Goal: Task Accomplishment & Management: Complete application form

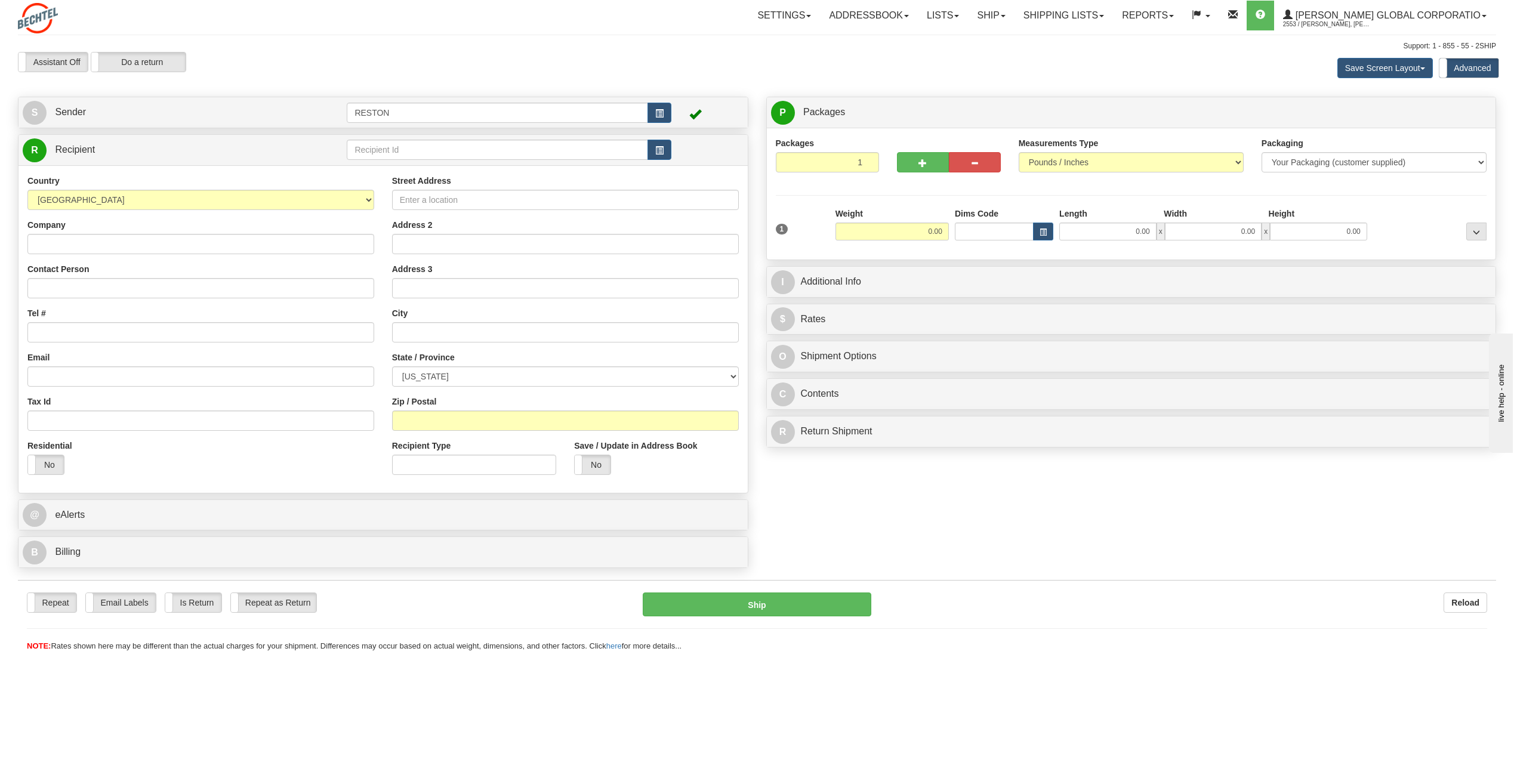
click at [1004, 661] on div "Toggle navigation Settings Shipping Preferences Fields Preferences New" at bounding box center [757, 392] width 1514 height 784
click at [219, 241] on input "Company" at bounding box center [201, 244] width 347 height 20
type input "[PERSON_NAME]"
click at [171, 285] on input "Contact Person" at bounding box center [201, 288] width 347 height 20
type input "[PERSON_NAME]"
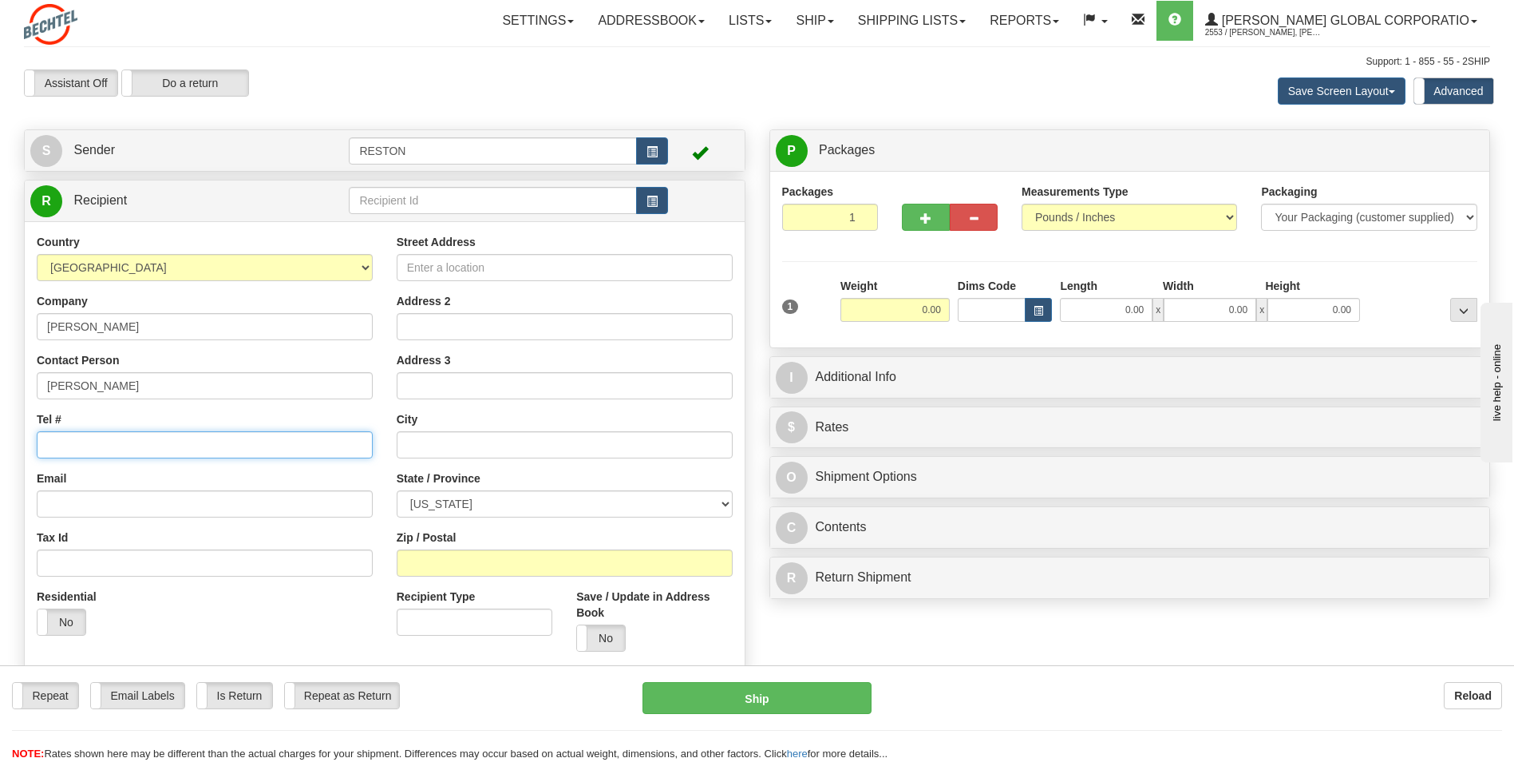
click at [147, 443] on input "Tel #" at bounding box center [205, 444] width 336 height 27
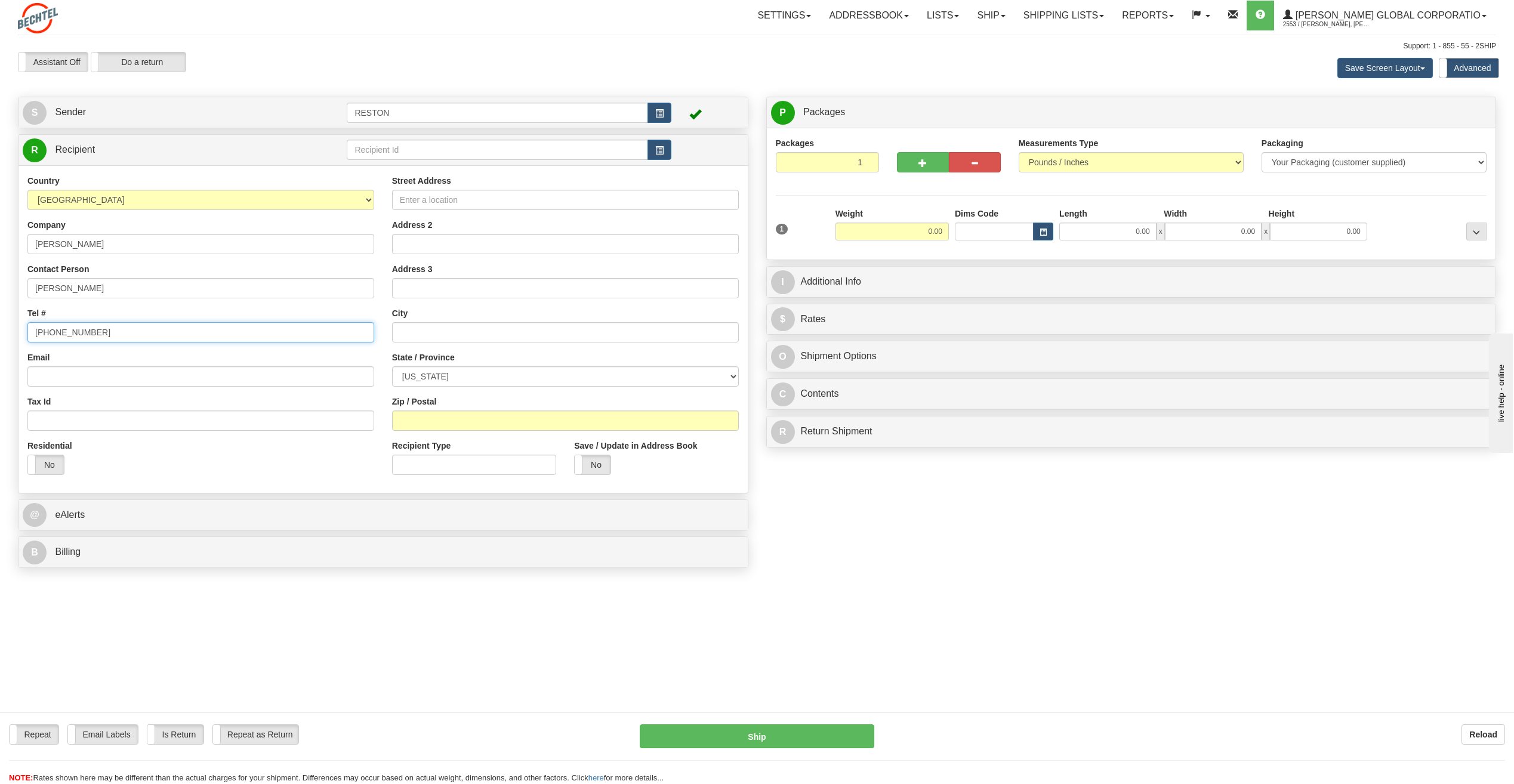
type input "[PHONE_NUMBER]"
click at [153, 373] on input "Email" at bounding box center [201, 376] width 347 height 20
type input "s"
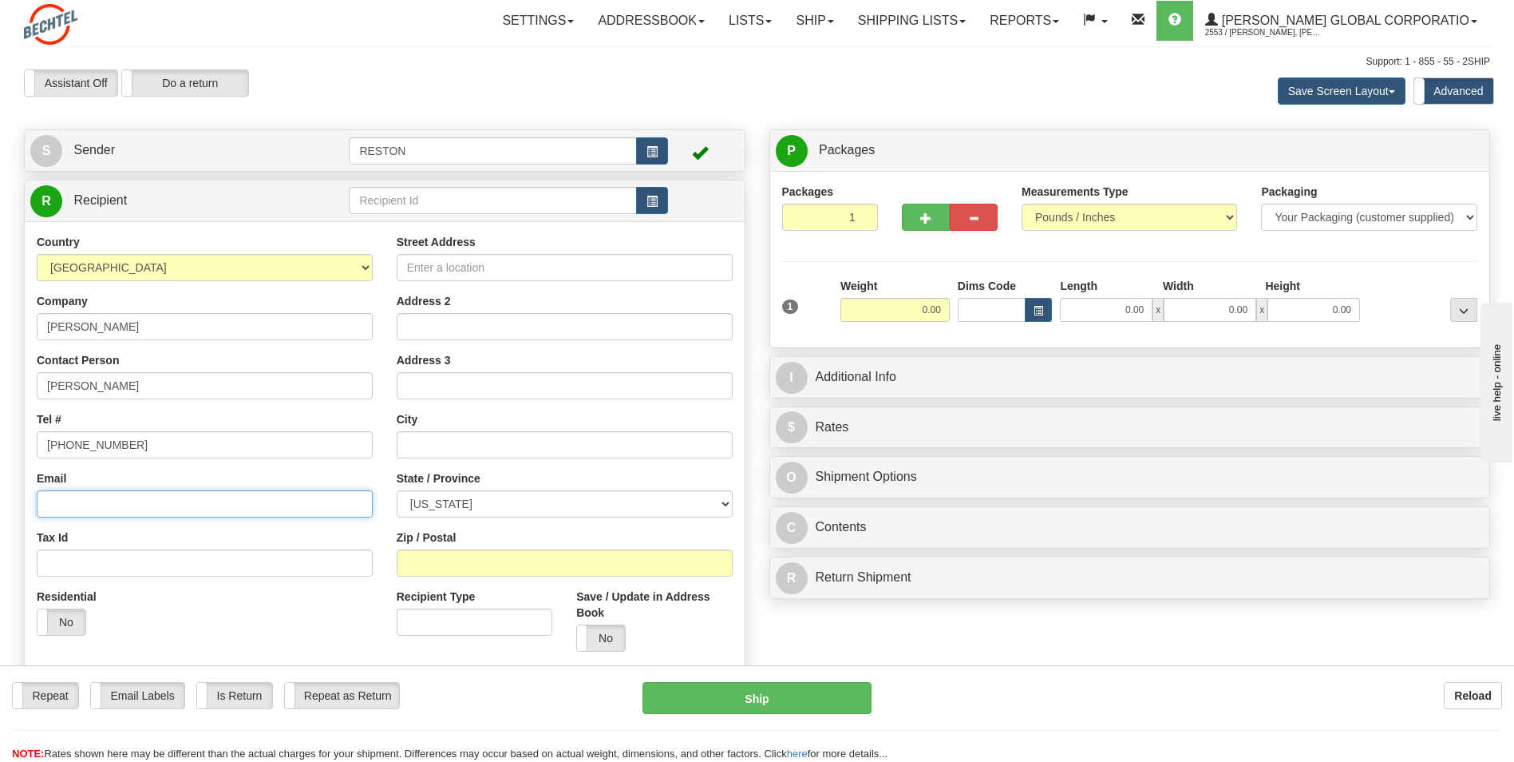
paste input "mailto:shthoms@bechtel.com"
type input "[EMAIL_ADDRESS][PERSON_NAME][DOMAIN_NAME]"
click at [488, 281] on div "Street Address Address 2 Address 3 City State / Province ALABAMA ALASKA ARIZONA…" at bounding box center [565, 448] width 360 height 429
click at [491, 251] on div "Street Address" at bounding box center [565, 257] width 336 height 47
click at [492, 260] on input "Street Address" at bounding box center [565, 267] width 336 height 27
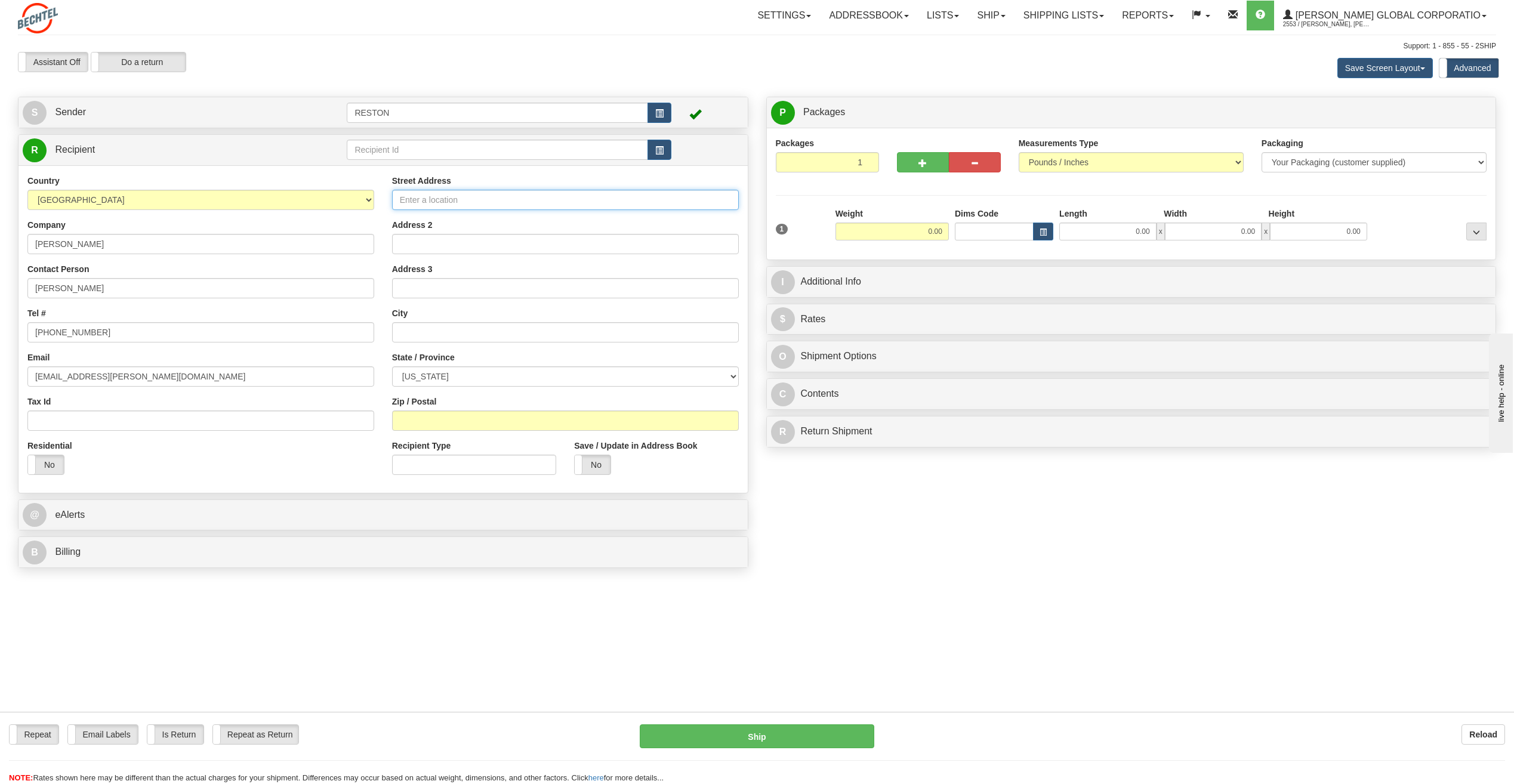
click at [512, 205] on input "Street Address" at bounding box center [565, 200] width 347 height 20
click at [496, 238] on input "Address 2" at bounding box center [565, 244] width 347 height 20
type input "C/O [GEOGRAPHIC_DATA] [GEOGRAPHIC_DATA]"
type input "[STREET_ADDRESS][PERSON_NAME]"
type input "[GEOGRAPHIC_DATA]"
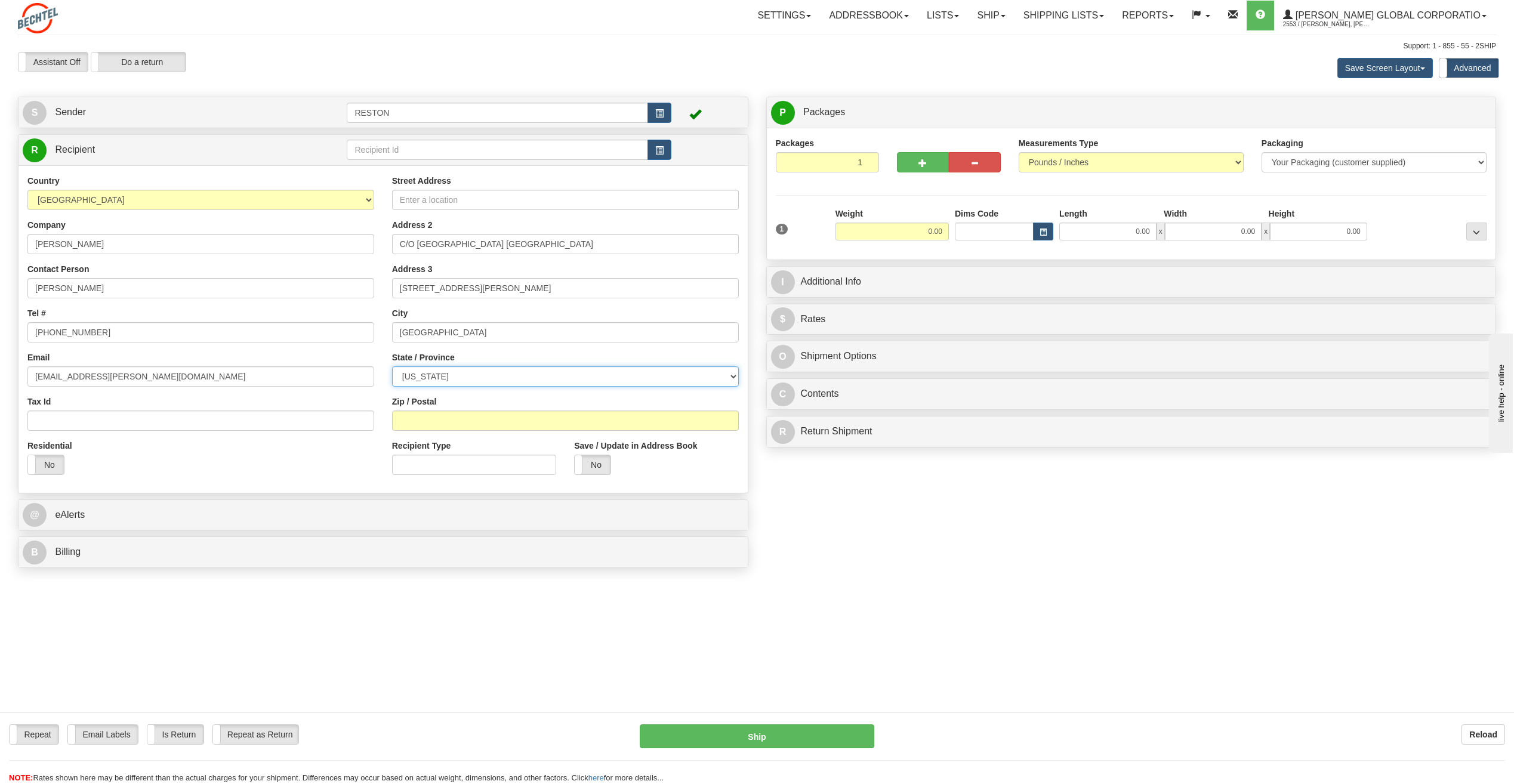
click at [584, 374] on select "[US_STATE] [US_STATE] [US_STATE] [US_STATE] Armed Forces America Armed Forces E…" at bounding box center [565, 376] width 347 height 20
select select "WA"
click at [392, 366] on select "[US_STATE] [US_STATE] [US_STATE] [US_STATE] Armed Forces America Armed Forces E…" at bounding box center [565, 376] width 347 height 20
click at [483, 419] on input "Zip / Postal" at bounding box center [565, 420] width 347 height 20
type input "98101"
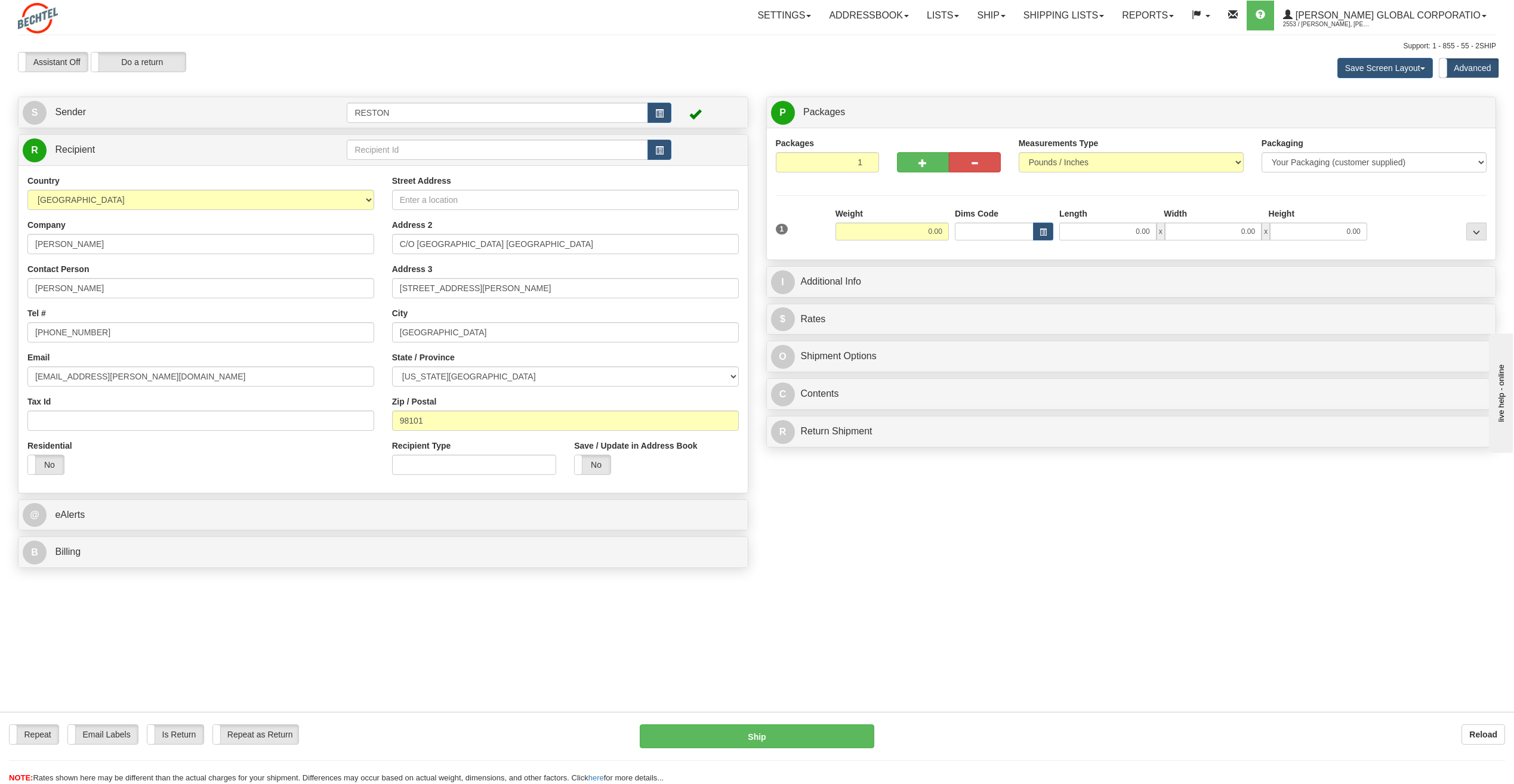
click at [506, 623] on div "Repeat Repeat Email Labels Email Labels Edit Is Return Is Return Repeat as Retu…" at bounding box center [757, 610] width 1478 height 72
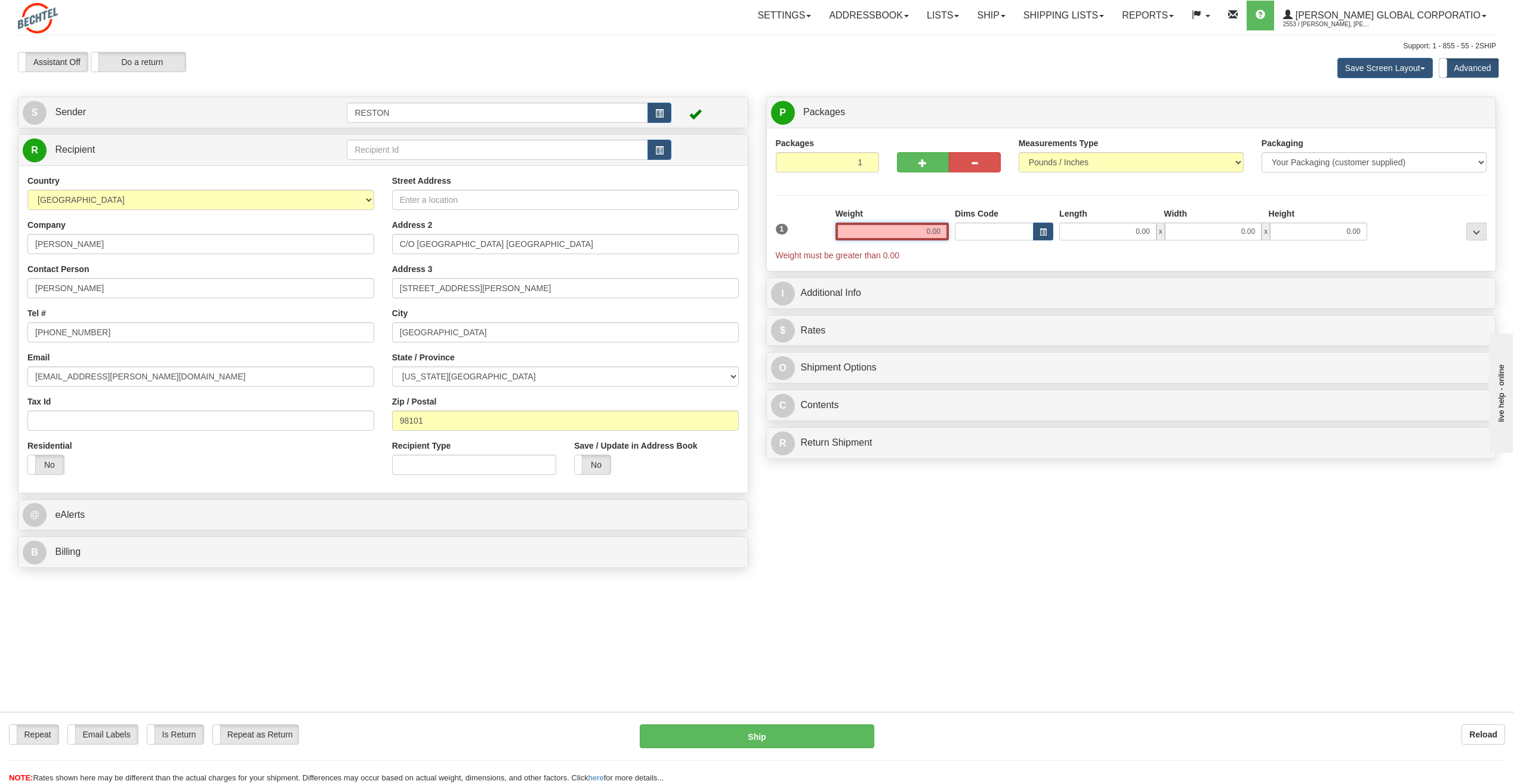
click at [915, 234] on input "0.00" at bounding box center [893, 232] width 114 height 18
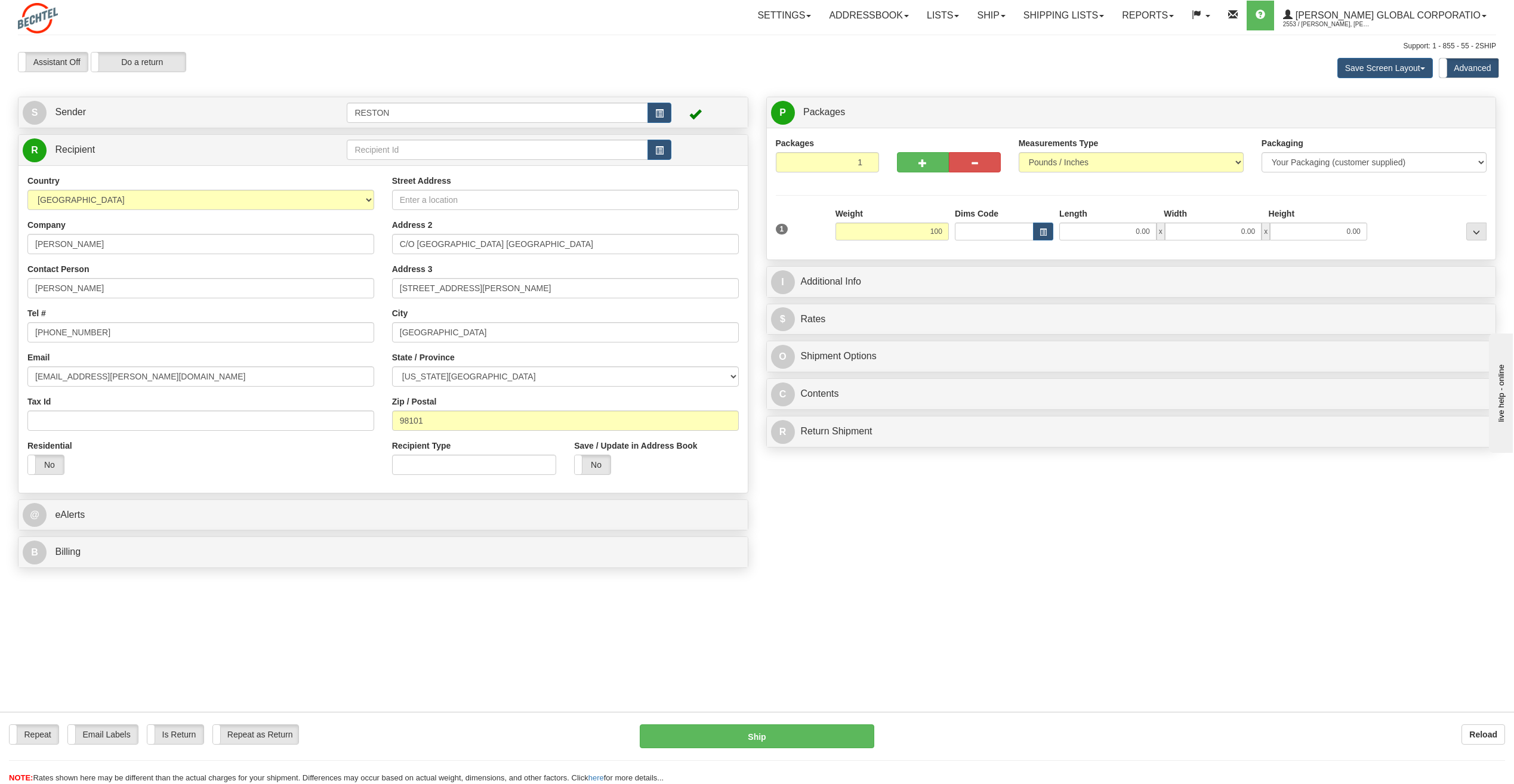
type input "100.00"
click at [995, 578] on div "Repeat Repeat Email Labels Email Labels Edit Is Return Is Return Repeat as Retu…" at bounding box center [757, 610] width 1478 height 72
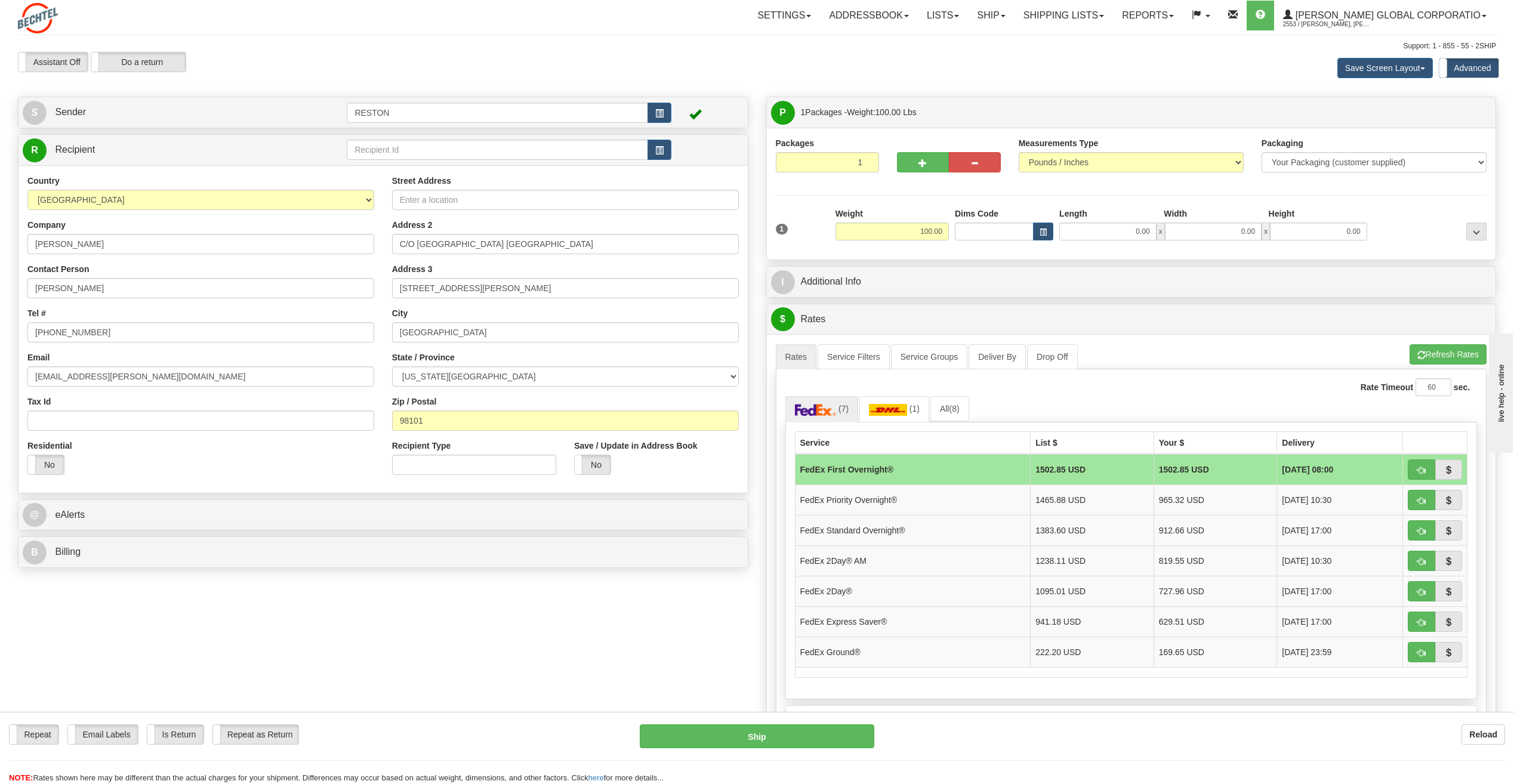
click at [1187, 753] on div "Repeat Repeat Email Labels Email Labels Edit Is Return Is Return Repeat as Retu…" at bounding box center [757, 754] width 1514 height 60
click at [1213, 766] on div "Repeat Repeat Email Labels Email Labels Edit Is Return Is Return Repeat as Retu…" at bounding box center [757, 754] width 1514 height 60
click at [1211, 768] on div "Repeat Repeat Email Labels Email Labels Edit Is Return Is Return Repeat as Retu…" at bounding box center [757, 754] width 1514 height 60
click at [1272, 727] on div "Reload" at bounding box center [1198, 734] width 613 height 20
click at [1290, 748] on div "Repeat Repeat Email Labels Email Labels Edit Is Return Is Return Repeat as Retu…" at bounding box center [757, 736] width 1514 height 24
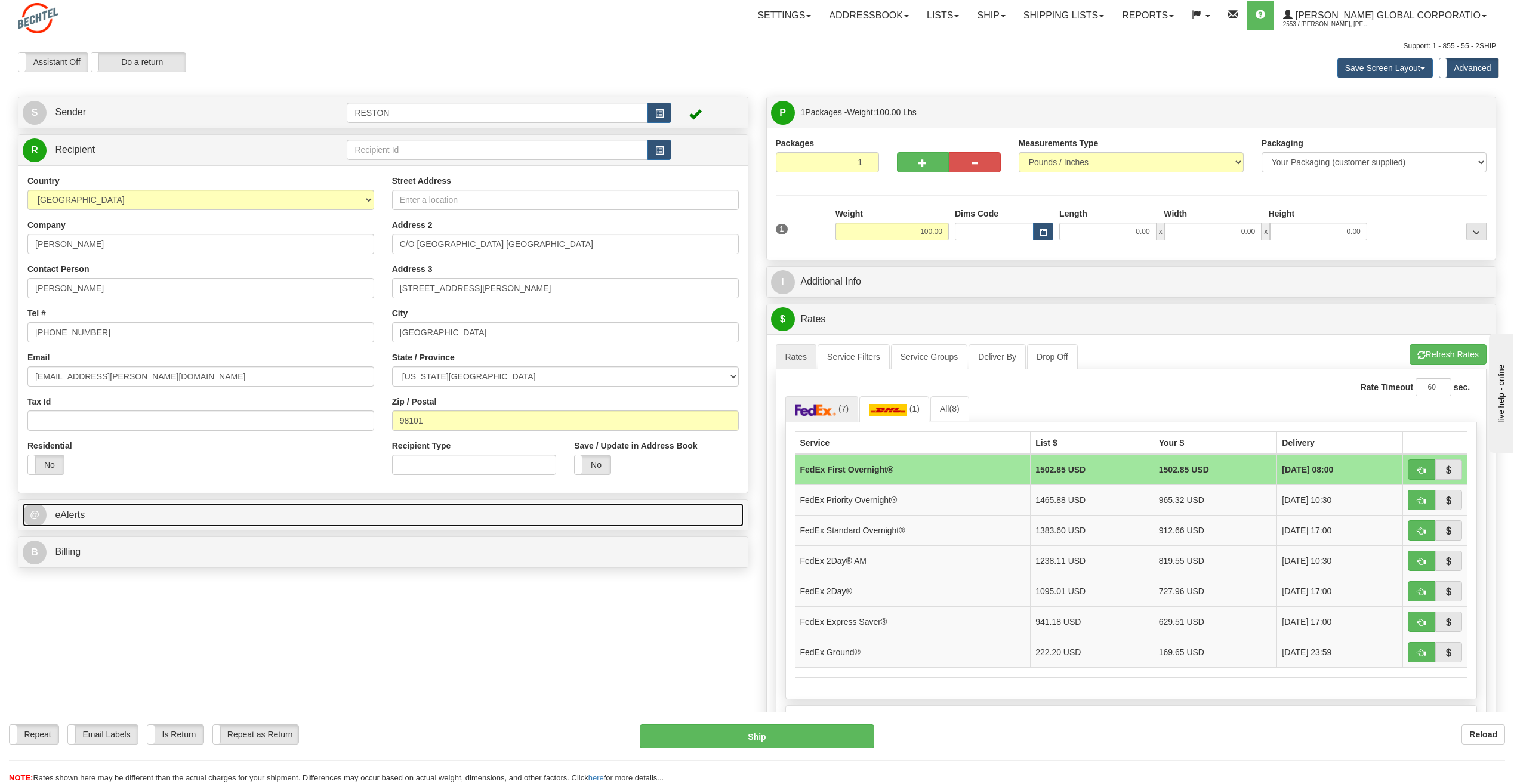
click at [287, 519] on link "@ eAlerts" at bounding box center [383, 515] width 721 height 25
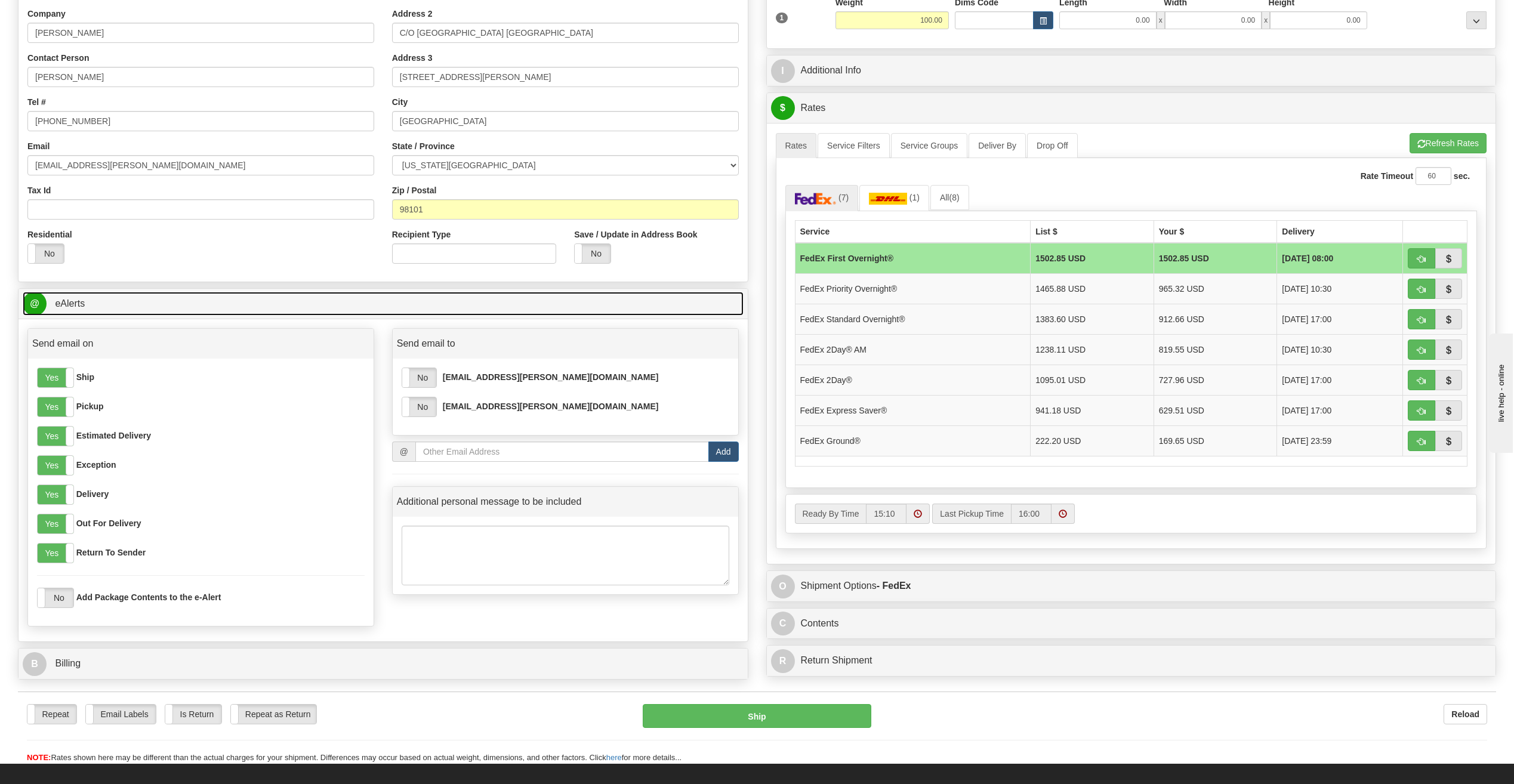
scroll to position [238, 0]
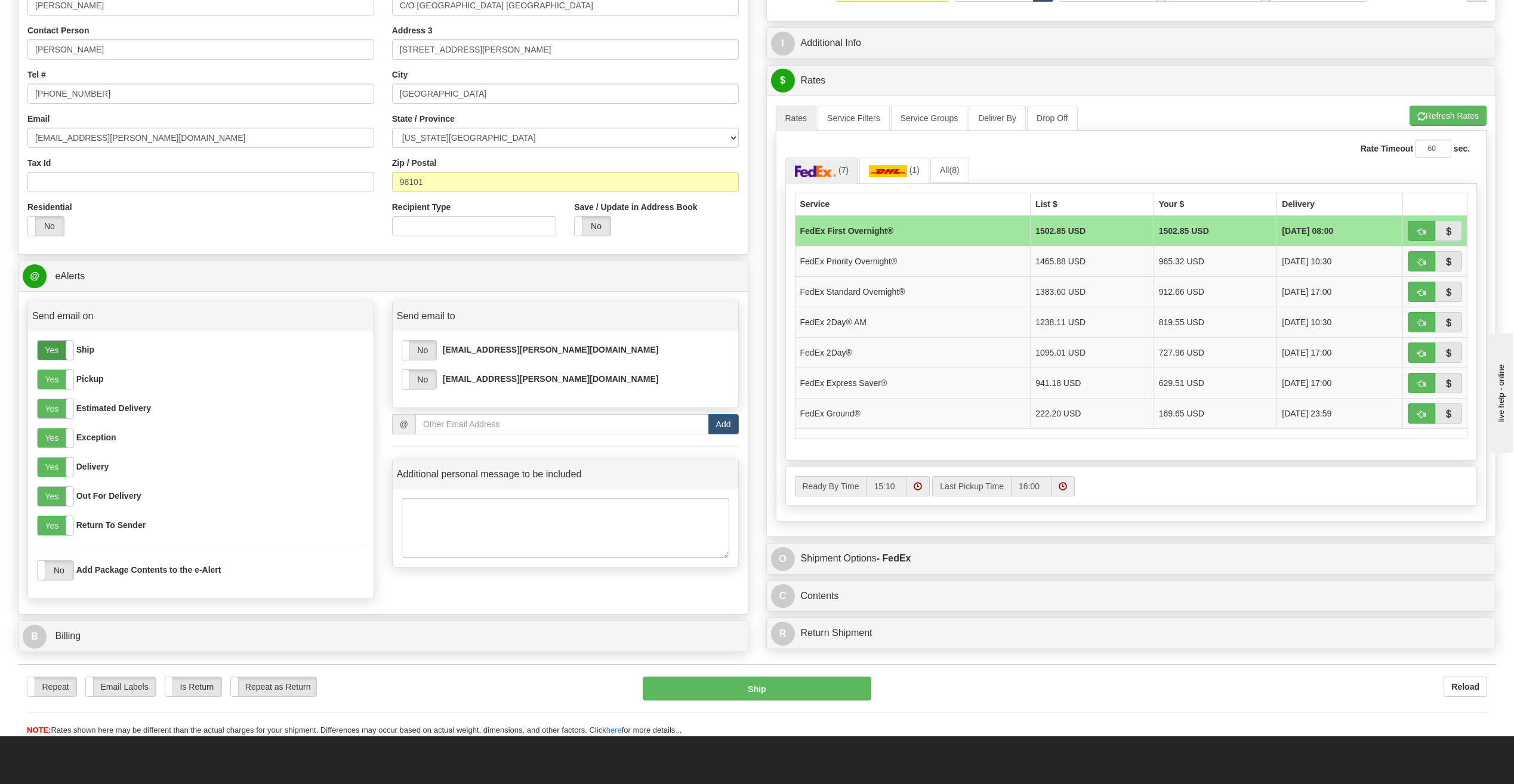
click at [54, 349] on label "Yes" at bounding box center [55, 351] width 36 height 19
click at [58, 390] on div "Yes No Ship Yes No Pickup Yes No Estimated Delivery Yes No Exception Yes No Del…" at bounding box center [201, 465] width 345 height 268
click at [51, 385] on label "Yes" at bounding box center [55, 380] width 36 height 19
click at [49, 417] on label "Yes" at bounding box center [55, 409] width 36 height 19
click at [47, 445] on label "Yes" at bounding box center [55, 438] width 36 height 19
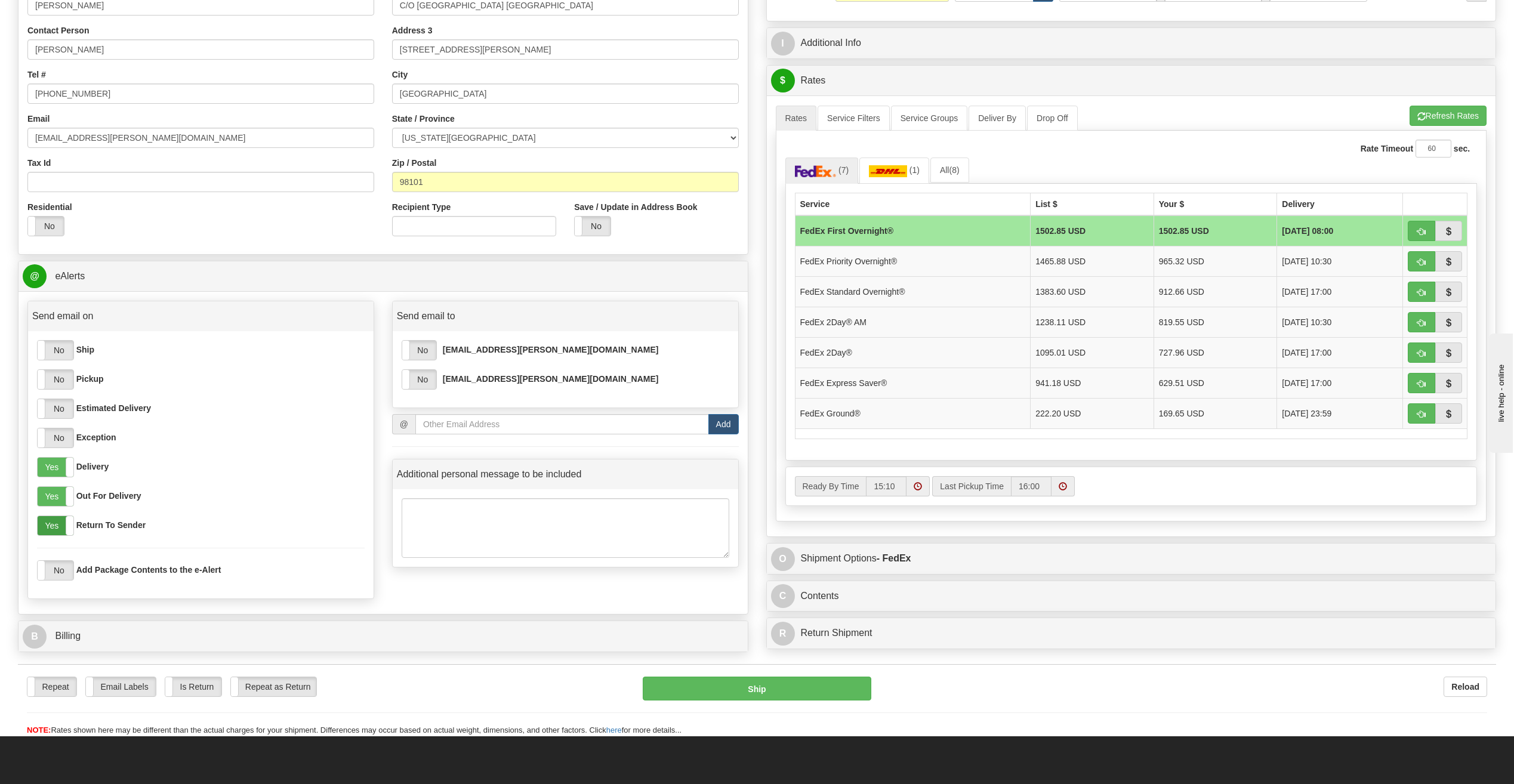
click at [51, 531] on label "Yes" at bounding box center [55, 526] width 36 height 19
click at [428, 353] on label "No" at bounding box center [419, 351] width 34 height 19
click at [425, 386] on label "No" at bounding box center [419, 380] width 34 height 19
click at [928, 386] on td "FedEx Express Saver®" at bounding box center [912, 383] width 236 height 31
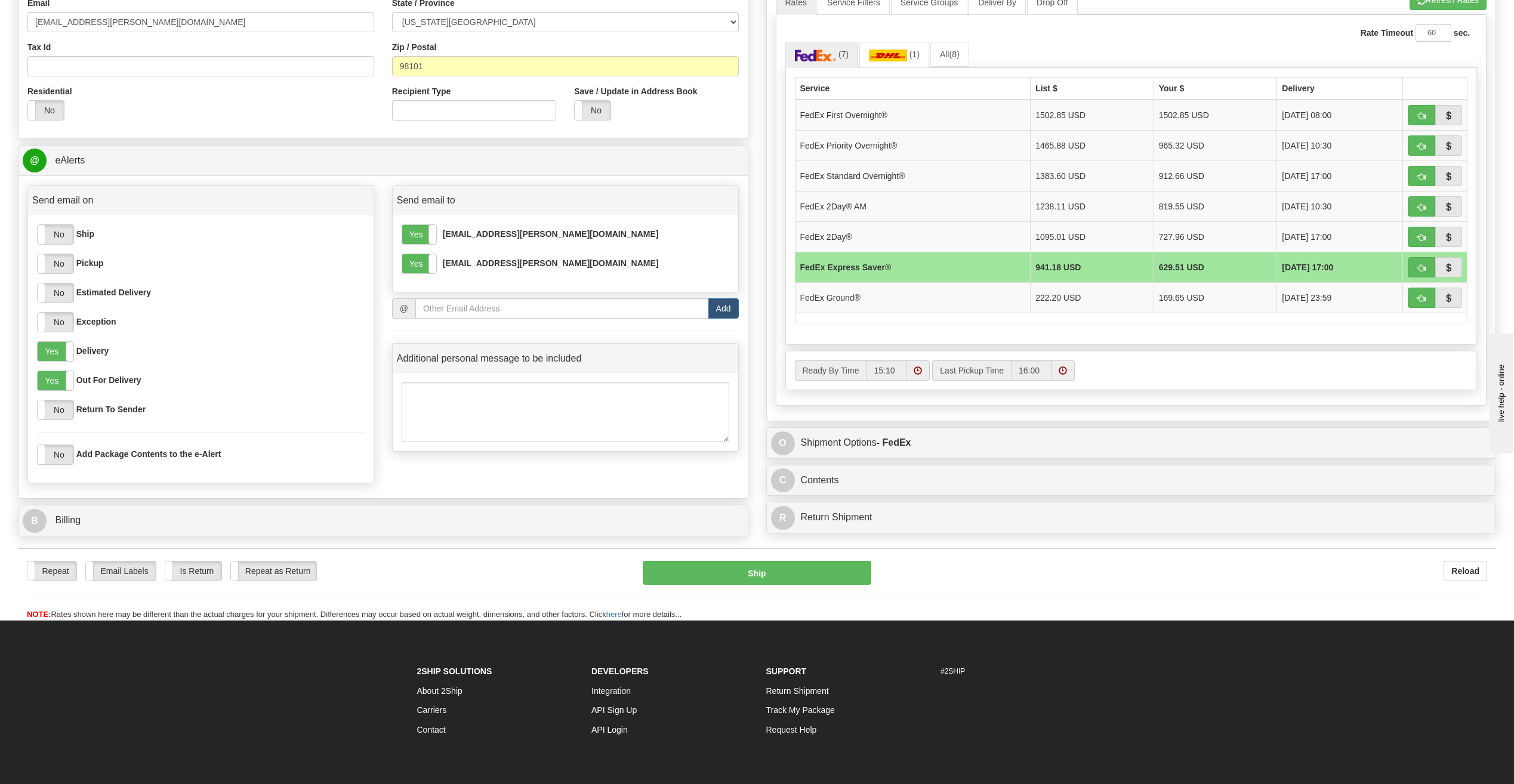
scroll to position [358, 0]
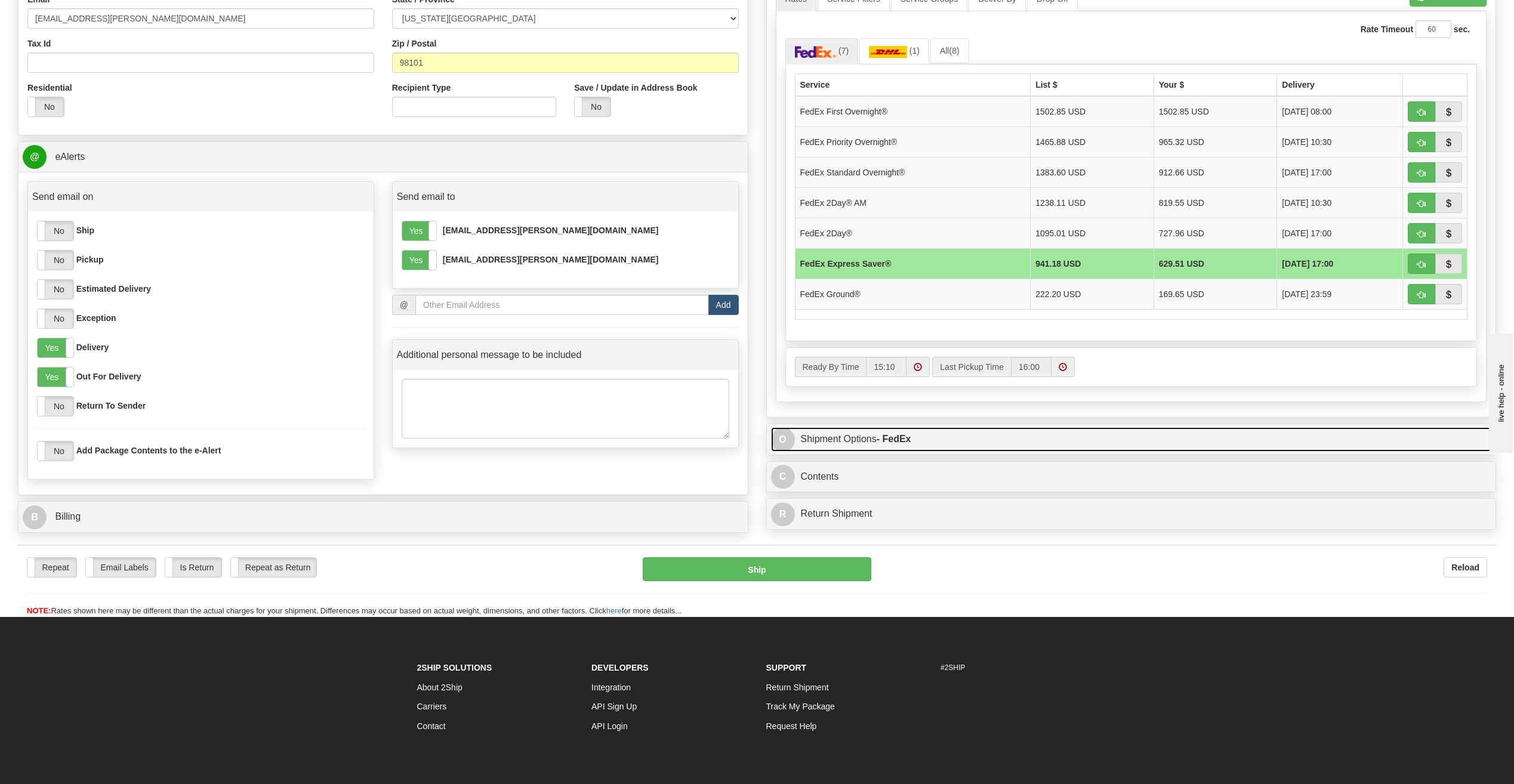
click at [1029, 440] on link "O Shipment Options - FedEx" at bounding box center [1131, 439] width 721 height 25
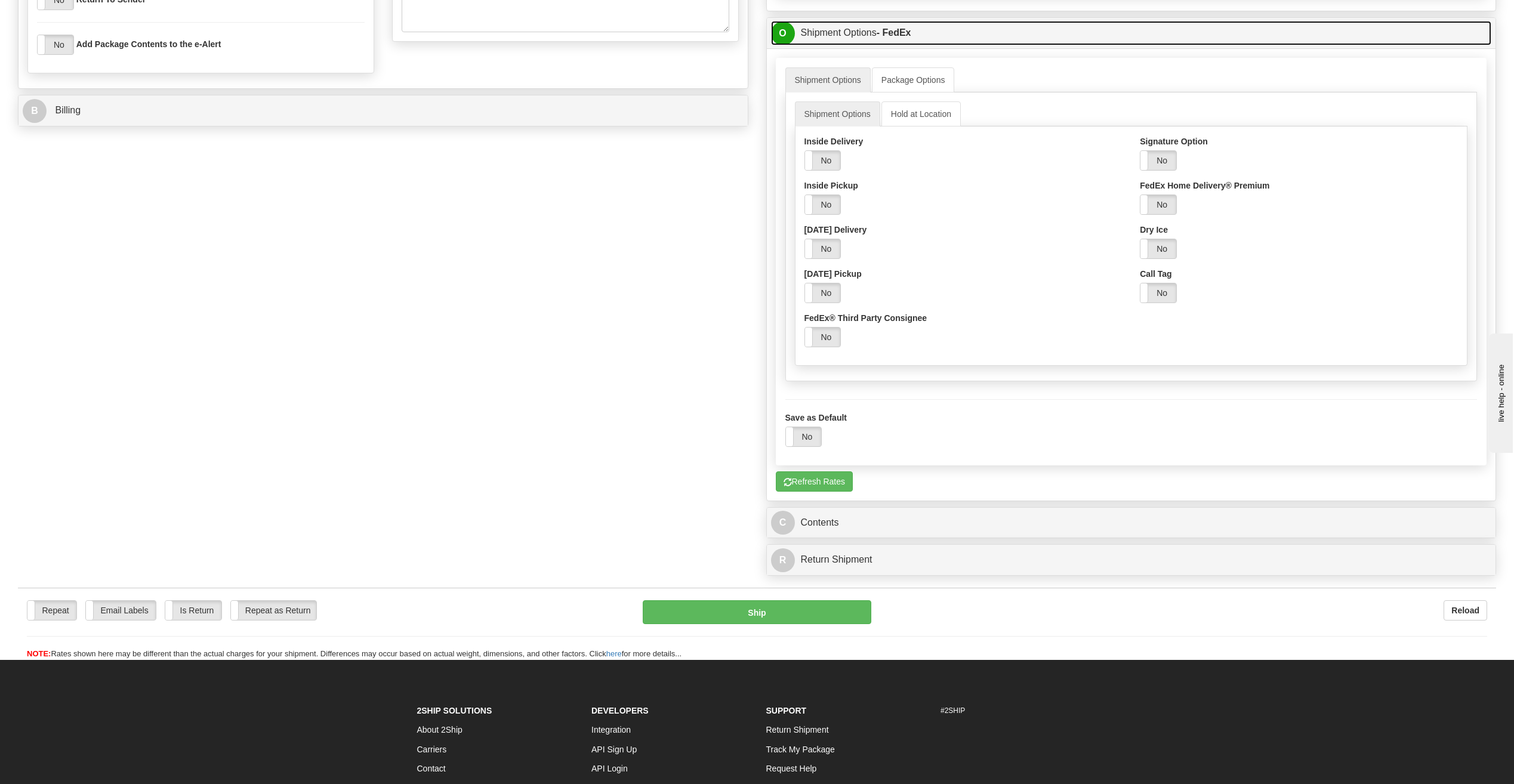
scroll to position [776, 0]
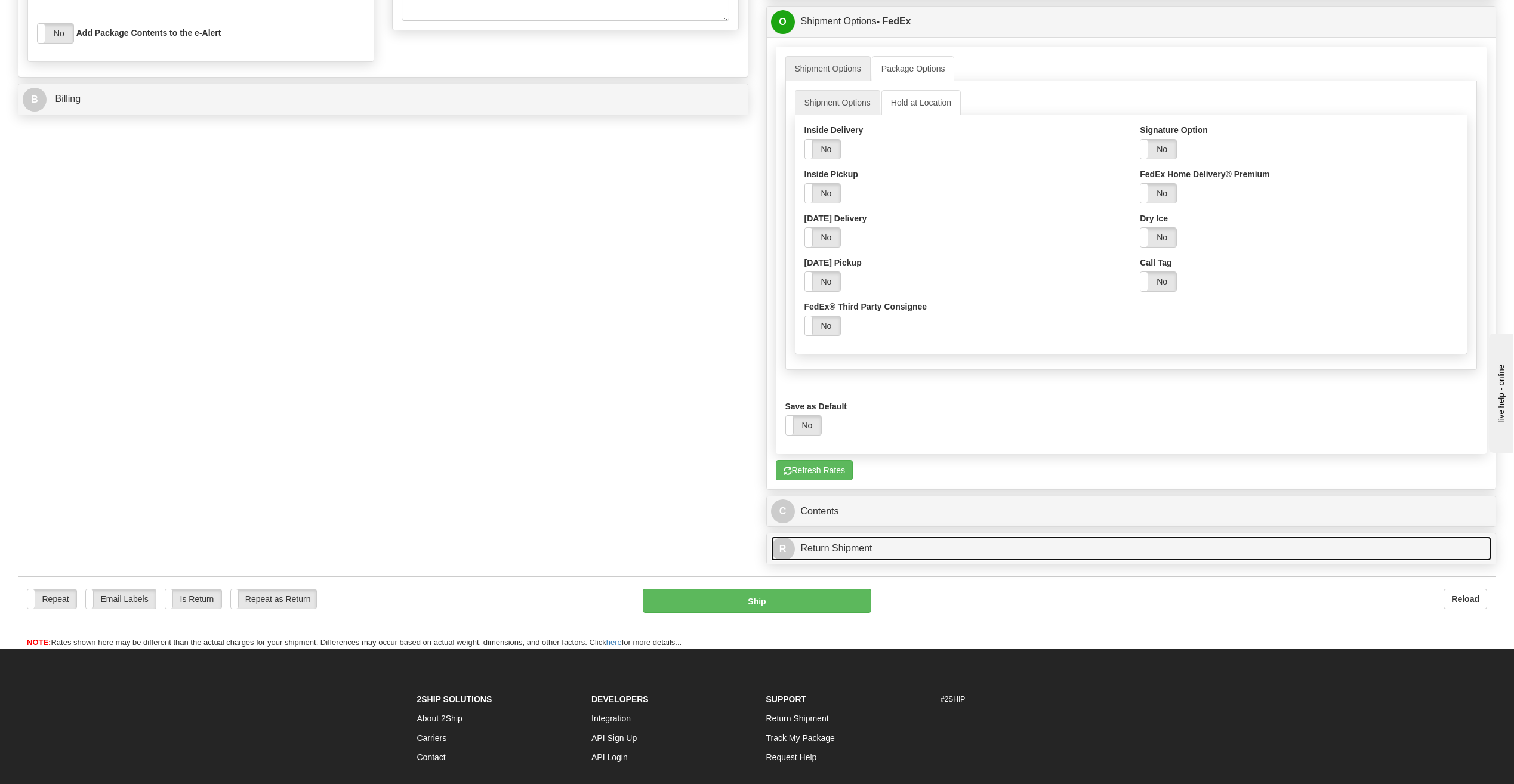
click at [953, 551] on link "R Return Shipment" at bounding box center [1131, 549] width 721 height 25
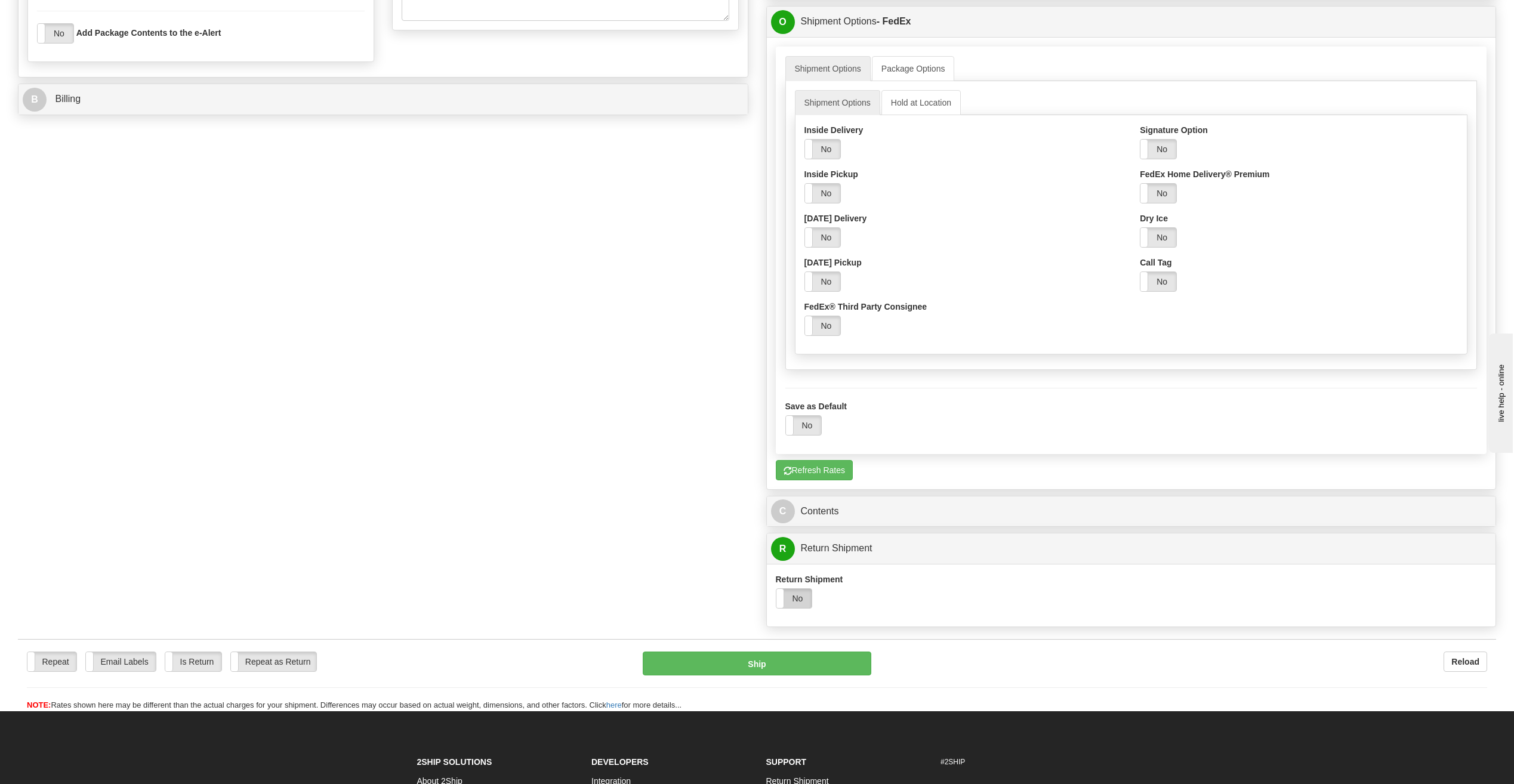
click at [791, 605] on label "No" at bounding box center [795, 599] width 36 height 19
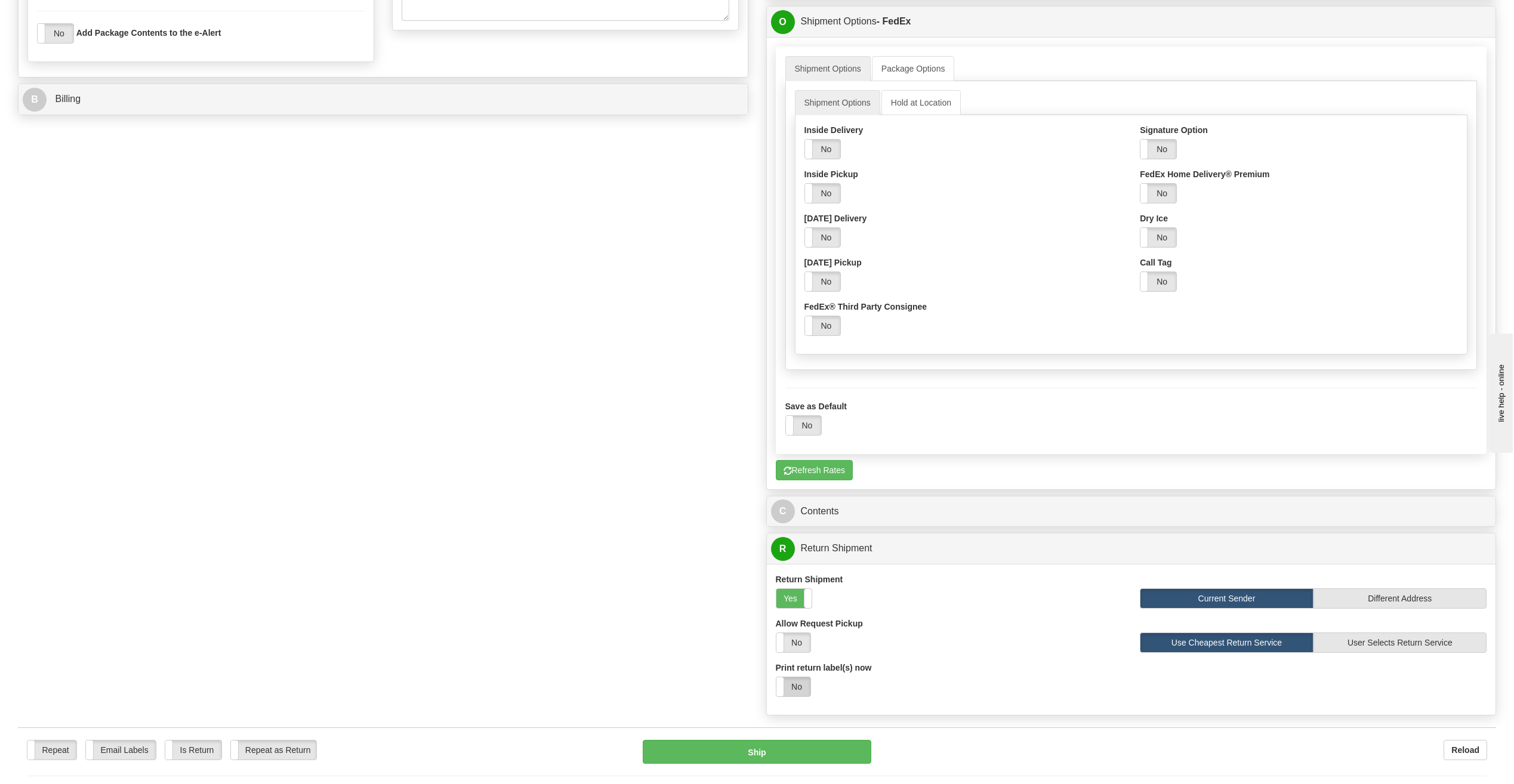
click at [801, 688] on label "No" at bounding box center [794, 687] width 34 height 19
select select "1"
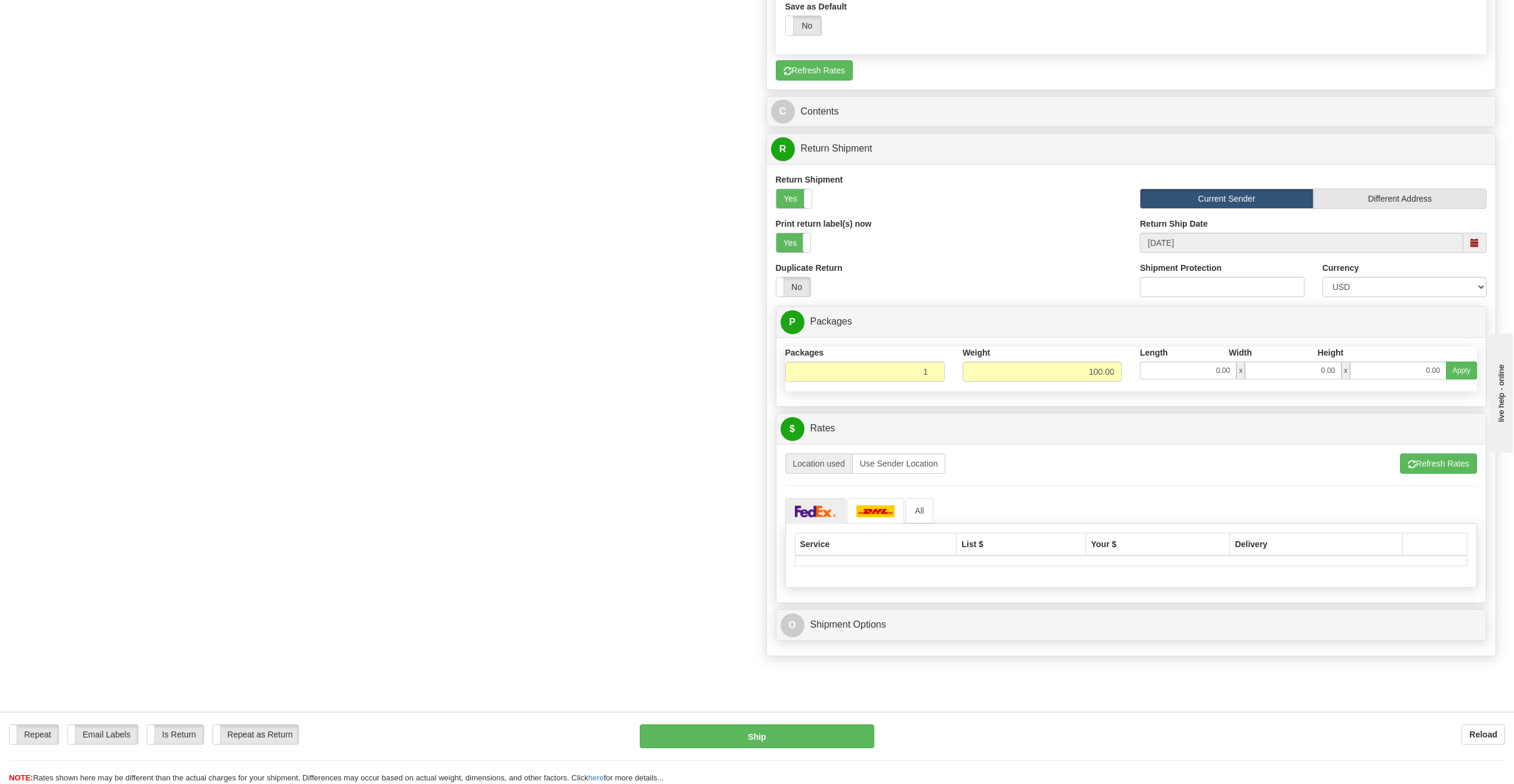
scroll to position [1253, 0]
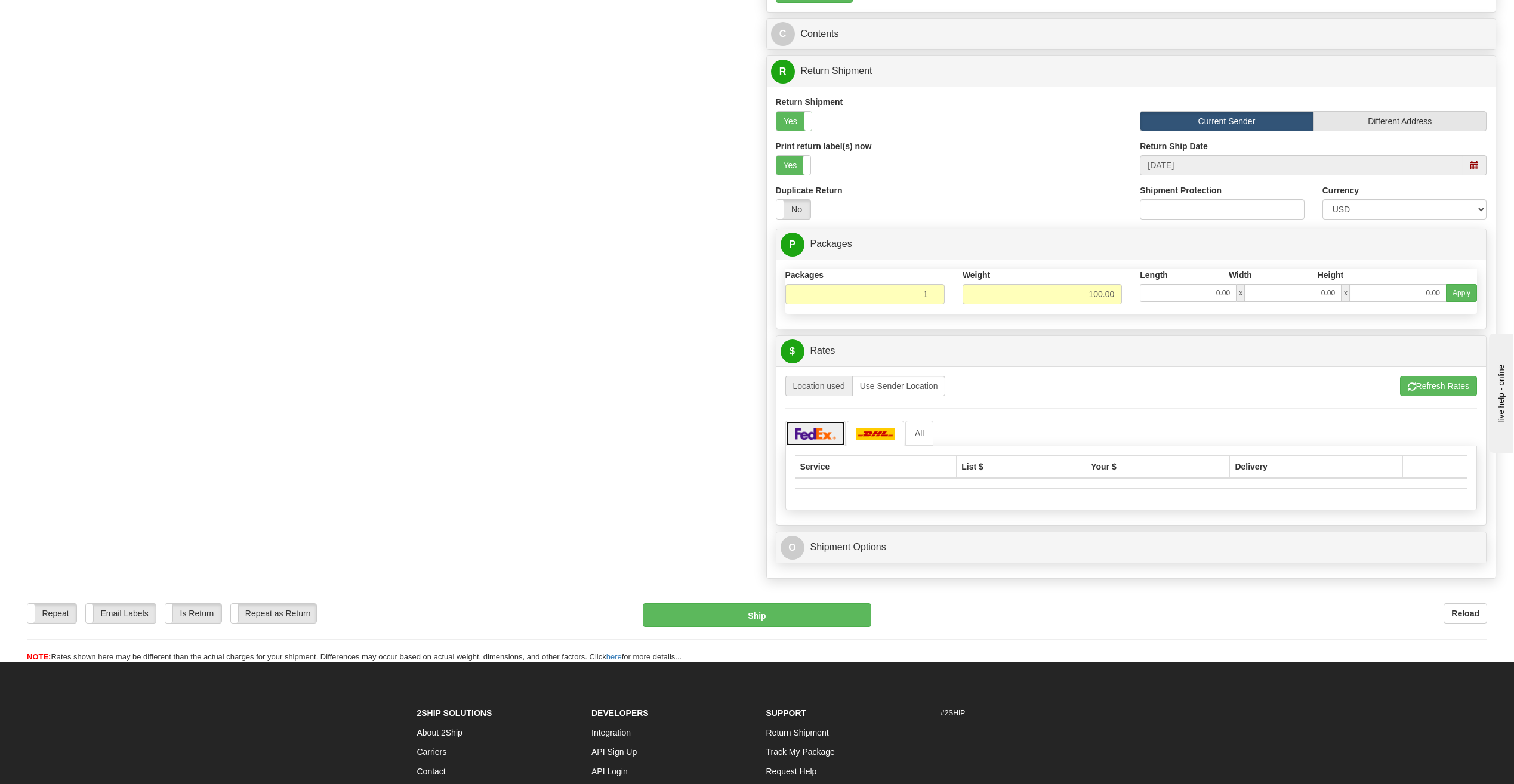
click at [821, 434] on img at bounding box center [816, 433] width 42 height 12
click at [1433, 389] on button "Refresh Rates" at bounding box center [1438, 386] width 77 height 20
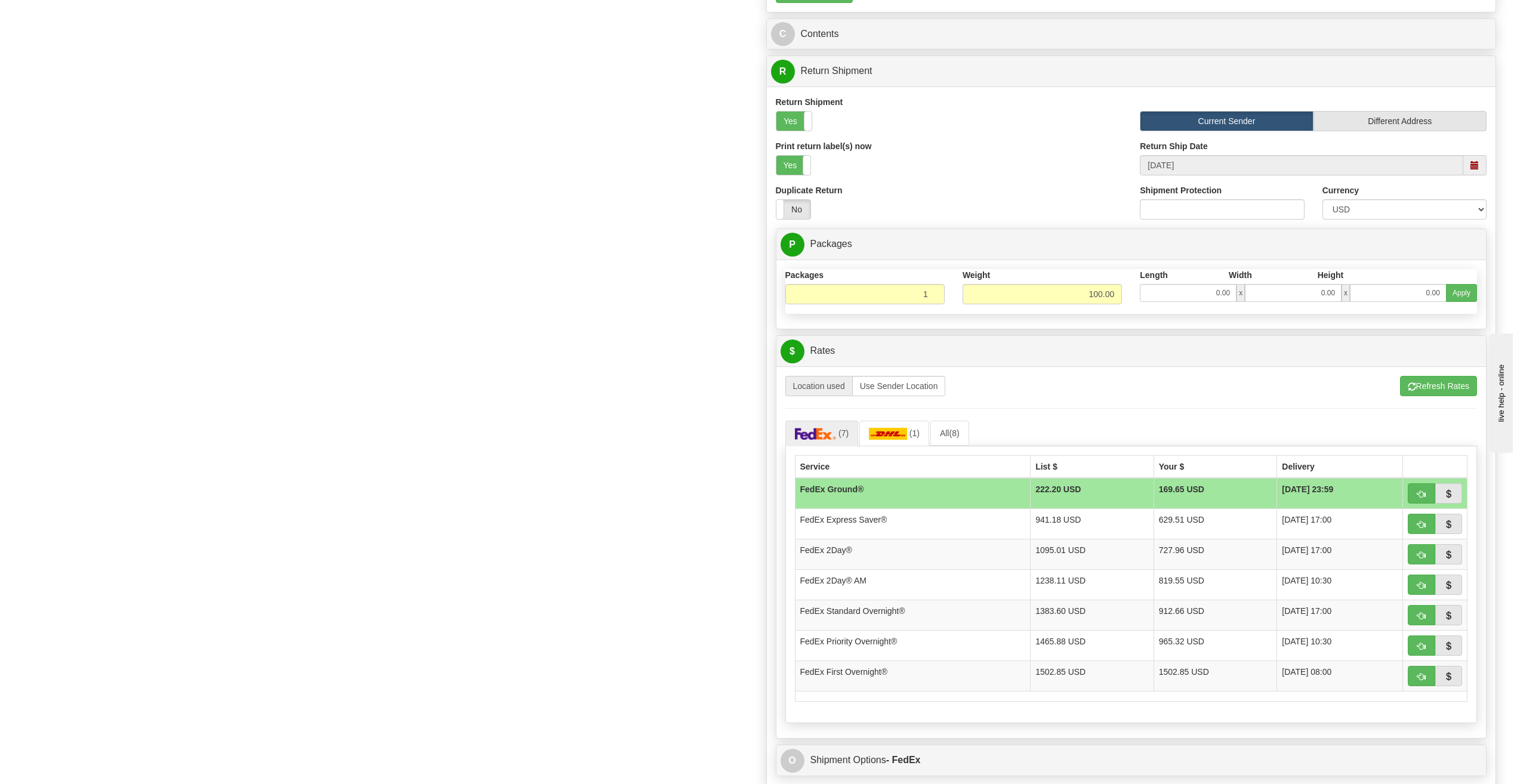
click at [949, 489] on td "FedEx Ground®" at bounding box center [912, 493] width 236 height 31
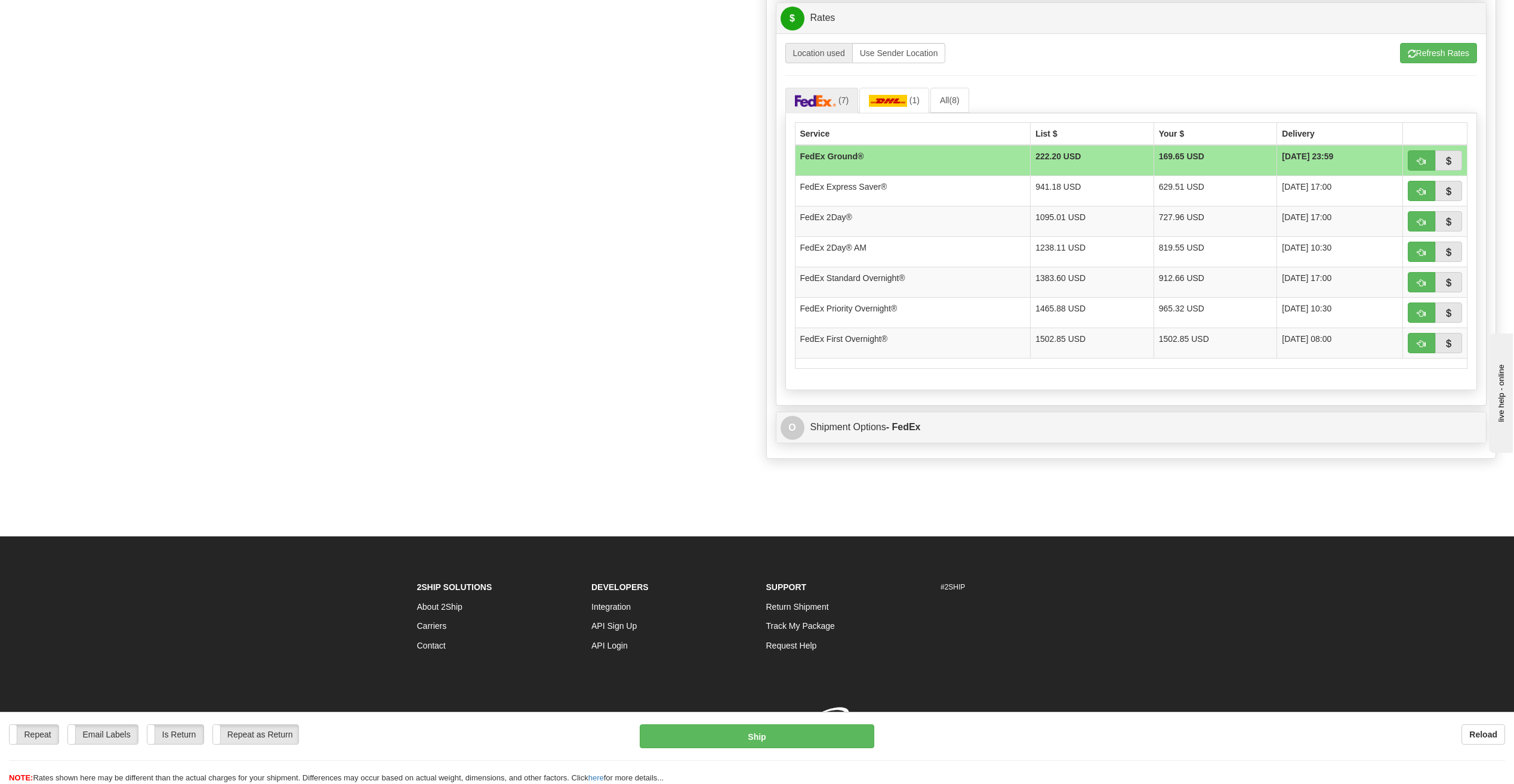
scroll to position [1135, 0]
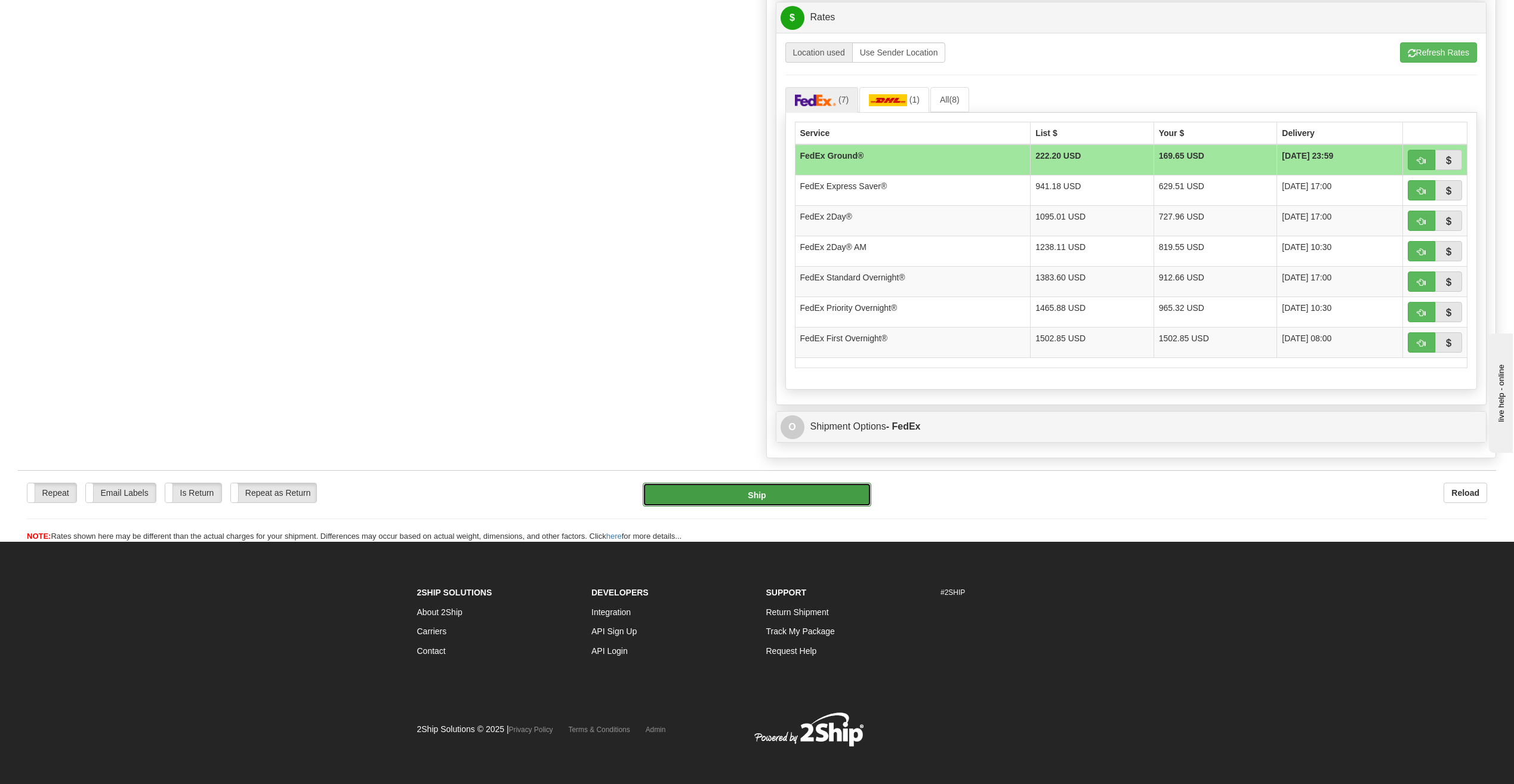
click at [845, 493] on button "Ship" at bounding box center [757, 495] width 229 height 24
type input "20"
type input "92"
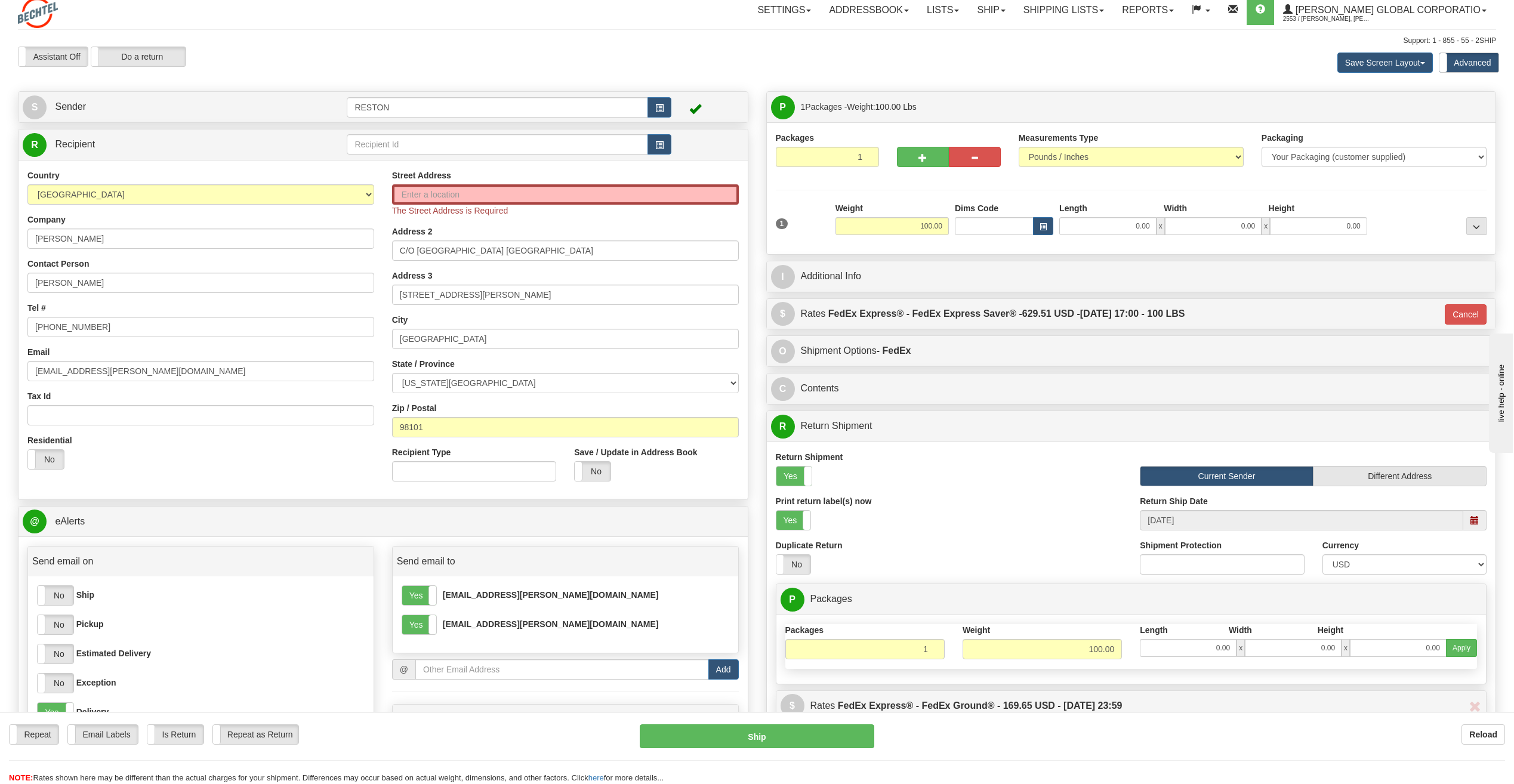
scroll to position [0, 0]
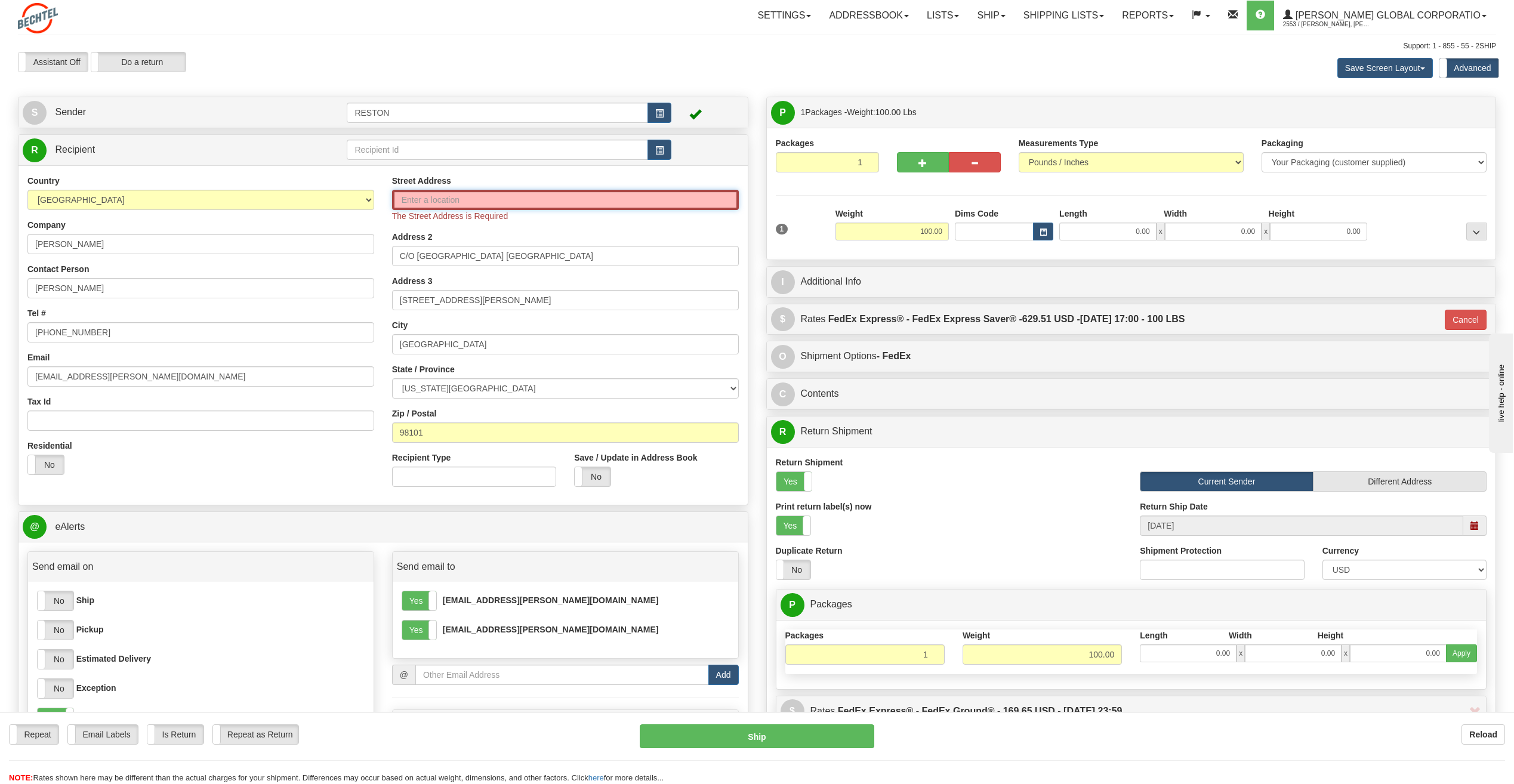
click at [493, 195] on input "Street Address" at bounding box center [565, 200] width 347 height 20
drag, startPoint x: 472, startPoint y: 297, endPoint x: 375, endPoint y: 303, distance: 97.2
click at [375, 303] on div "Country AFGHANISTAN ALAND ISLANDS ALBANIA ALGERIA AMERICAN SAMOA ANDORRA ANGOLA…" at bounding box center [384, 335] width 730 height 321
click at [475, 201] on input "Street Address" at bounding box center [565, 200] width 347 height 20
paste input "[STREET_ADDRESS][PERSON_NAME]"
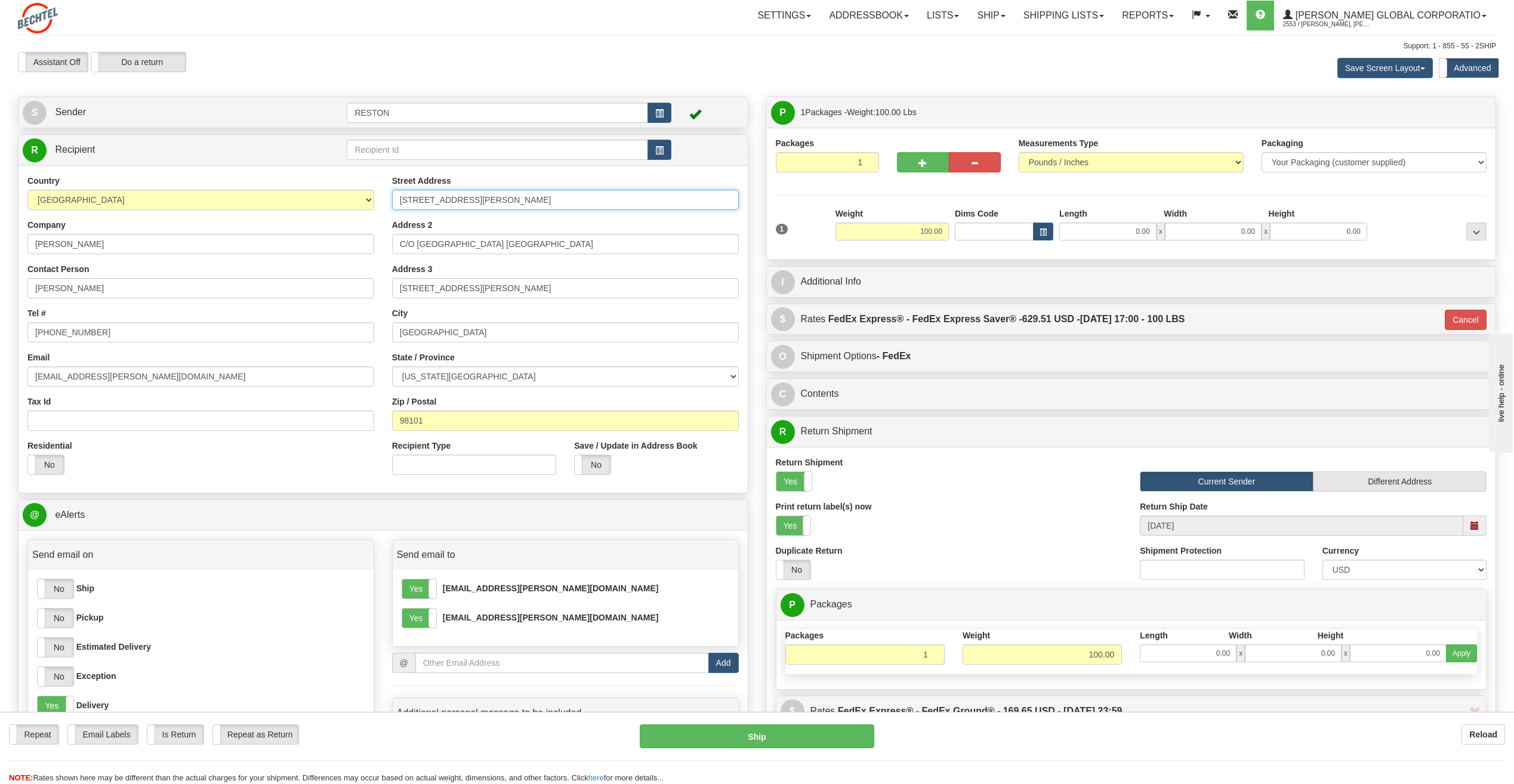
type input "[STREET_ADDRESS][PERSON_NAME]"
drag, startPoint x: 468, startPoint y: 288, endPoint x: 369, endPoint y: 288, distance: 99.0
click at [369, 288] on div "Country AFGHANISTAN ALAND ISLANDS ALBANIA ALGERIA AMERICAN SAMOA ANDORRA ANGOLA…" at bounding box center [384, 330] width 730 height 309
drag, startPoint x: 418, startPoint y: 244, endPoint x: 386, endPoint y: 241, distance: 32.1
click at [386, 241] on div "Street Address 1821 Boren Ave Address 2 C/O Hilton Garden Inn Seattle Downtown …" at bounding box center [566, 330] width 365 height 309
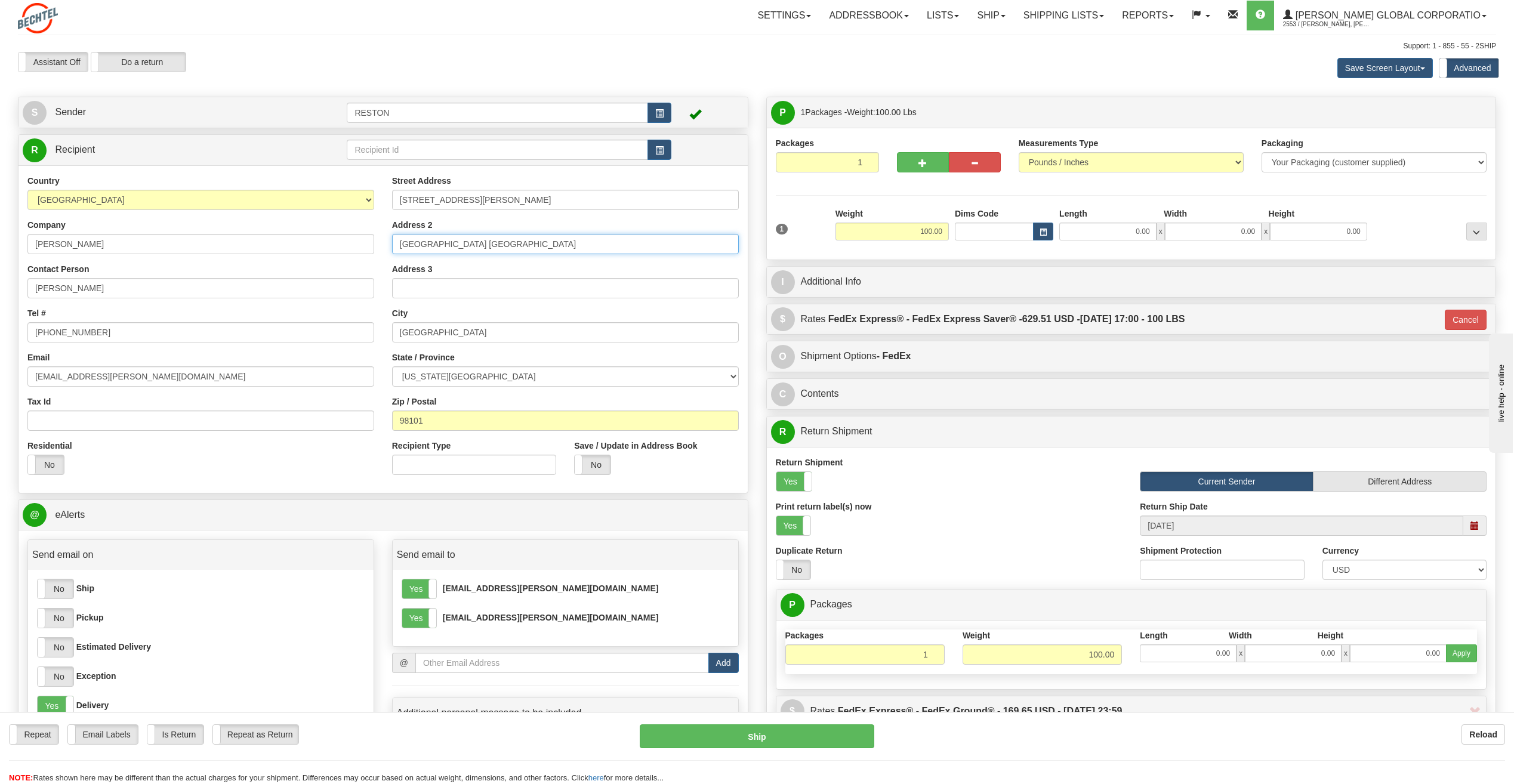
type input "[GEOGRAPHIC_DATA] [GEOGRAPHIC_DATA]"
click at [435, 280] on input "Address 3" at bounding box center [565, 288] width 347 height 20
type input "C/O [PERSON_NAME]"
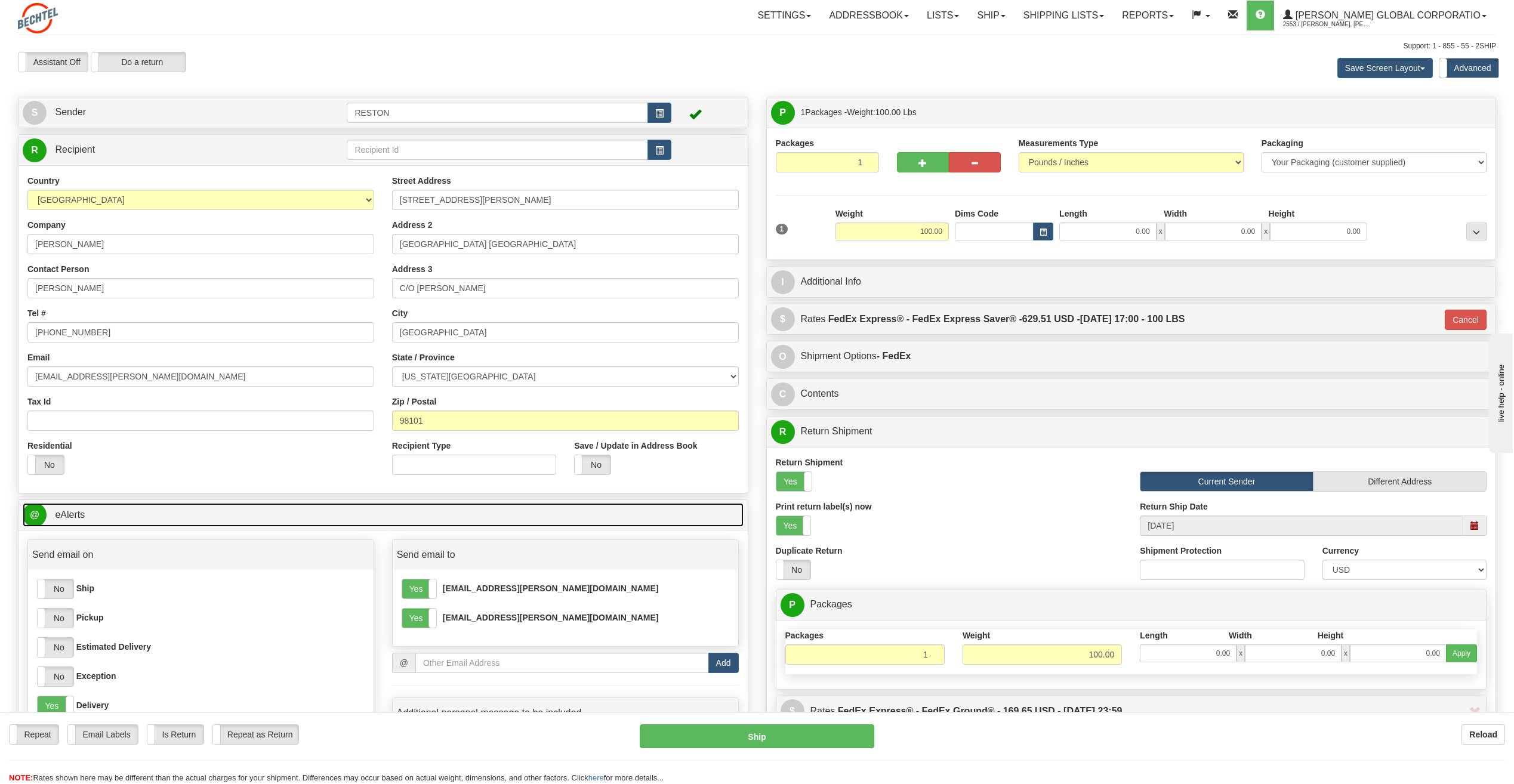
click at [602, 516] on link "@ eAlerts" at bounding box center [383, 515] width 721 height 25
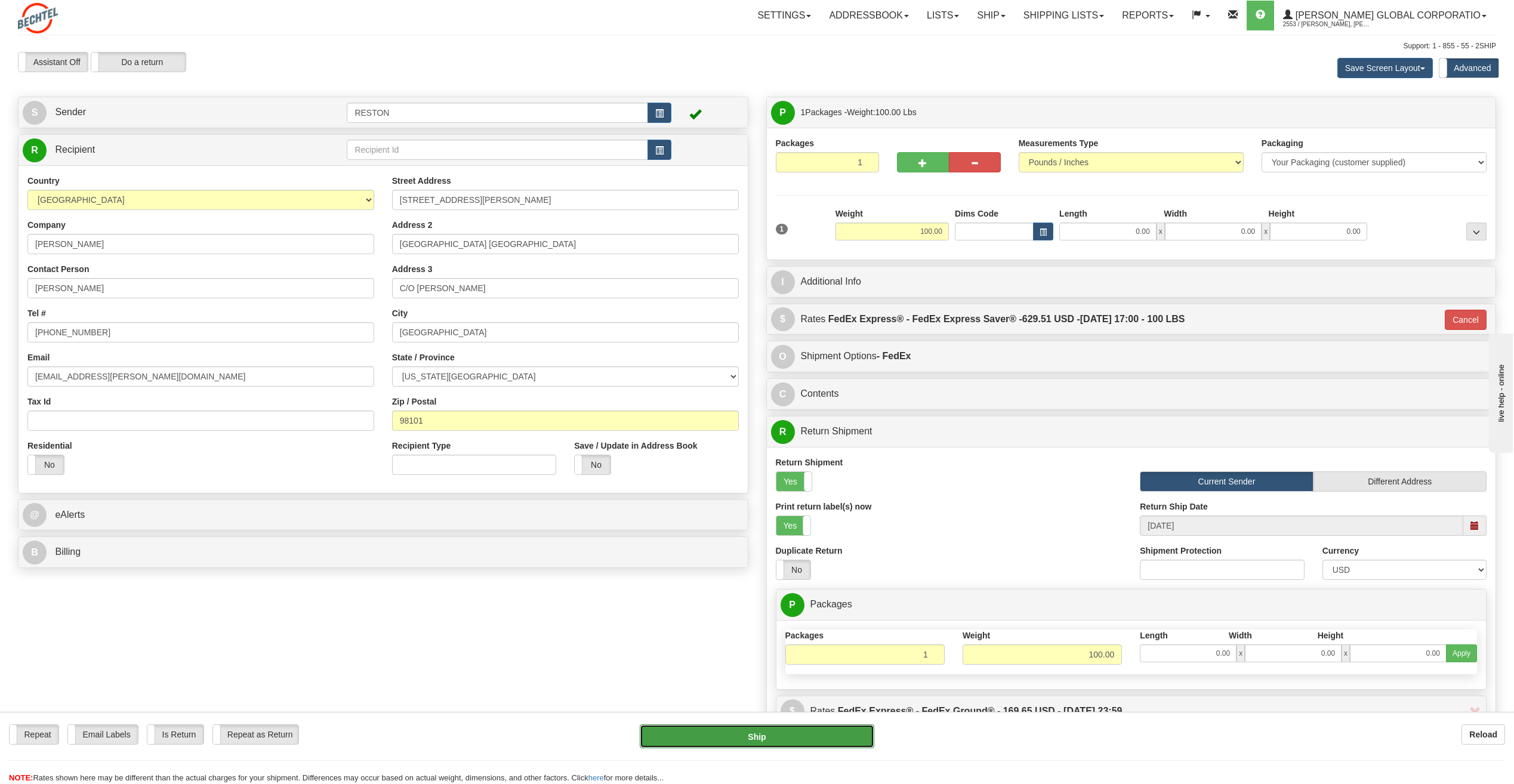
click at [753, 734] on button "Ship" at bounding box center [757, 736] width 235 height 24
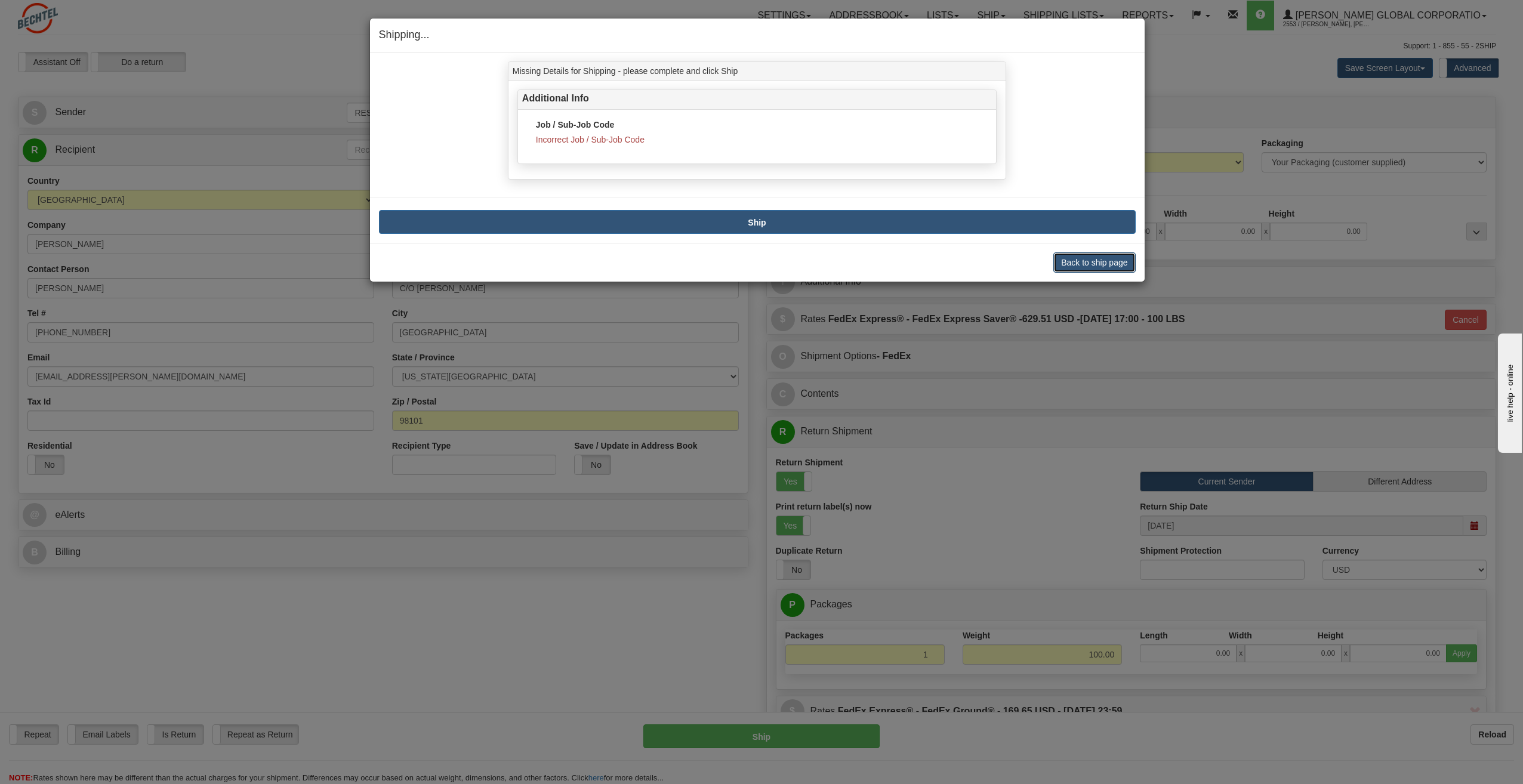
click at [1086, 260] on button "Back to ship page" at bounding box center [1094, 262] width 81 height 20
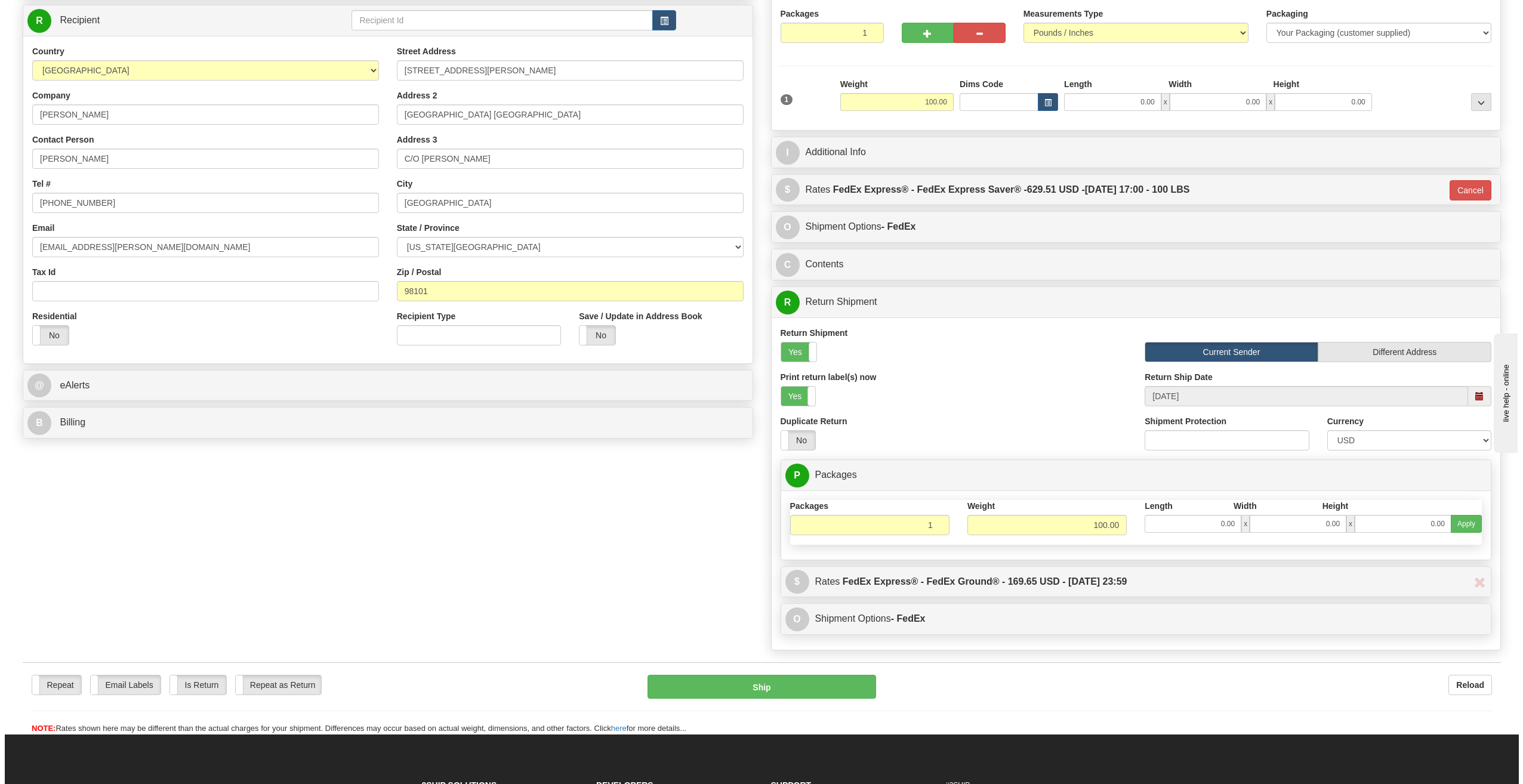
scroll to position [120, 0]
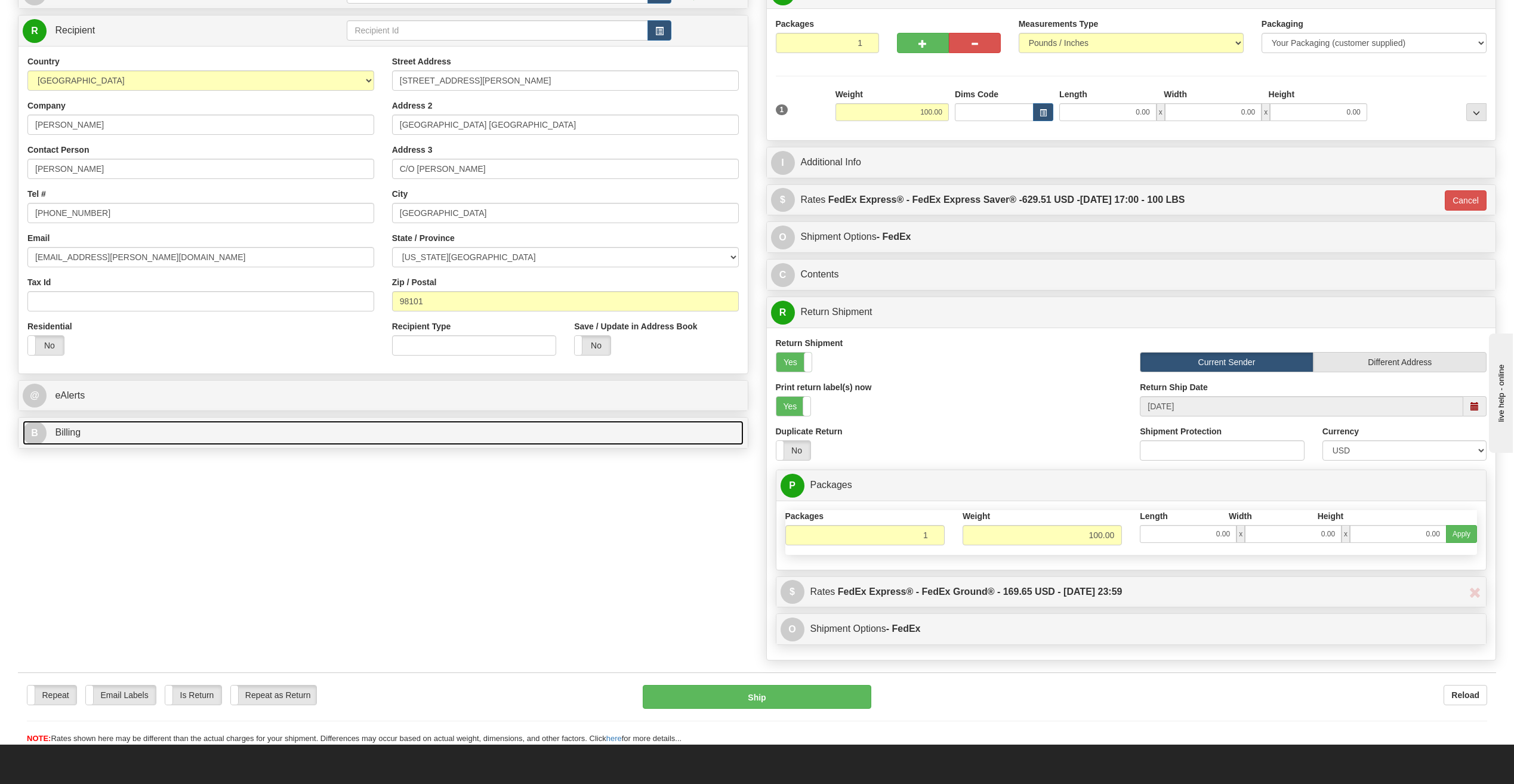
click at [209, 439] on link "B Billing" at bounding box center [383, 433] width 721 height 25
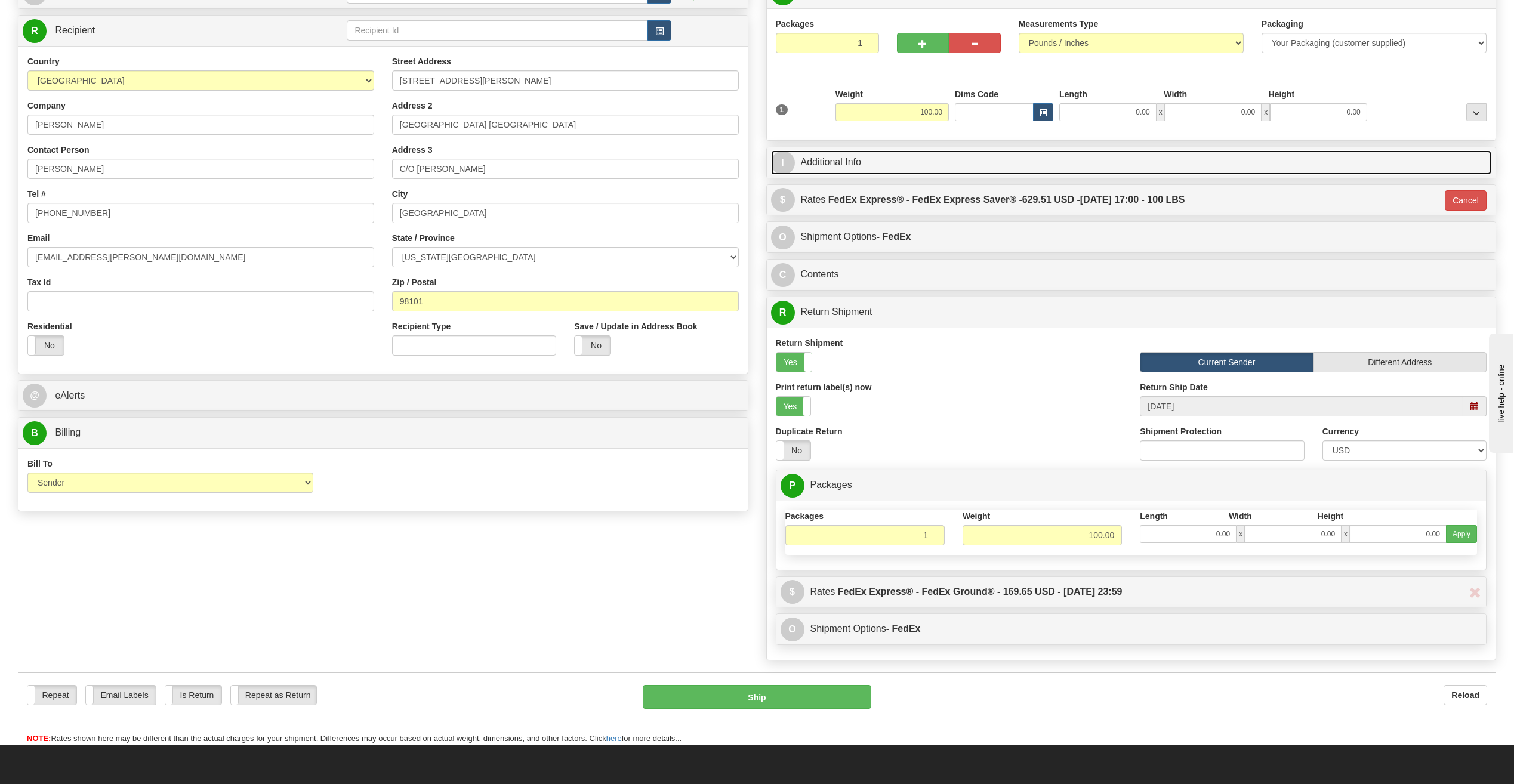
click at [866, 161] on link "I Additional Info" at bounding box center [1131, 162] width 721 height 25
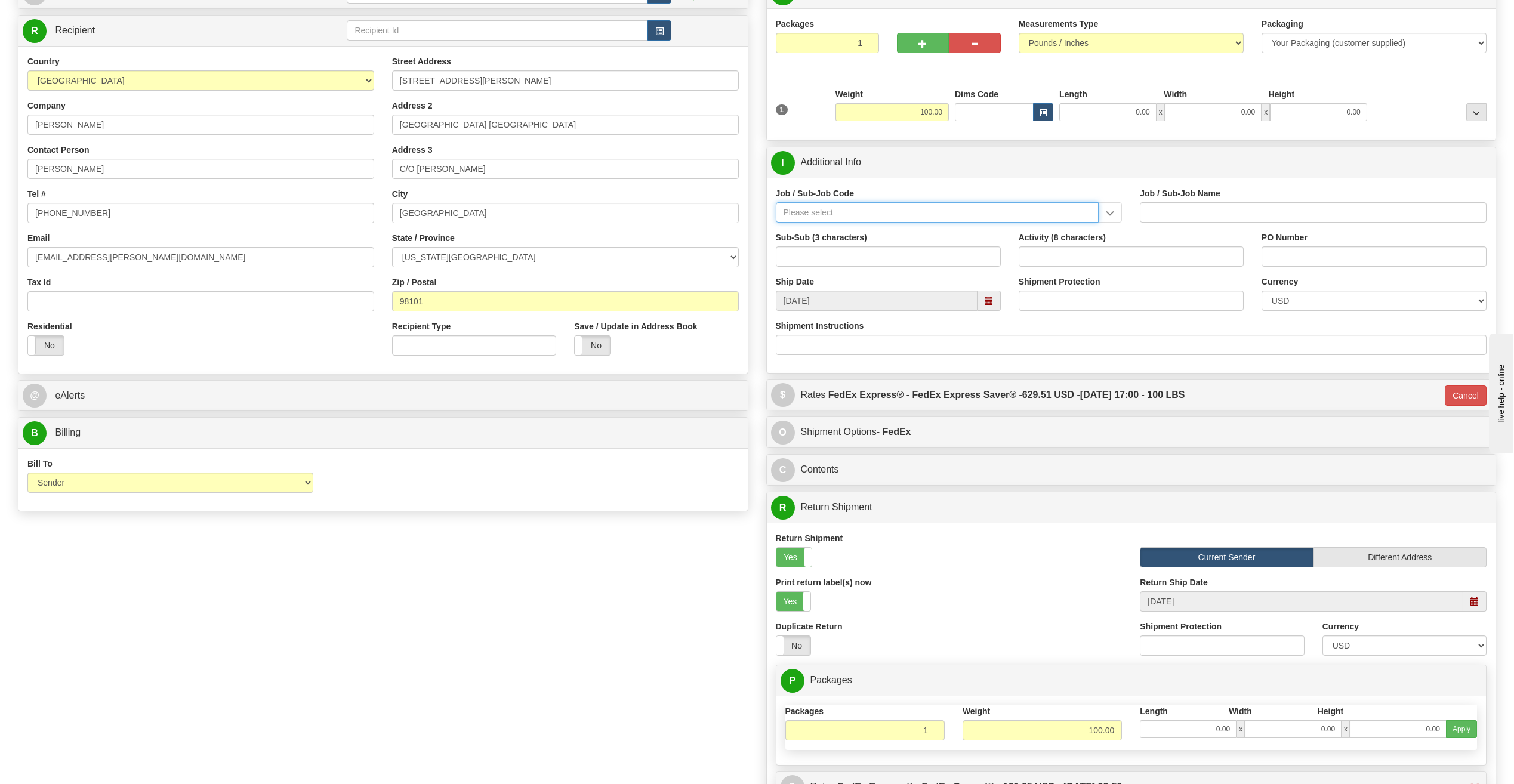
click at [941, 209] on input "Job / Sub-Job Code" at bounding box center [938, 212] width 324 height 20
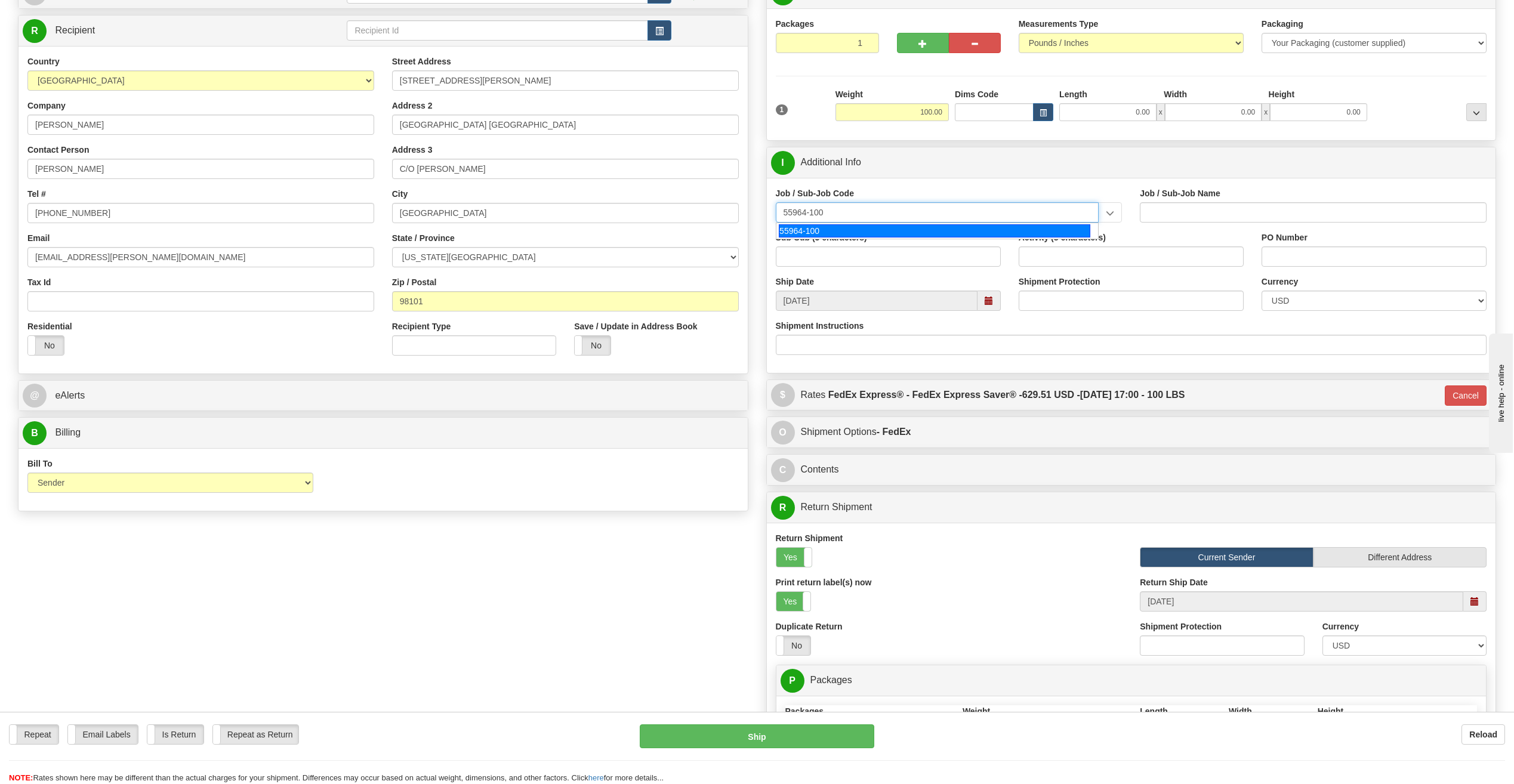
type input "55964-100"
click at [1047, 195] on div "Job / Sub-Job Code 55964-100" at bounding box center [950, 205] width 347 height 35
click at [1034, 212] on input "Job / Sub-Job Code" at bounding box center [938, 212] width 324 height 20
click at [991, 232] on div "55964-100" at bounding box center [935, 231] width 312 height 13
type input "55964-100"
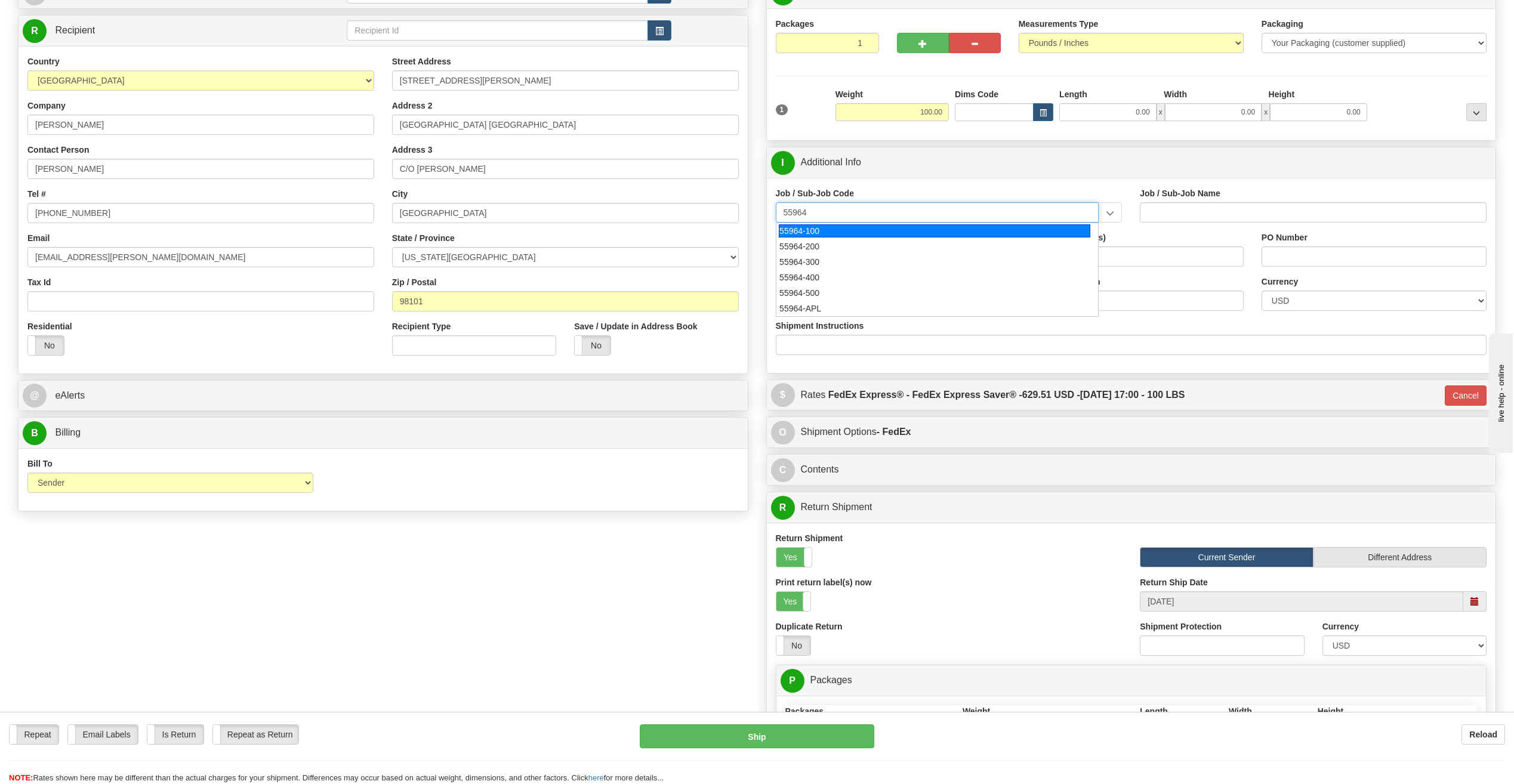
type input "OFFICE OF DIVERSITY AND INCLUSION - LABOR"
type input "55964-100"
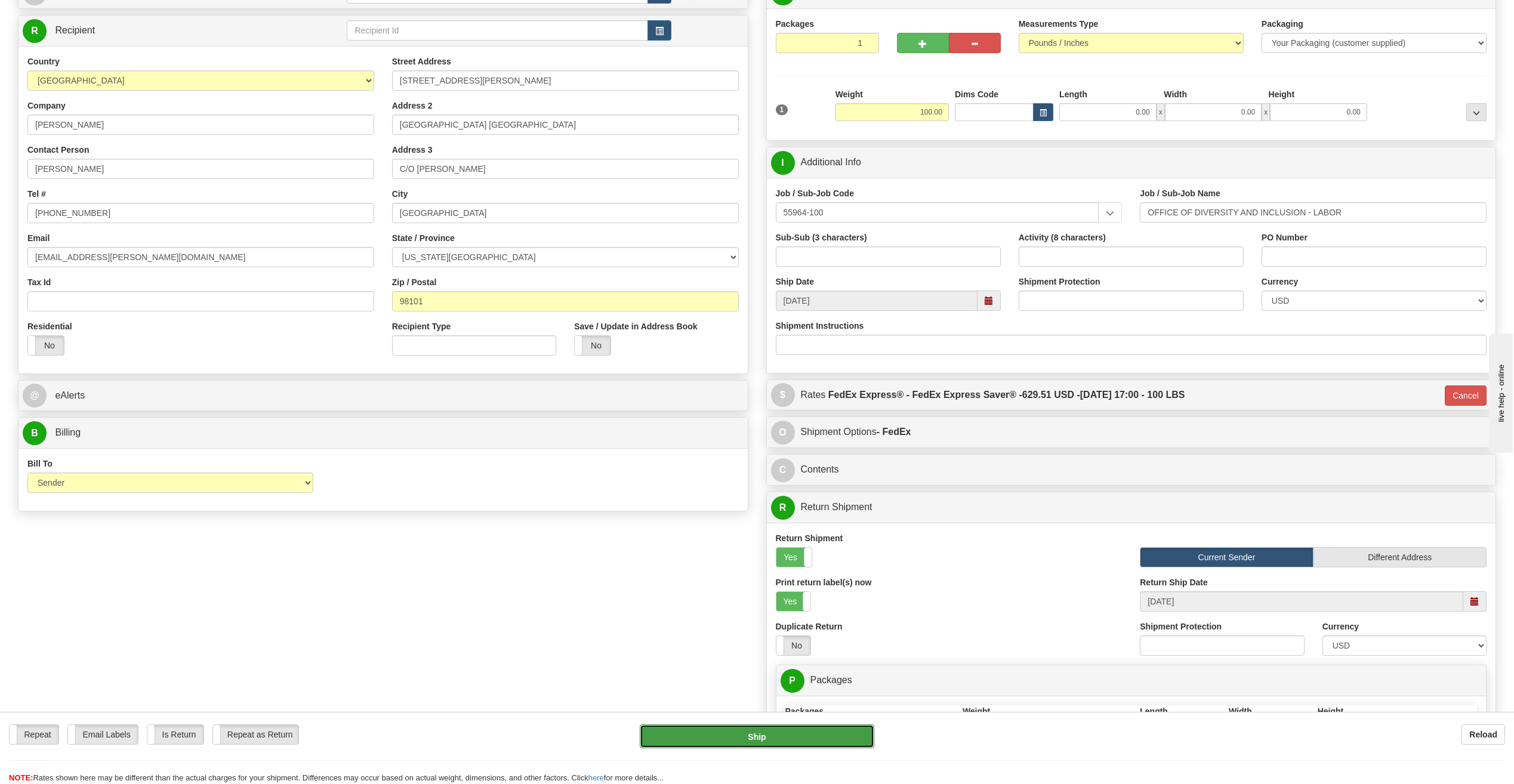
click at [763, 732] on button "Ship" at bounding box center [757, 736] width 235 height 24
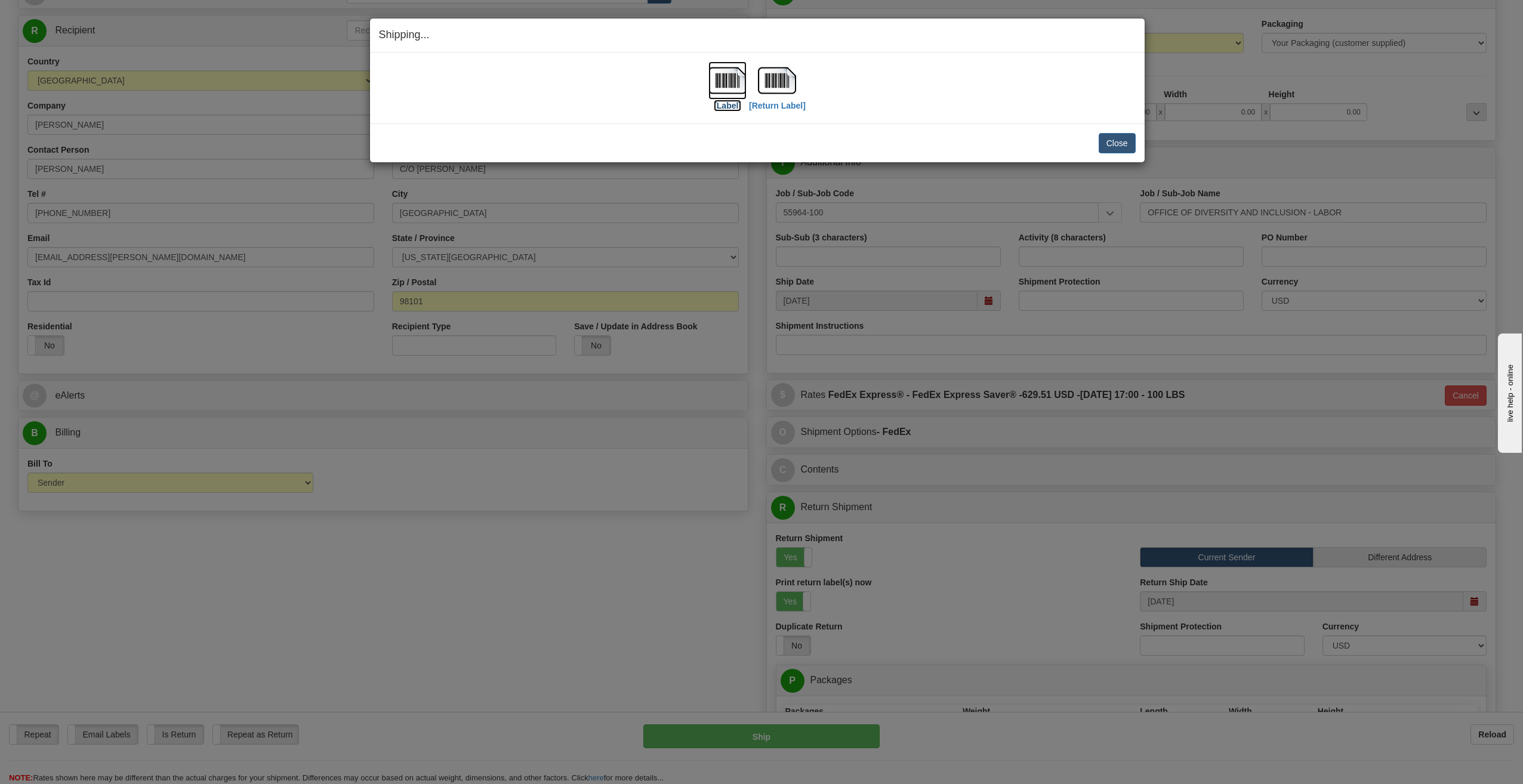
click at [733, 108] on label "[Label]" at bounding box center [727, 105] width 28 height 12
click at [790, 108] on label "[Return Label]" at bounding box center [778, 105] width 57 height 12
click at [727, 108] on label "[Label]" at bounding box center [727, 105] width 28 height 12
click at [1119, 147] on button "Close" at bounding box center [1117, 143] width 37 height 20
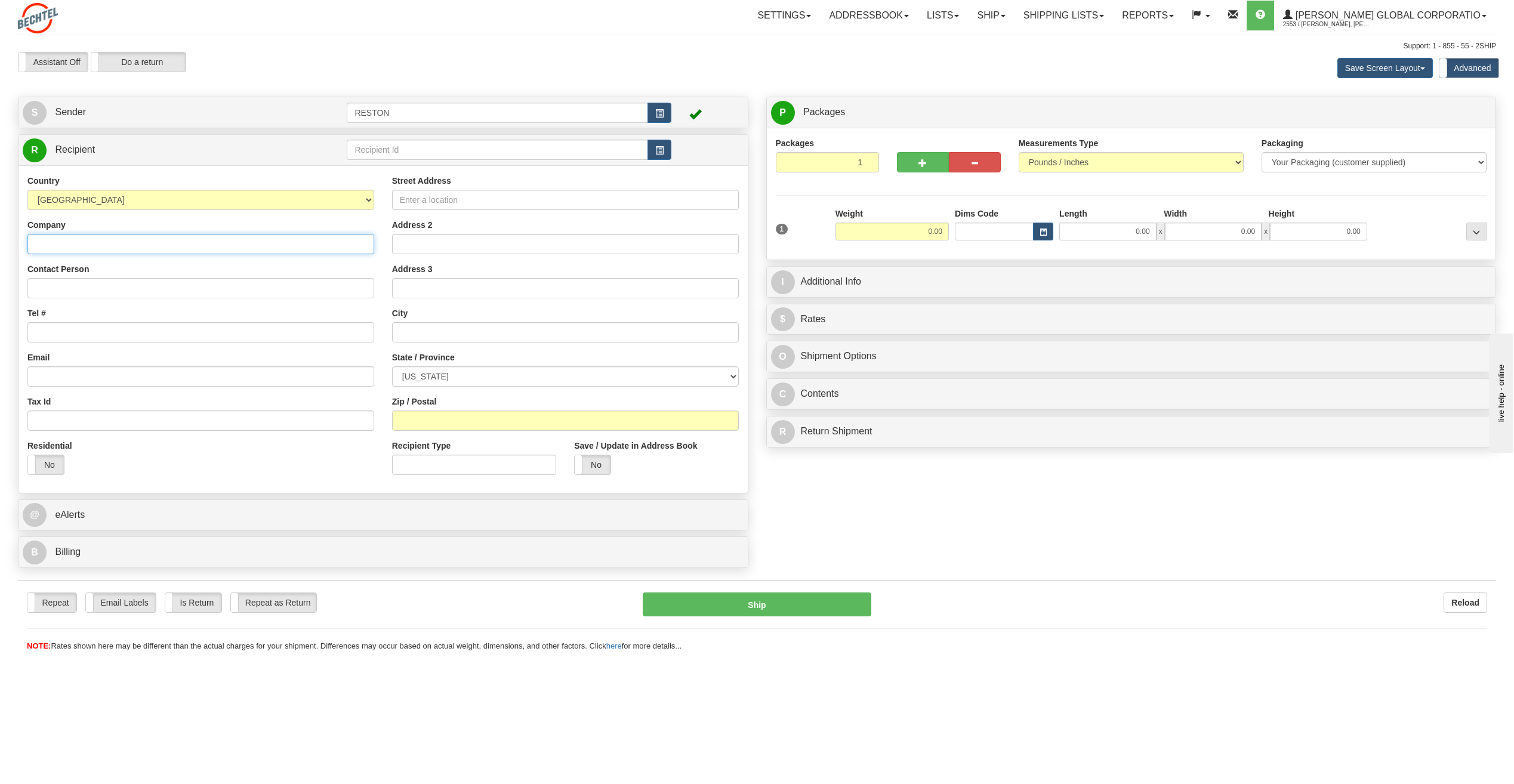
click at [272, 241] on input "Company" at bounding box center [201, 244] width 347 height 20
type input "[PERSON_NAME]"
click at [160, 286] on input "Contact Person" at bounding box center [201, 288] width 347 height 20
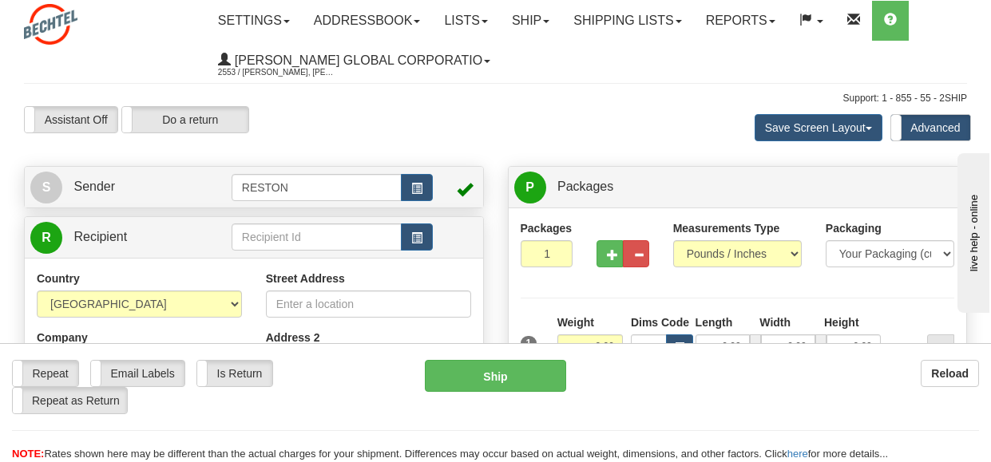
type input "[PERSON_NAME]"
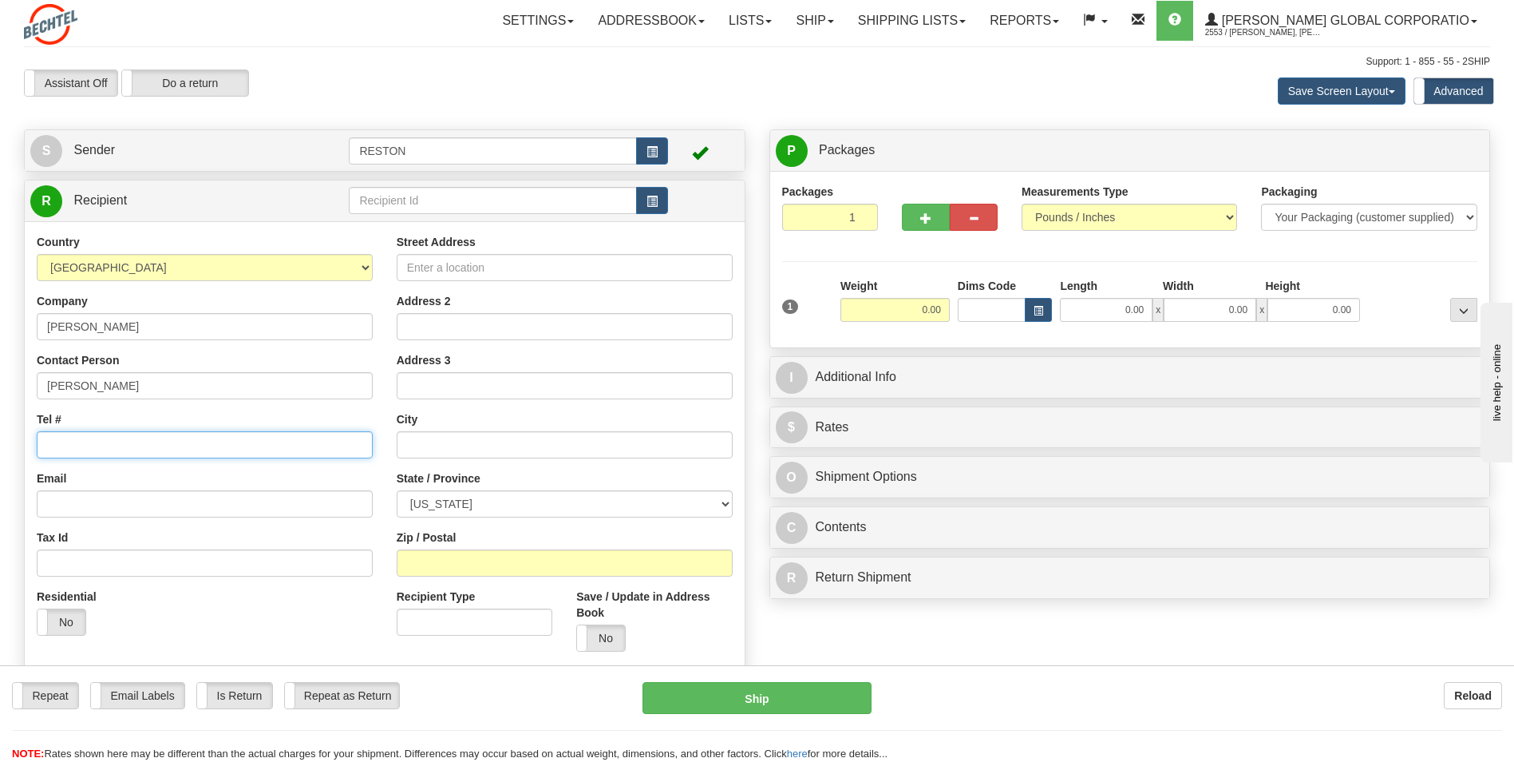
click at [65, 452] on input "Tel #" at bounding box center [205, 444] width 336 height 27
type input "[PHONE_NUMBER]"
click at [204, 504] on input "Email" at bounding box center [205, 503] width 336 height 27
click at [122, 497] on input "Email" at bounding box center [205, 503] width 336 height 27
paste input "[EMAIL_ADDRESS][PERSON_NAME][DOMAIN_NAME]"
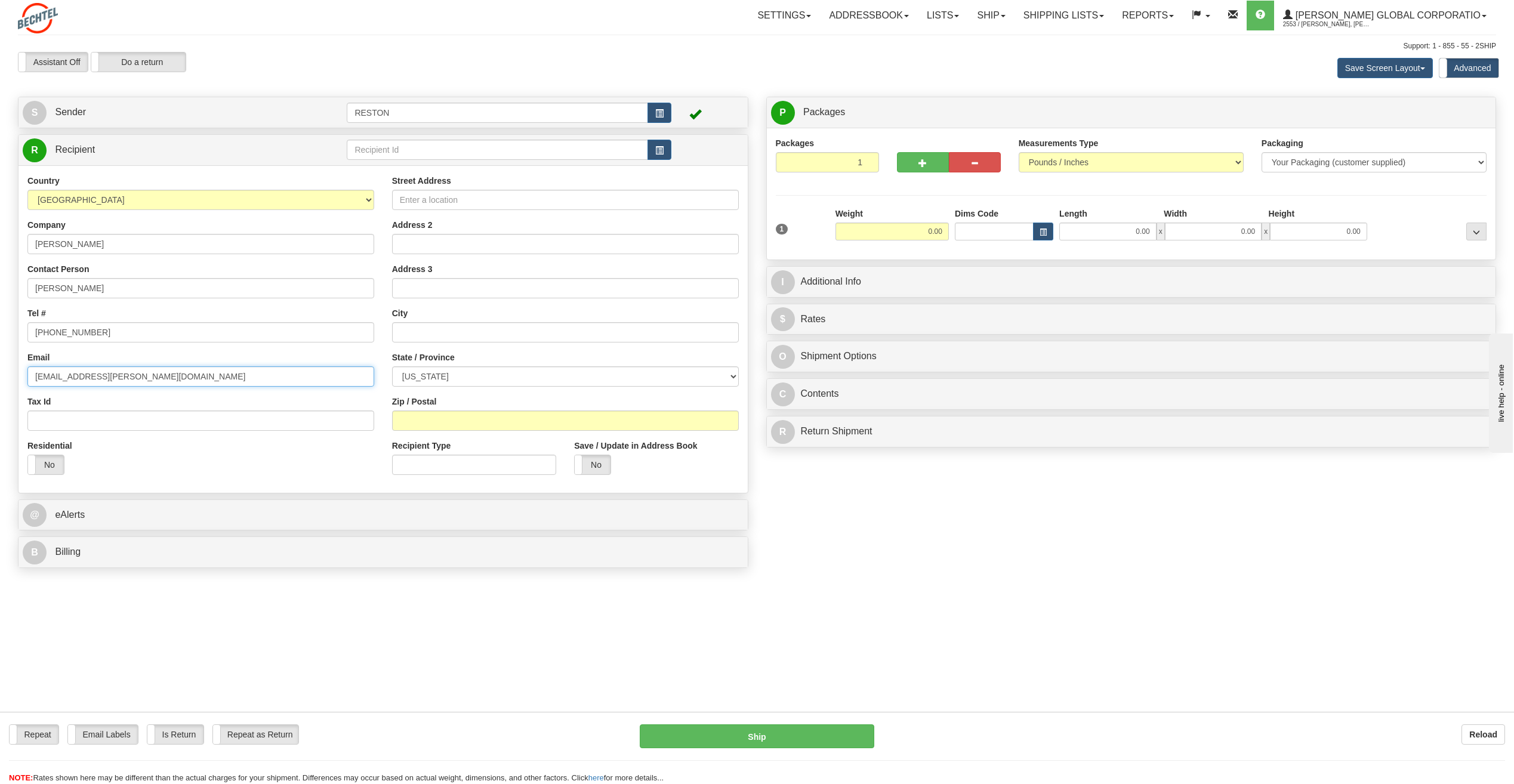
type input "[EMAIL_ADDRESS][PERSON_NAME][DOMAIN_NAME]"
click at [451, 198] on input "Street Address" at bounding box center [565, 200] width 347 height 20
click at [451, 202] on input "1821 [PERSON_NAME]" at bounding box center [565, 200] width 347 height 20
type input "[STREET_ADDRESS][PERSON_NAME]"
click at [512, 285] on input "Address 3" at bounding box center [565, 288] width 347 height 20
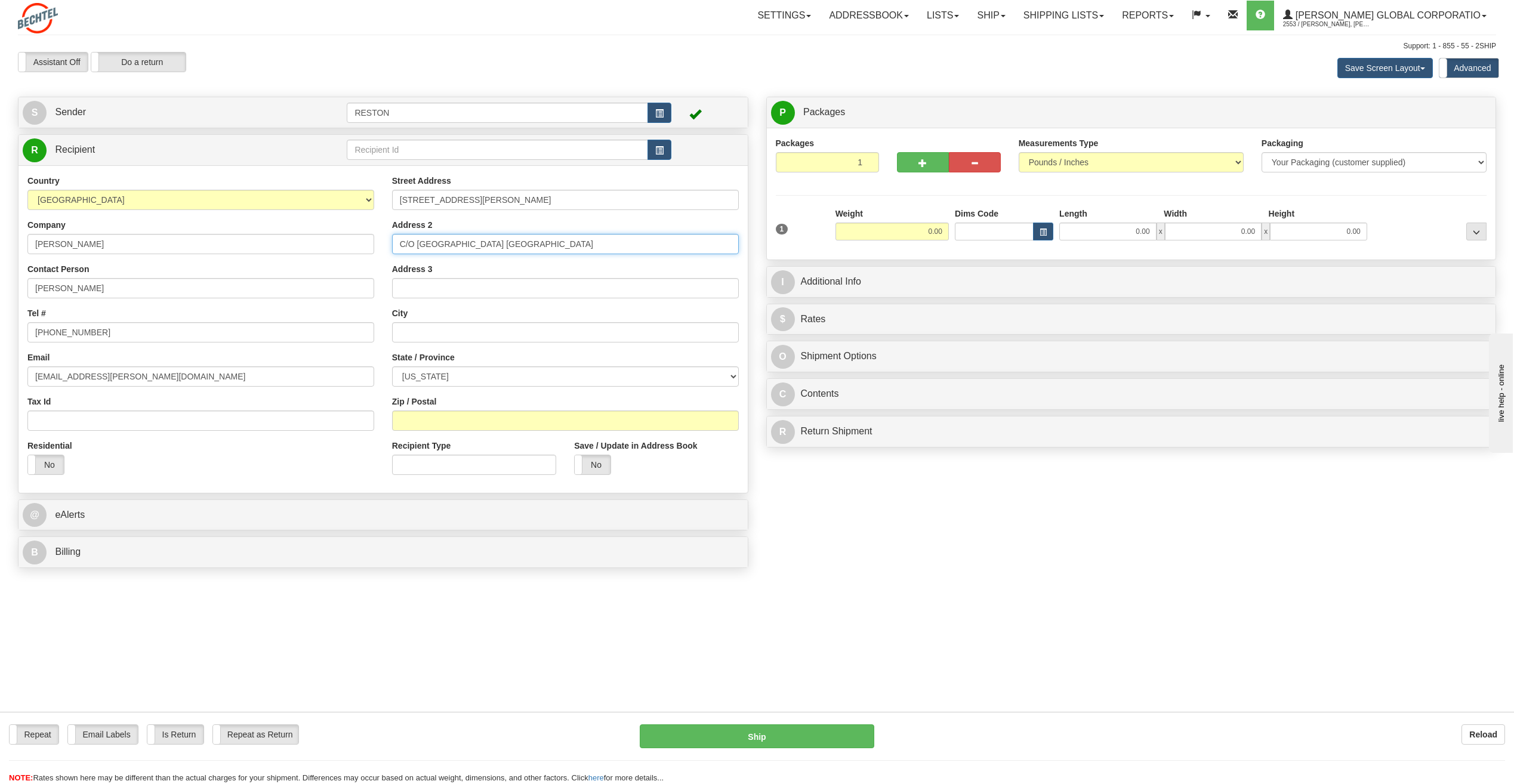
drag, startPoint x: 413, startPoint y: 239, endPoint x: 391, endPoint y: 239, distance: 22.0
click at [391, 239] on div "Street Address [STREET_ADDRESS][PERSON_NAME] Address 2 C/O [GEOGRAPHIC_DATA] [G…" at bounding box center [566, 330] width 365 height 309
type input "[GEOGRAPHIC_DATA] [GEOGRAPHIC_DATA]"
click at [422, 280] on input "Address 3" at bounding box center [565, 288] width 347 height 20
paste input "C/O"
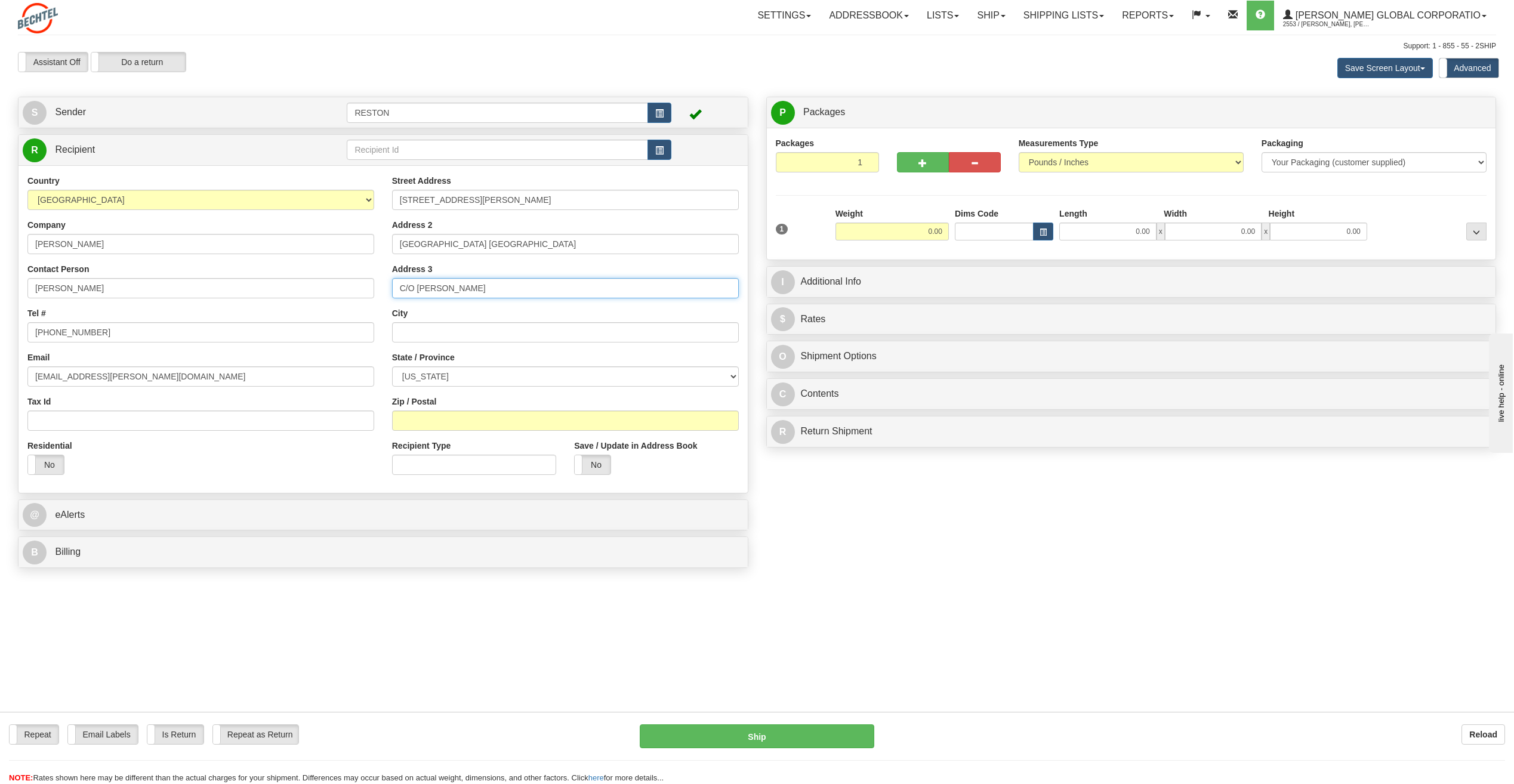
type input "C/O [PERSON_NAME]"
click at [446, 327] on input "text" at bounding box center [565, 332] width 347 height 20
type input "[GEOGRAPHIC_DATA]"
click at [526, 365] on div "State / Province [US_STATE] [US_STATE] [US_STATE] [US_STATE] Armed Forces Ameri…" at bounding box center [565, 368] width 347 height 35
click at [526, 375] on select "[US_STATE] [US_STATE] [US_STATE] [US_STATE] Armed Forces America Armed Forces E…" at bounding box center [565, 376] width 347 height 20
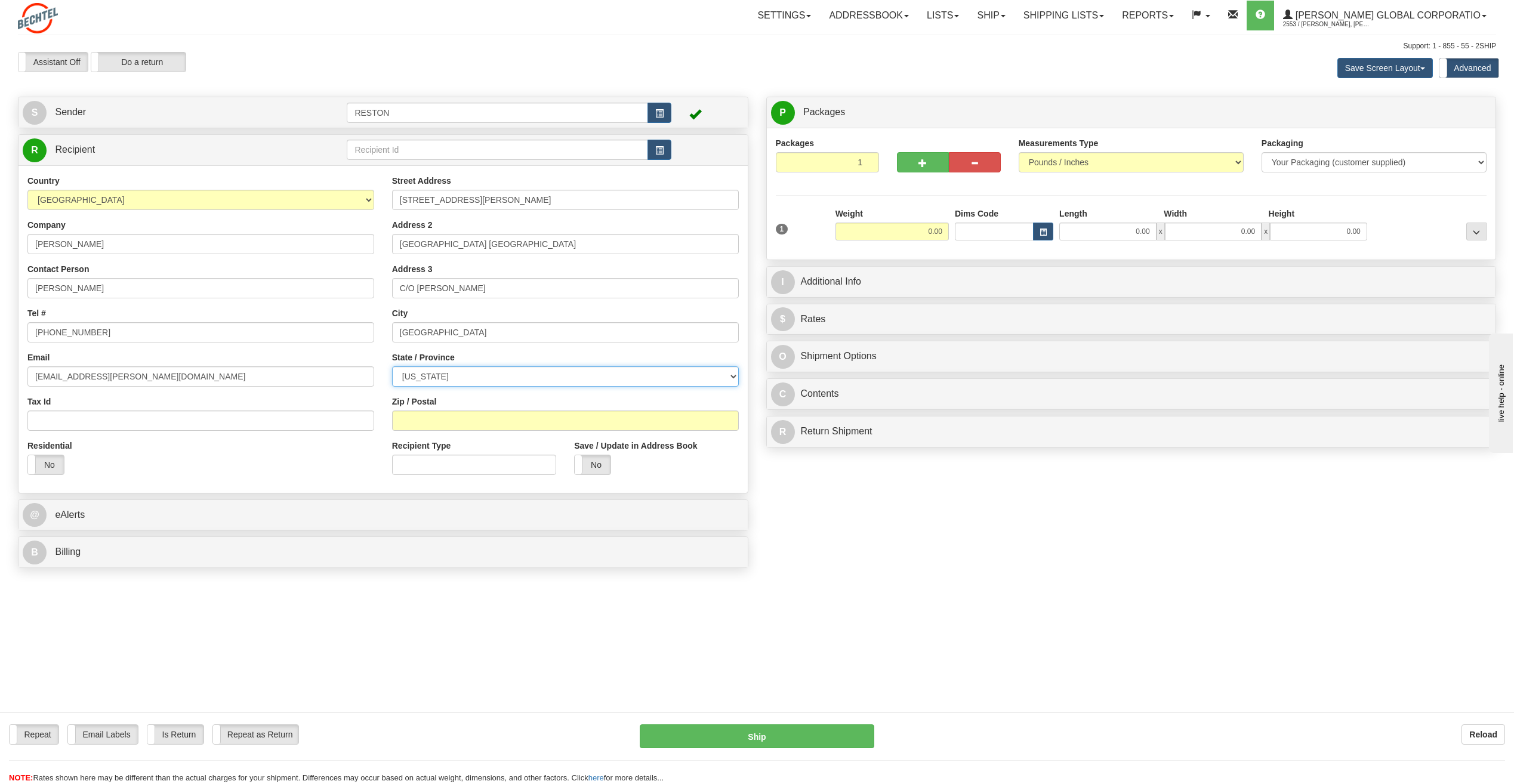
select select "WA"
click at [392, 366] on select "[US_STATE] [US_STATE] [US_STATE] [US_STATE] Armed Forces America Armed Forces E…" at bounding box center [565, 376] width 347 height 20
click at [480, 413] on input "Zip / Postal" at bounding box center [565, 420] width 347 height 20
type input "98101"
click at [768, 643] on div "Repeat Repeat Email Labels Email Labels Edit Is Return Is Return Repeat as Retu…" at bounding box center [757, 610] width 1478 height 72
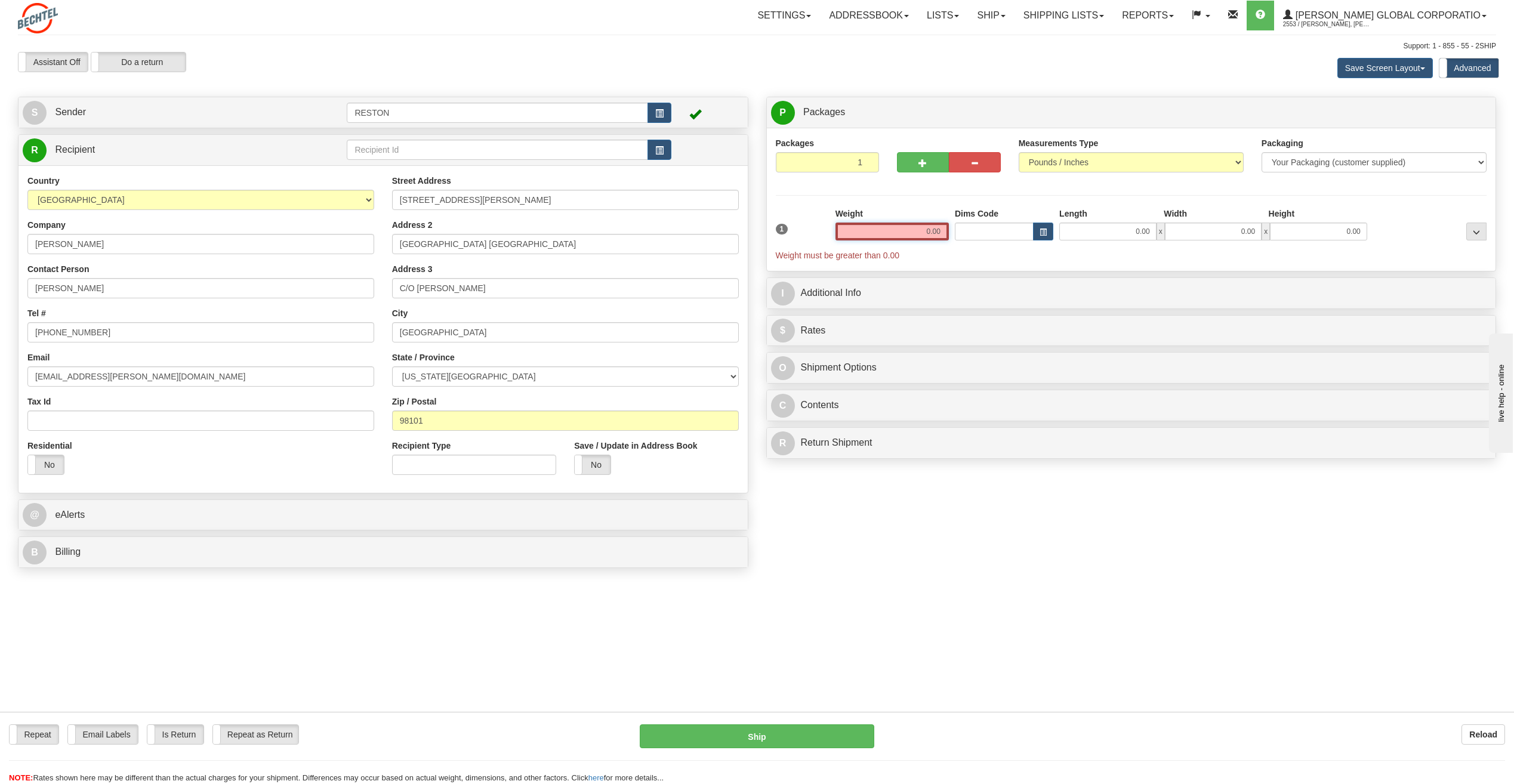
click at [914, 226] on input "0.00" at bounding box center [893, 232] width 114 height 18
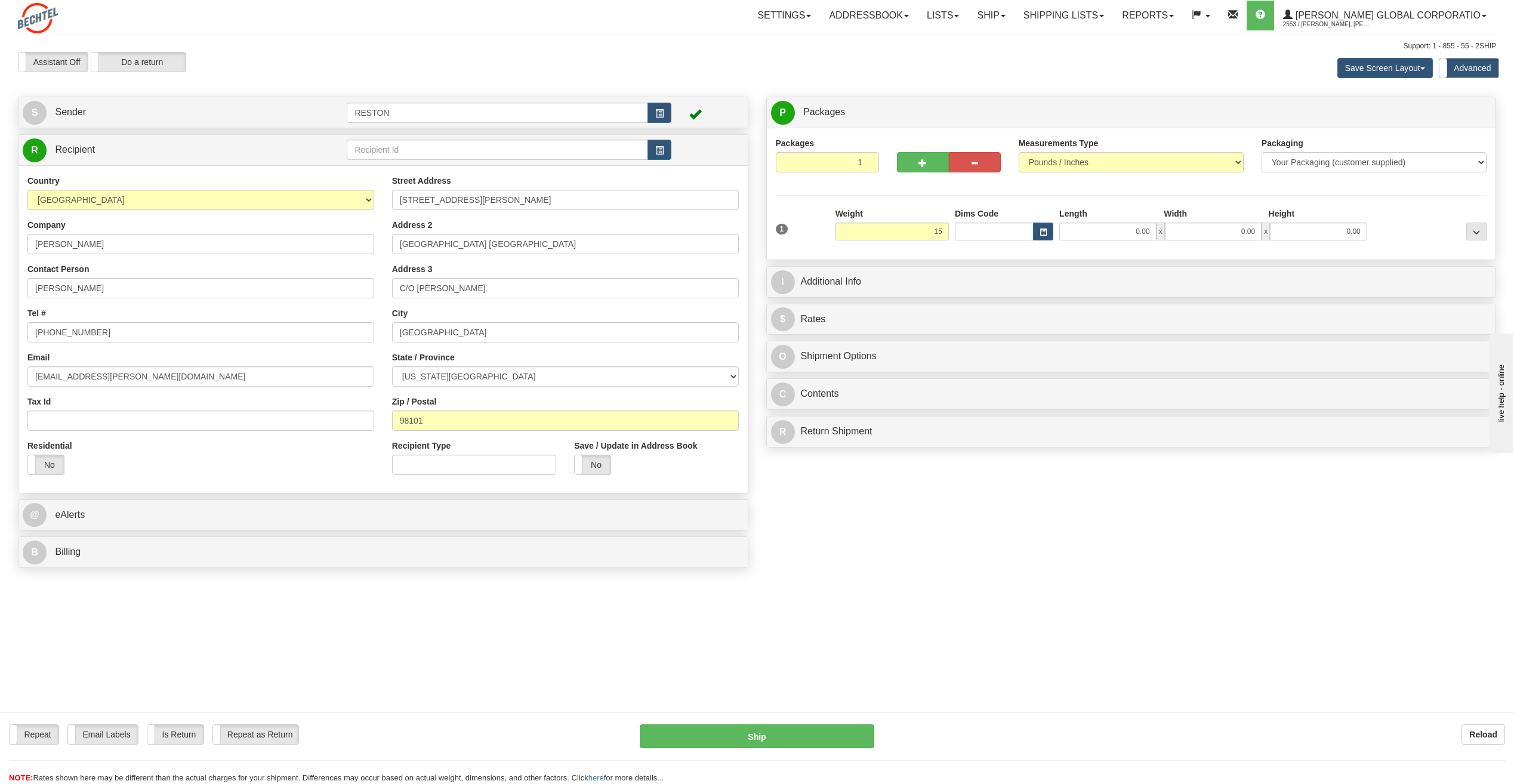
type input "15.00"
click at [1259, 612] on div "Repeat Repeat Email Labels Email Labels Edit Is Return Is Return Repeat as Retu…" at bounding box center [757, 610] width 1478 height 72
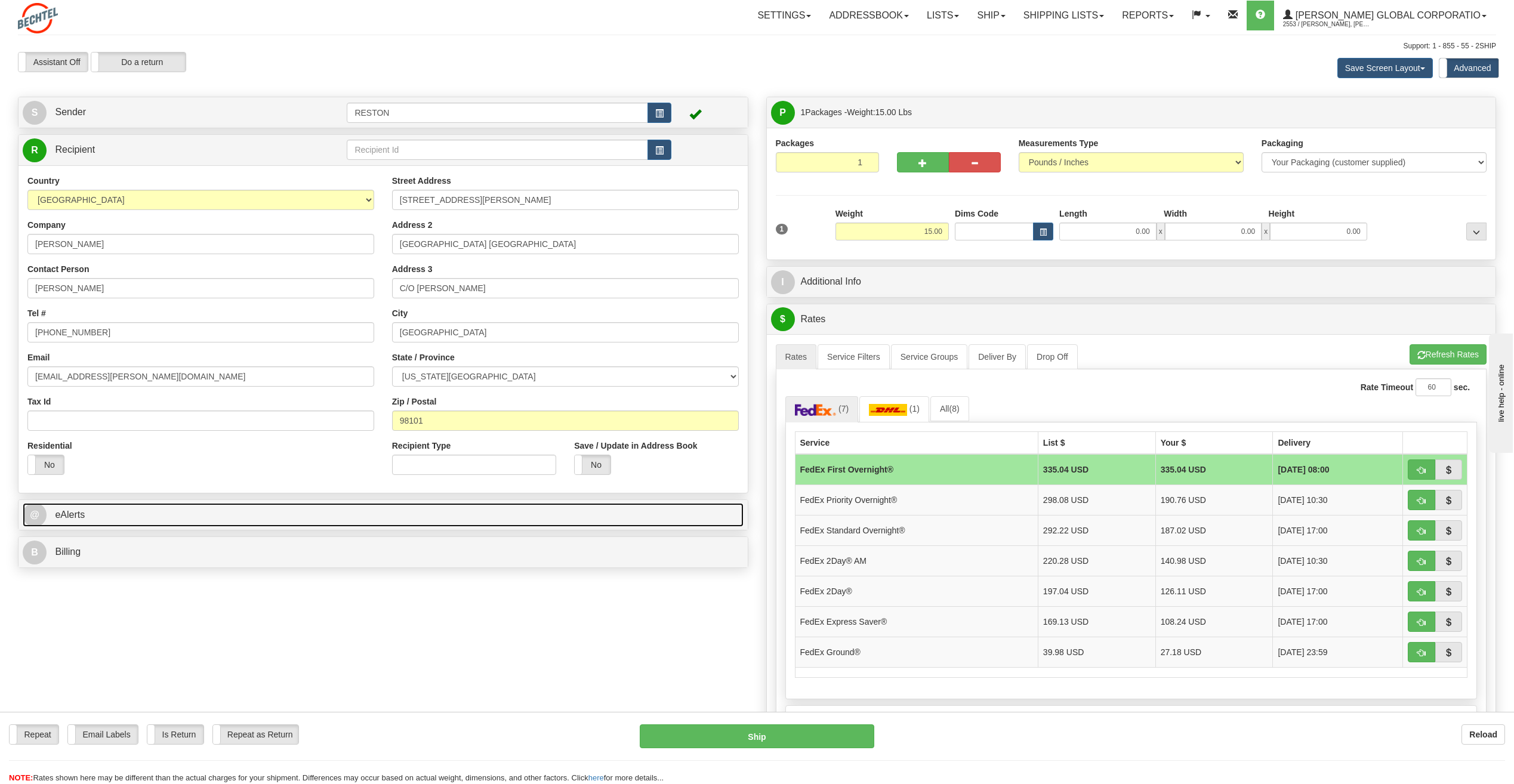
click at [330, 516] on link "@ eAlerts" at bounding box center [383, 515] width 721 height 25
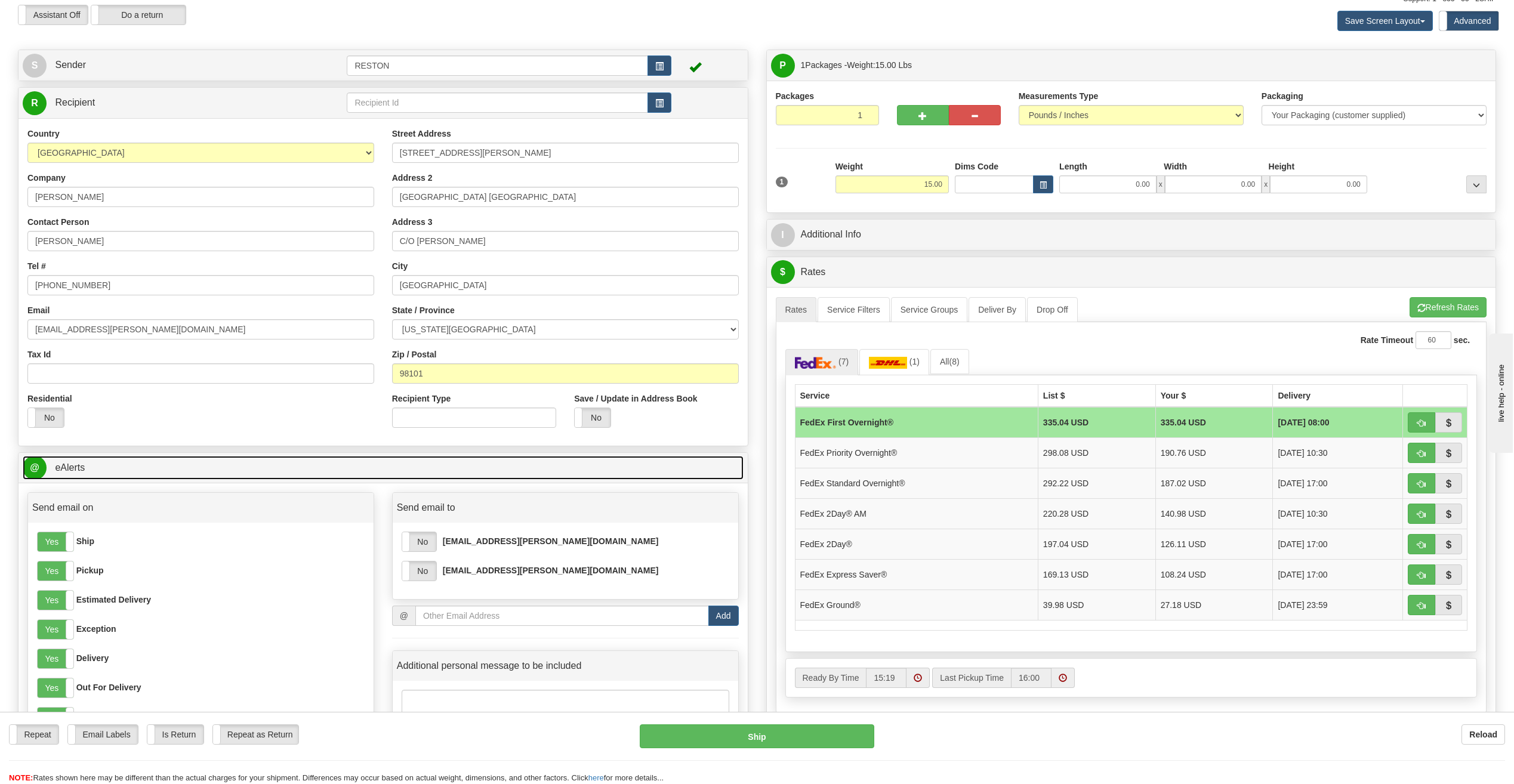
scroll to position [120, 0]
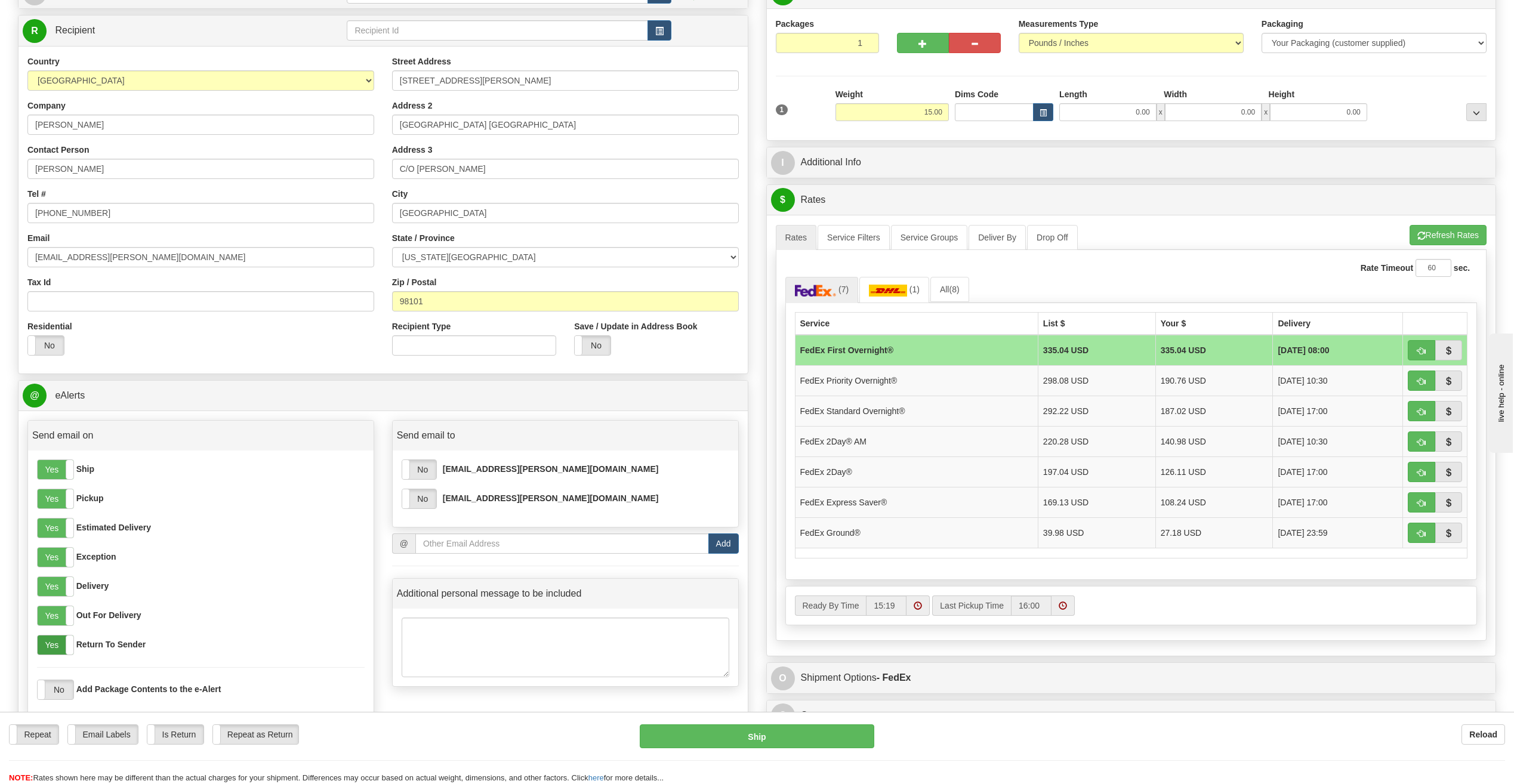
click at [49, 643] on label "Yes" at bounding box center [55, 645] width 36 height 19
click at [58, 478] on label "Yes" at bounding box center [55, 469] width 36 height 19
click at [46, 516] on div "Yes No Ship Yes No Pickup Yes No Estimated Delivery Yes No Exception Yes No Del…" at bounding box center [201, 584] width 345 height 268
click at [42, 504] on label "Yes" at bounding box center [55, 499] width 36 height 19
click at [46, 529] on label "Yes" at bounding box center [55, 528] width 36 height 19
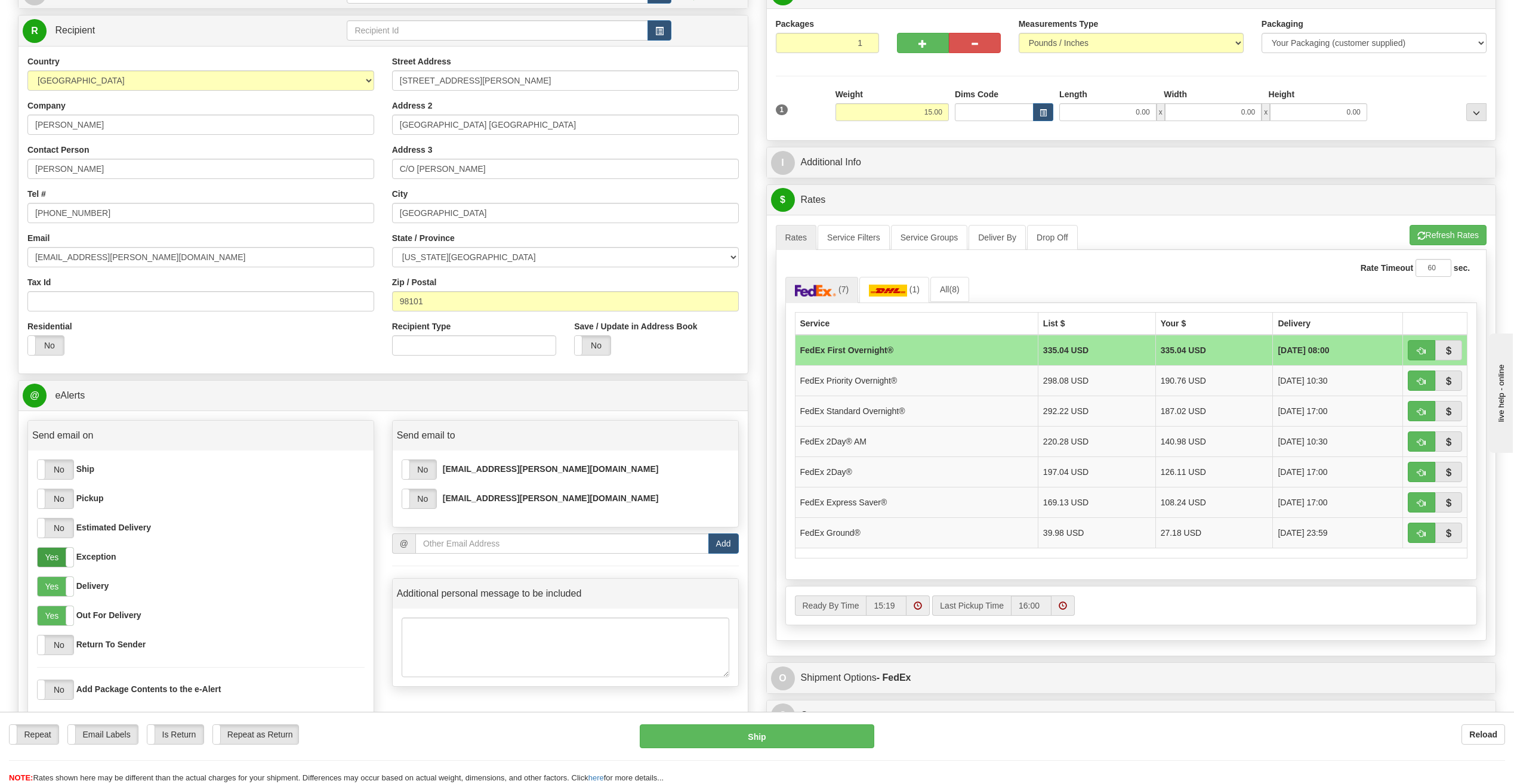
click at [46, 563] on label "Yes" at bounding box center [55, 558] width 36 height 19
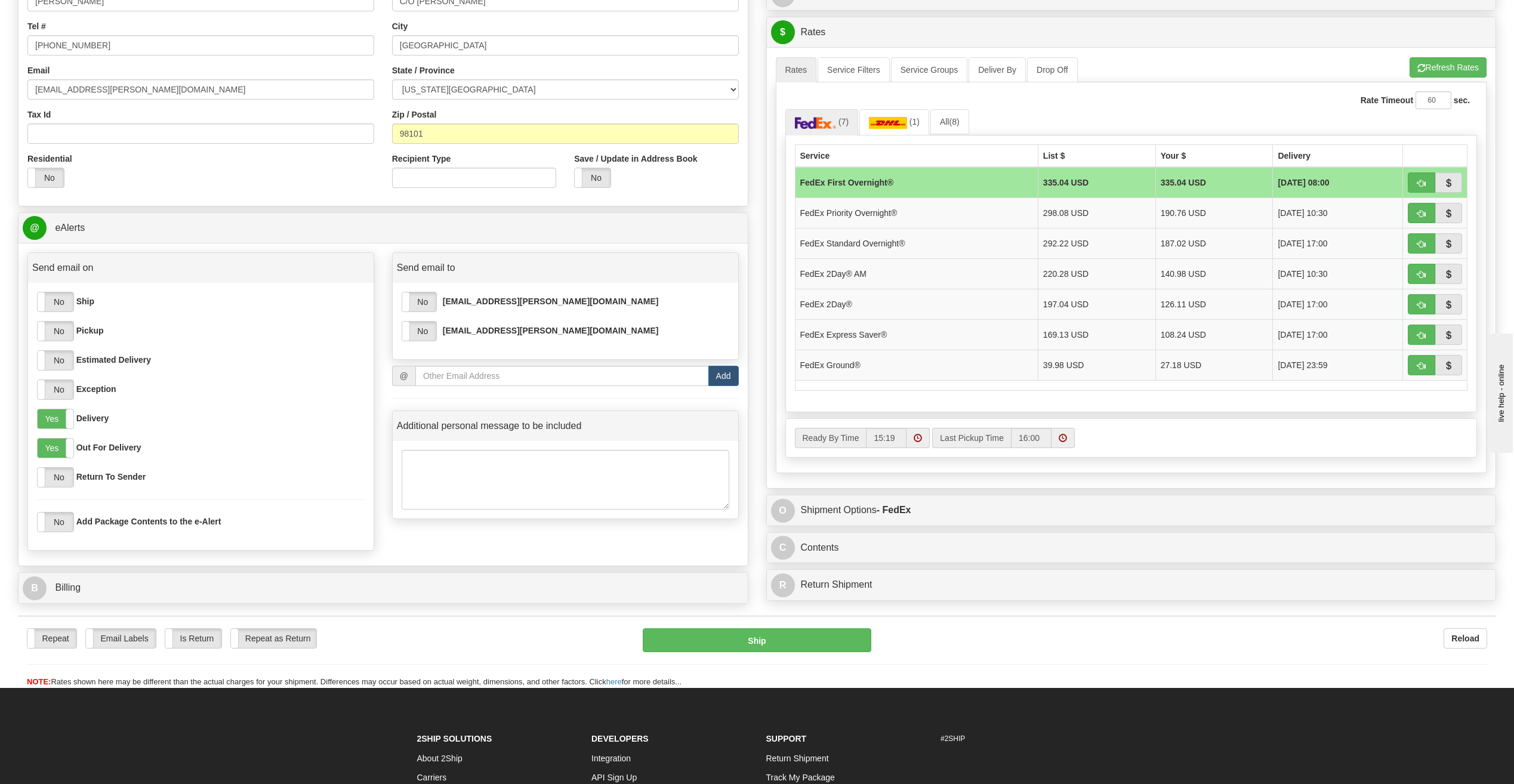
scroll to position [298, 0]
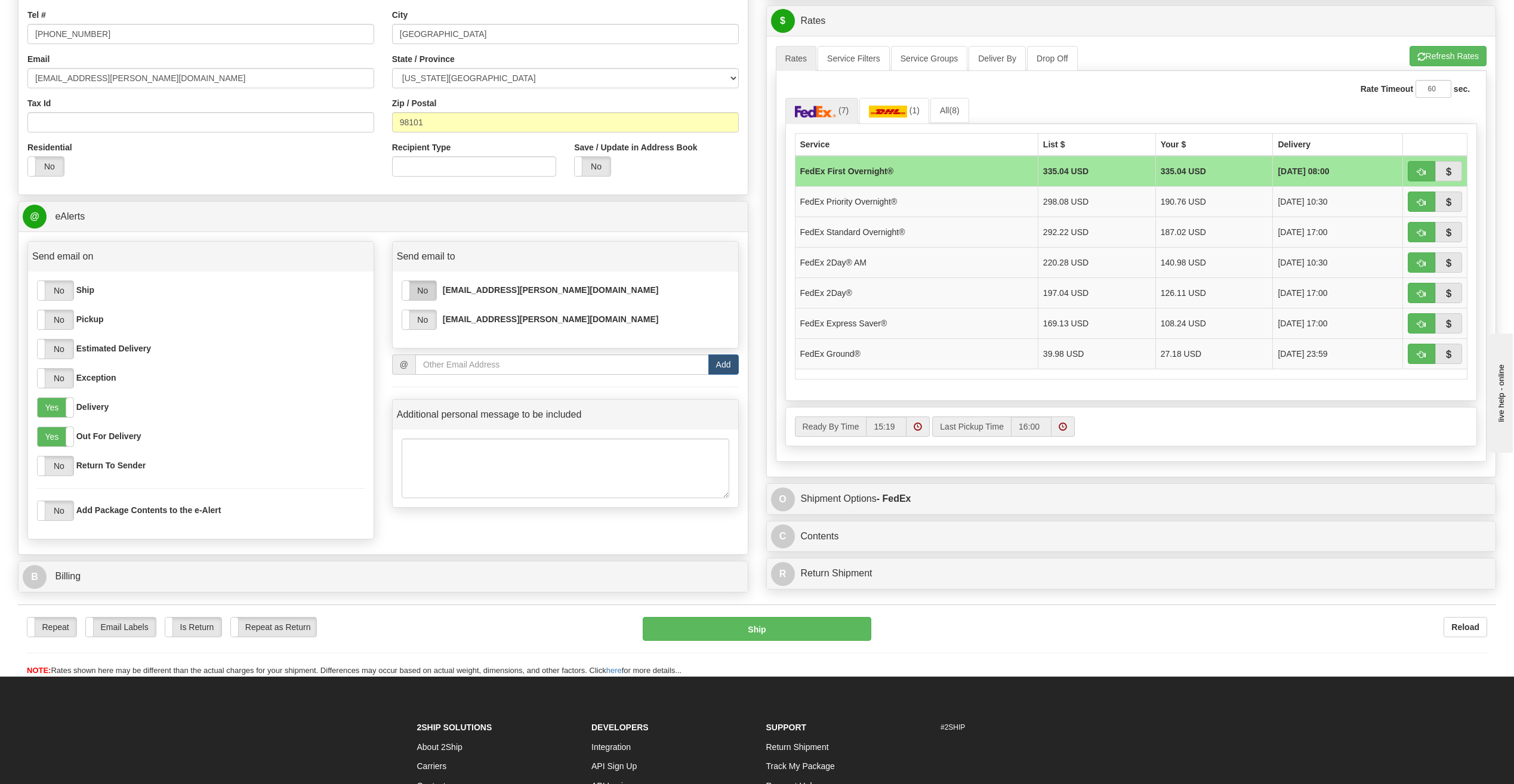
click at [436, 293] on label "No" at bounding box center [419, 291] width 34 height 19
click at [431, 321] on label "No" at bounding box center [419, 320] width 34 height 19
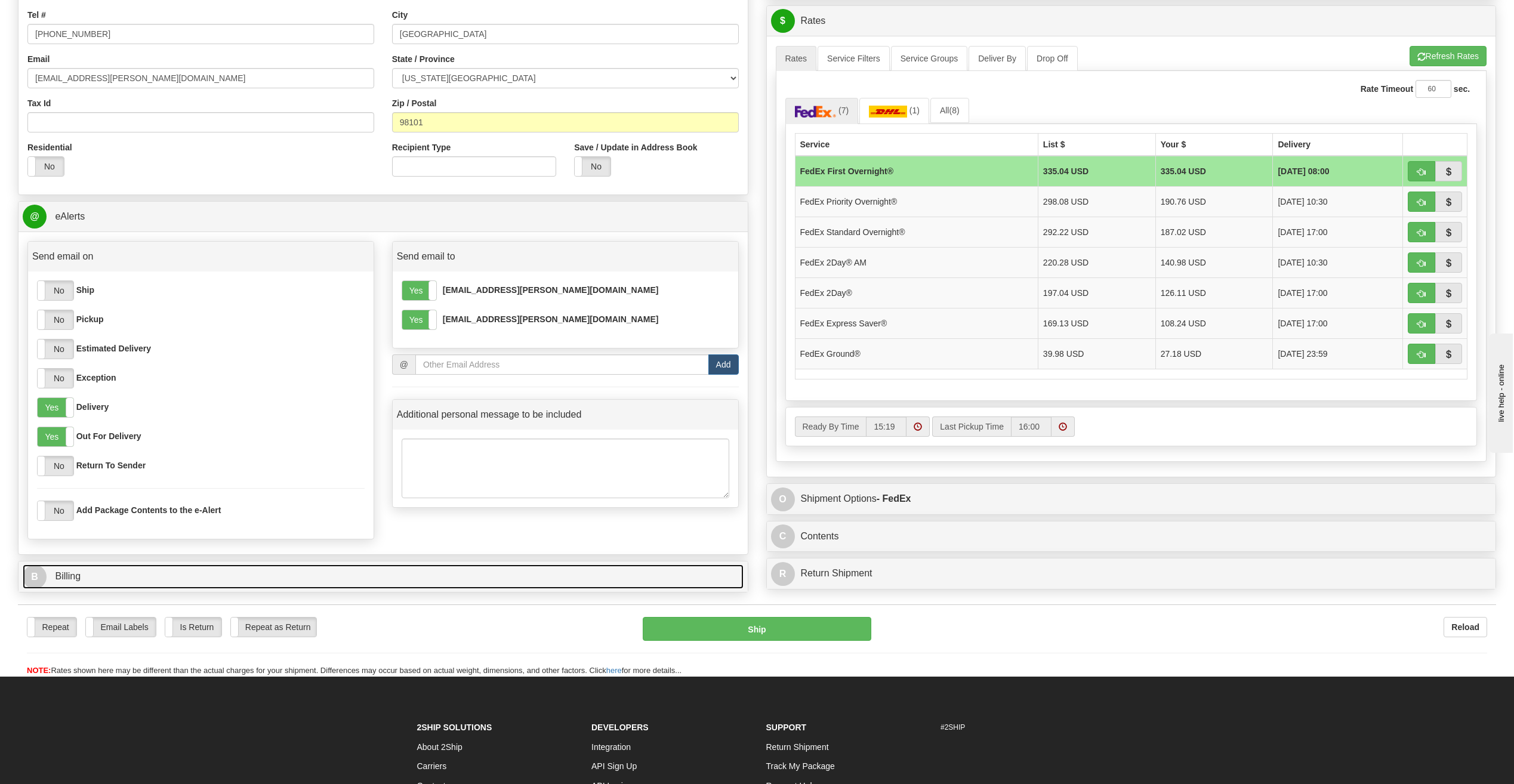
click at [337, 570] on link "B Billing" at bounding box center [383, 576] width 721 height 25
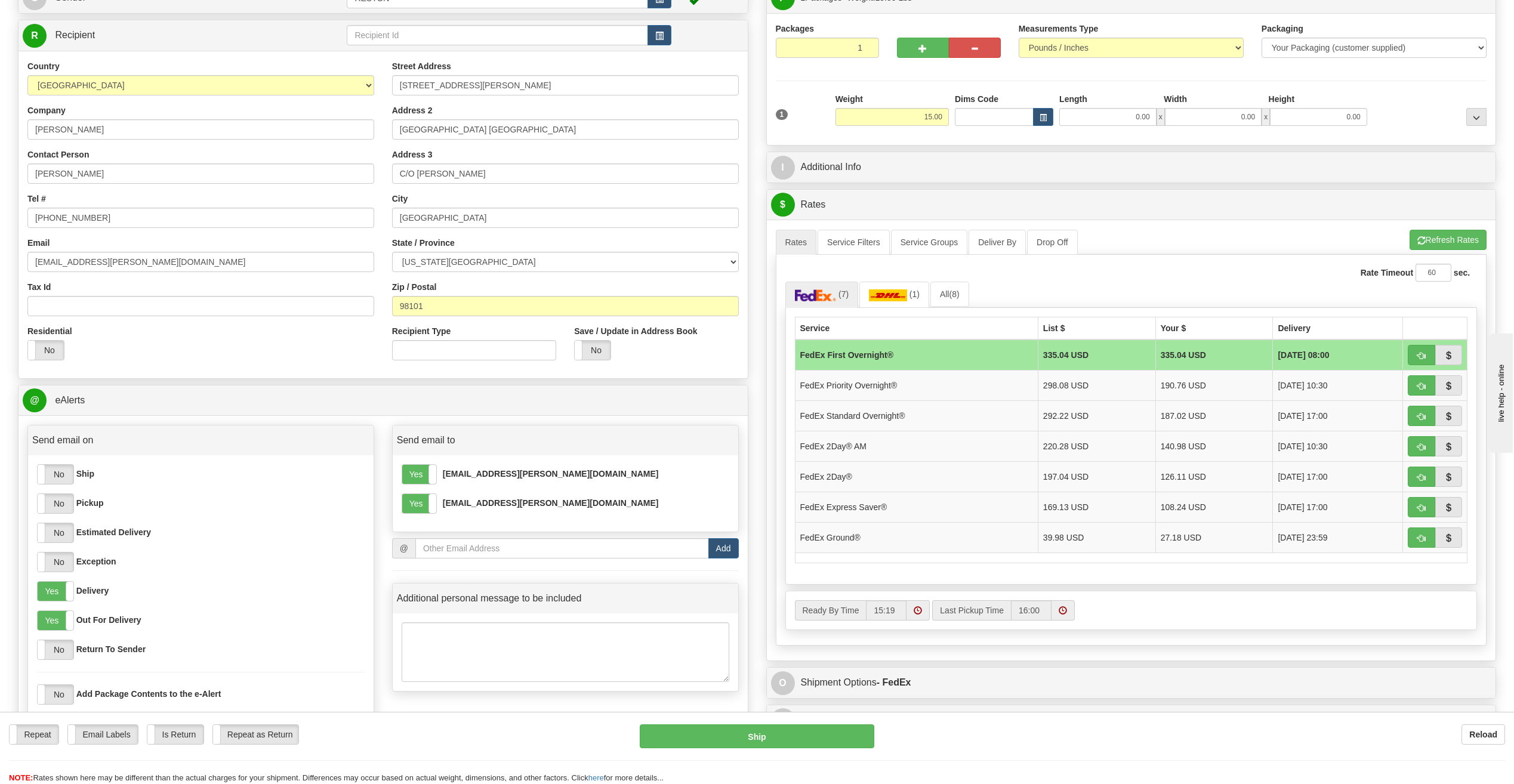
scroll to position [120, 0]
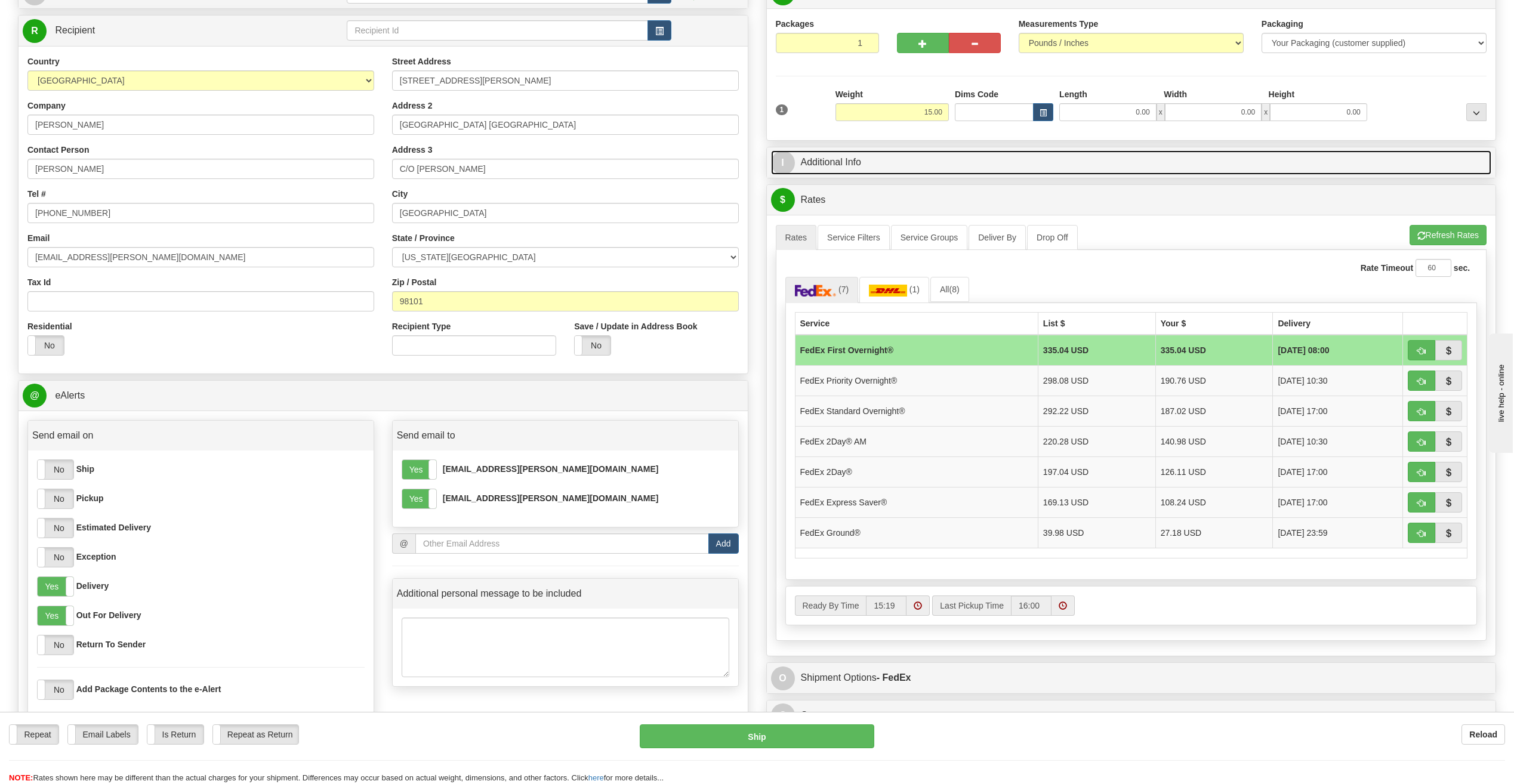
click at [972, 171] on link "I Additional Info" at bounding box center [1131, 162] width 721 height 25
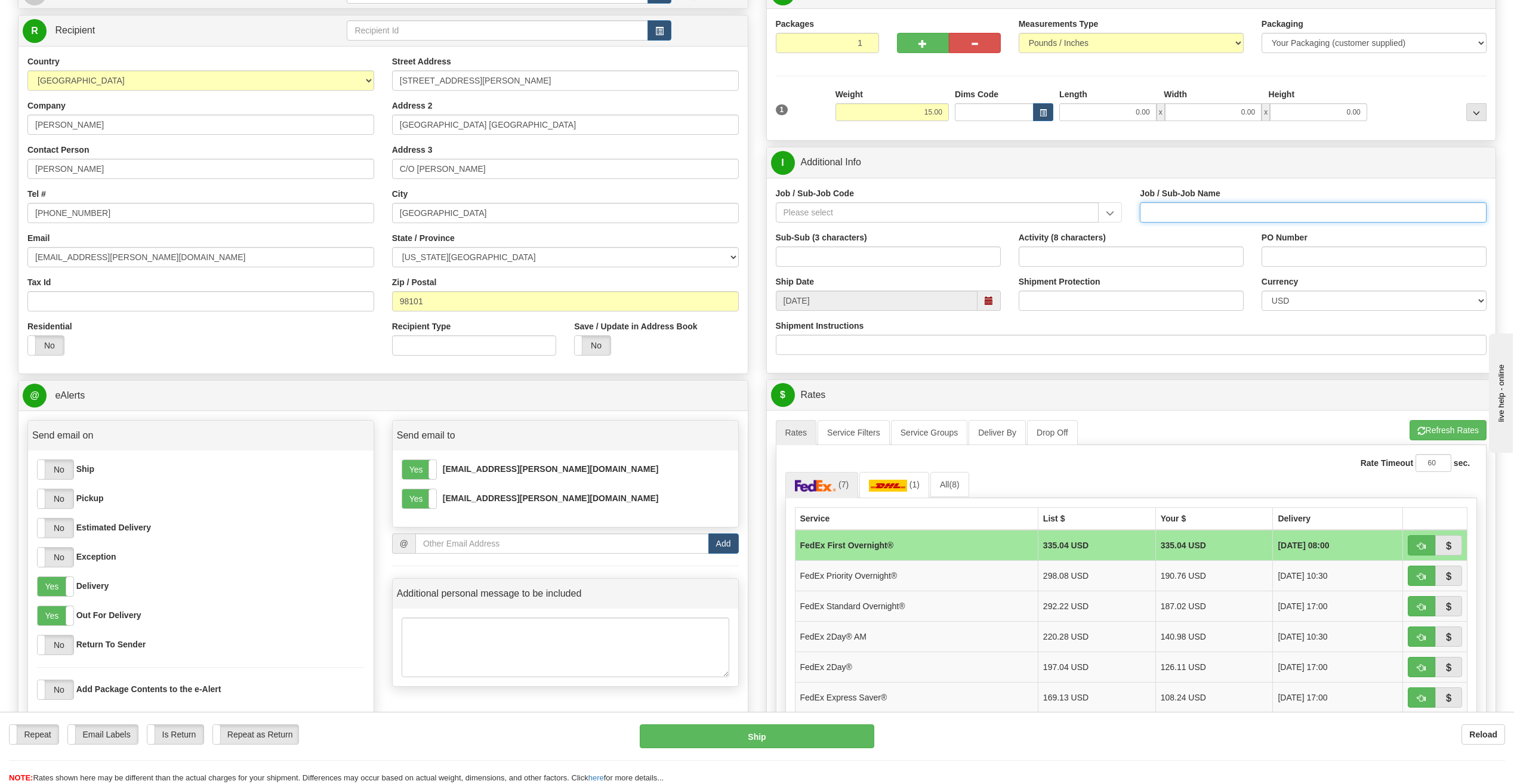
click at [1199, 214] on input "Job / Sub-Job Name" at bounding box center [1314, 212] width 347 height 20
click at [1015, 209] on input "Job / Sub-Job Code" at bounding box center [938, 212] width 324 height 20
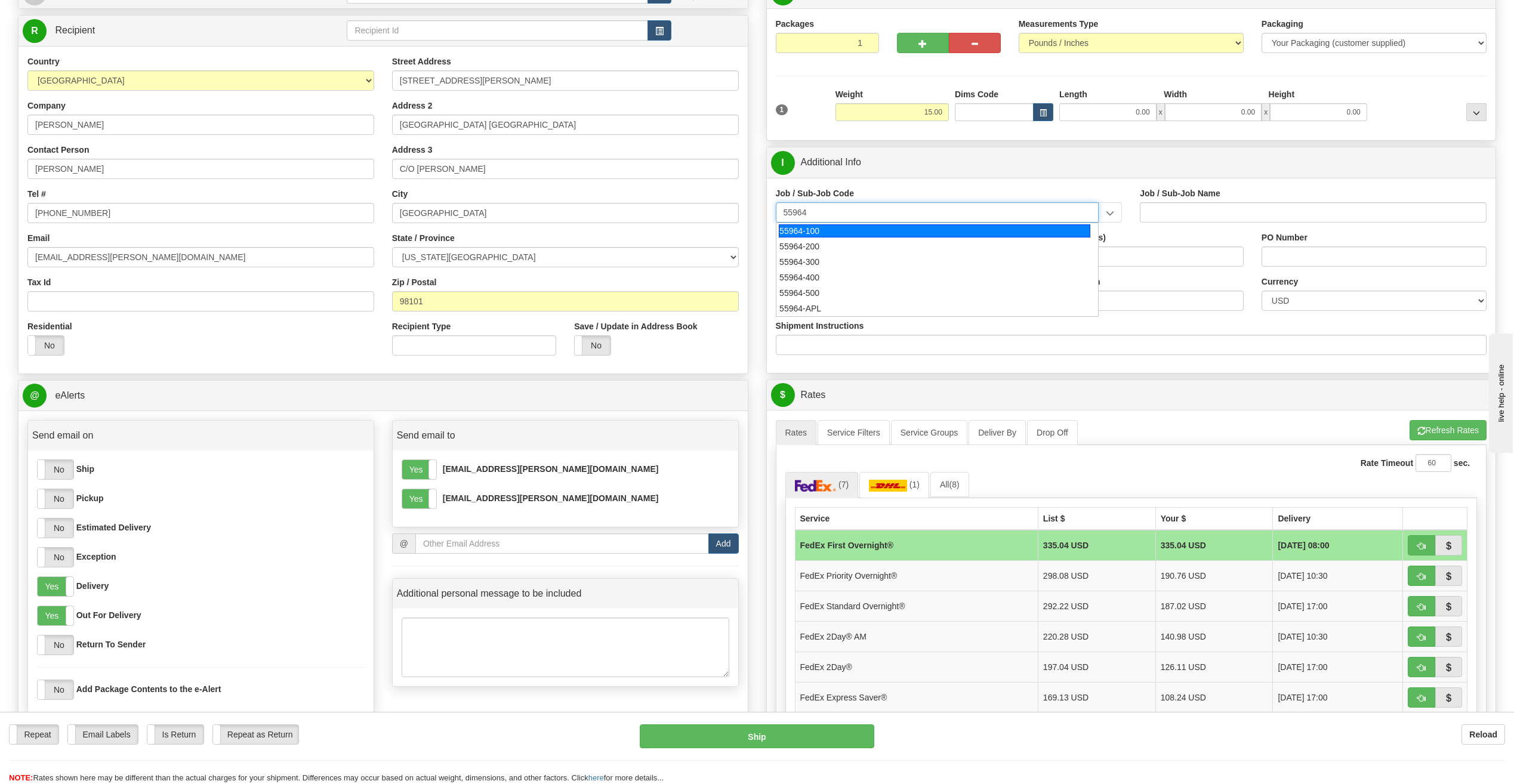
click at [963, 230] on div "55964-100" at bounding box center [935, 231] width 312 height 13
type input "55964-100"
type input "OFFICE OF DIVERSITY AND INCLUSION - LABOR"
type input "55964-100"
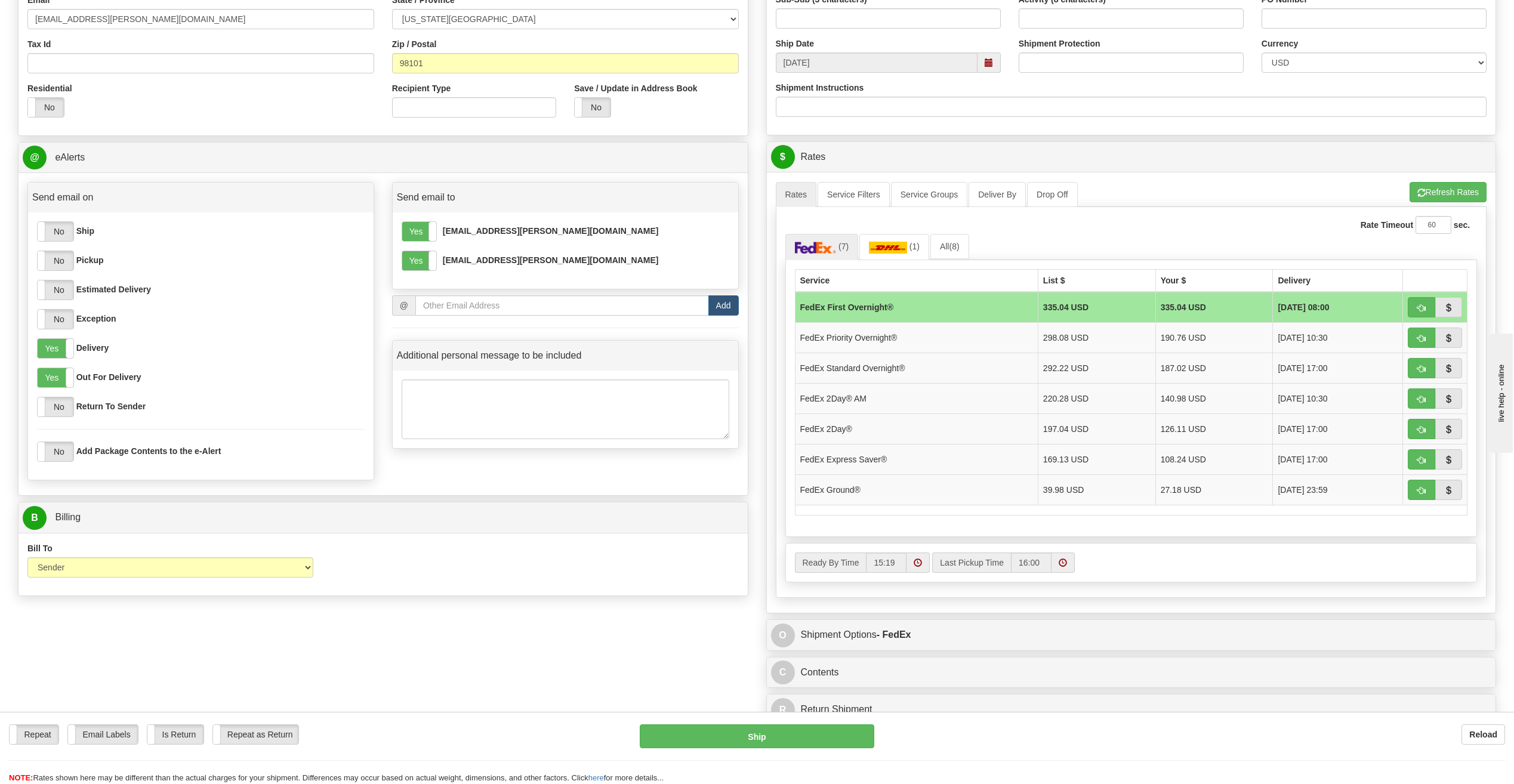
scroll to position [358, 0]
click at [1341, 460] on td "[DATE] 17:00" at bounding box center [1338, 458] width 130 height 31
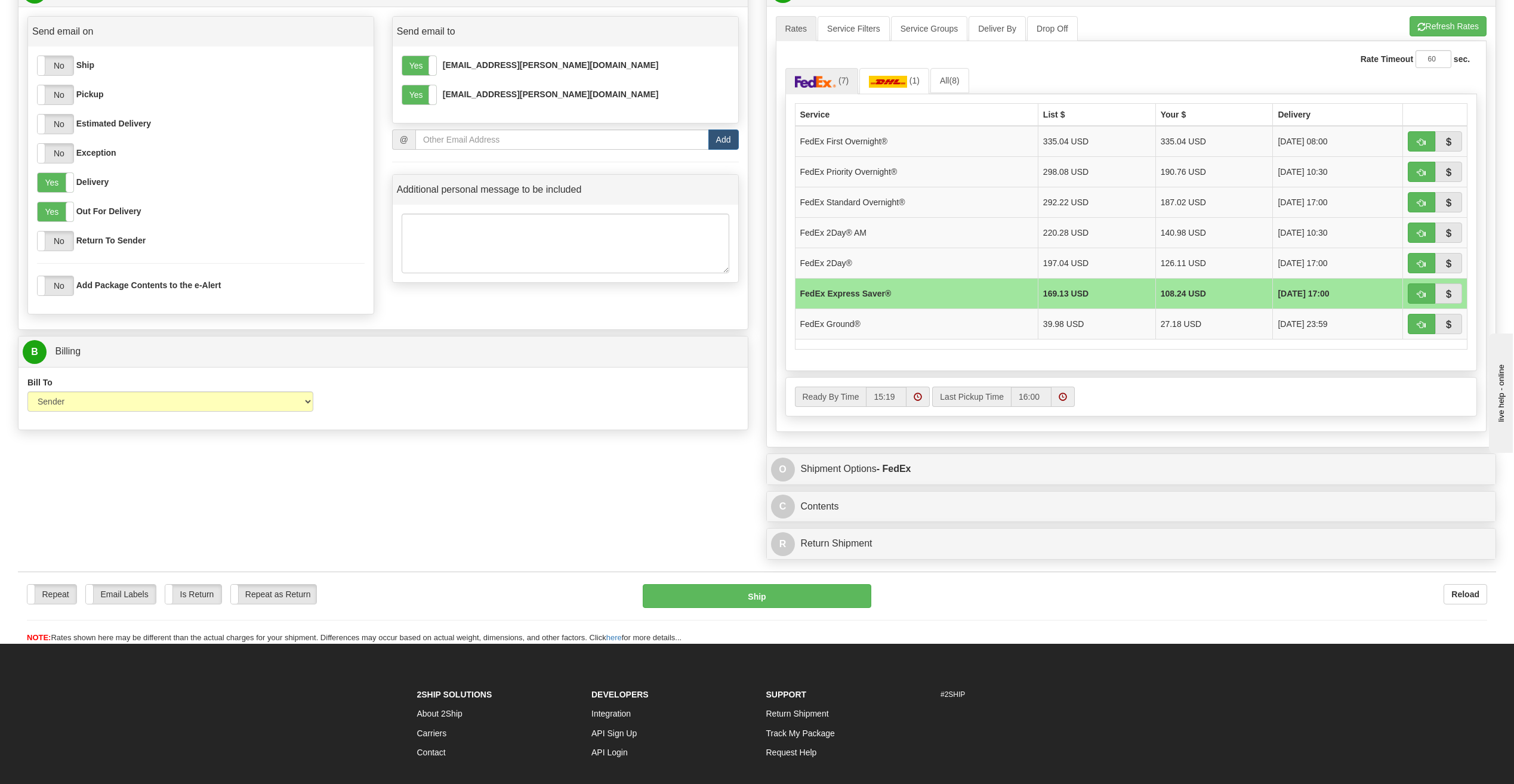
scroll to position [537, 0]
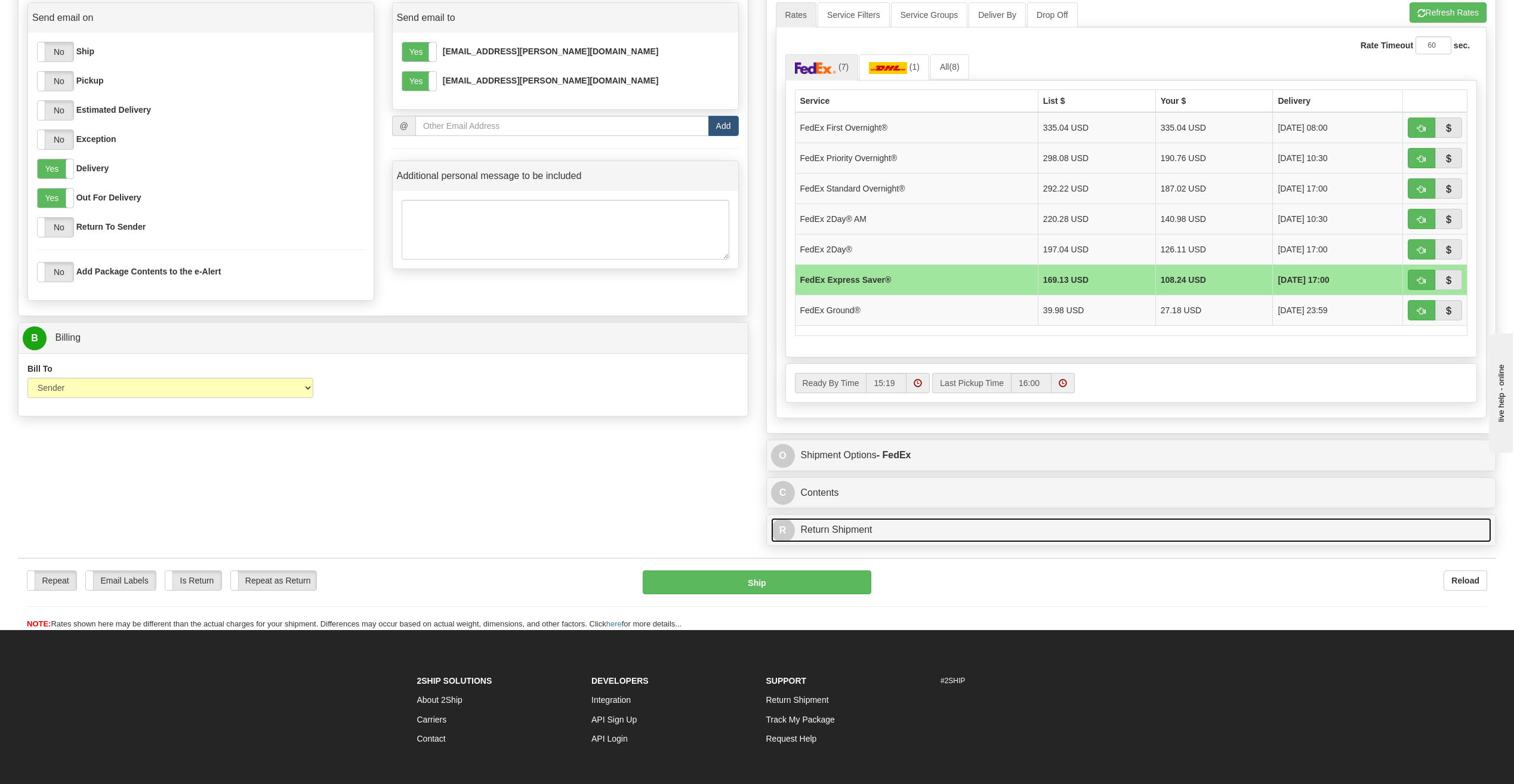
click at [983, 537] on link "R Return Shipment" at bounding box center [1131, 530] width 721 height 25
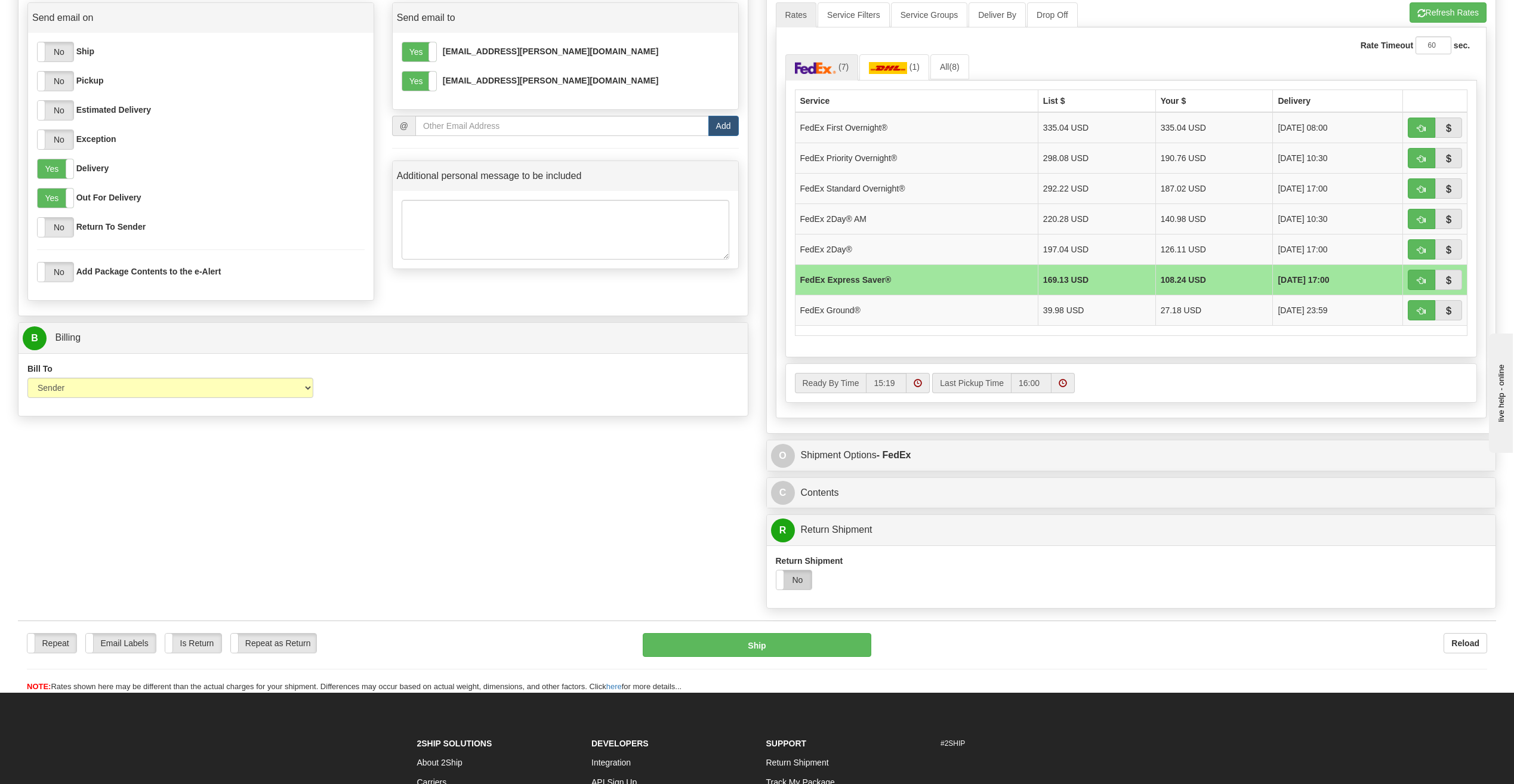
click at [792, 584] on label "No" at bounding box center [795, 580] width 36 height 19
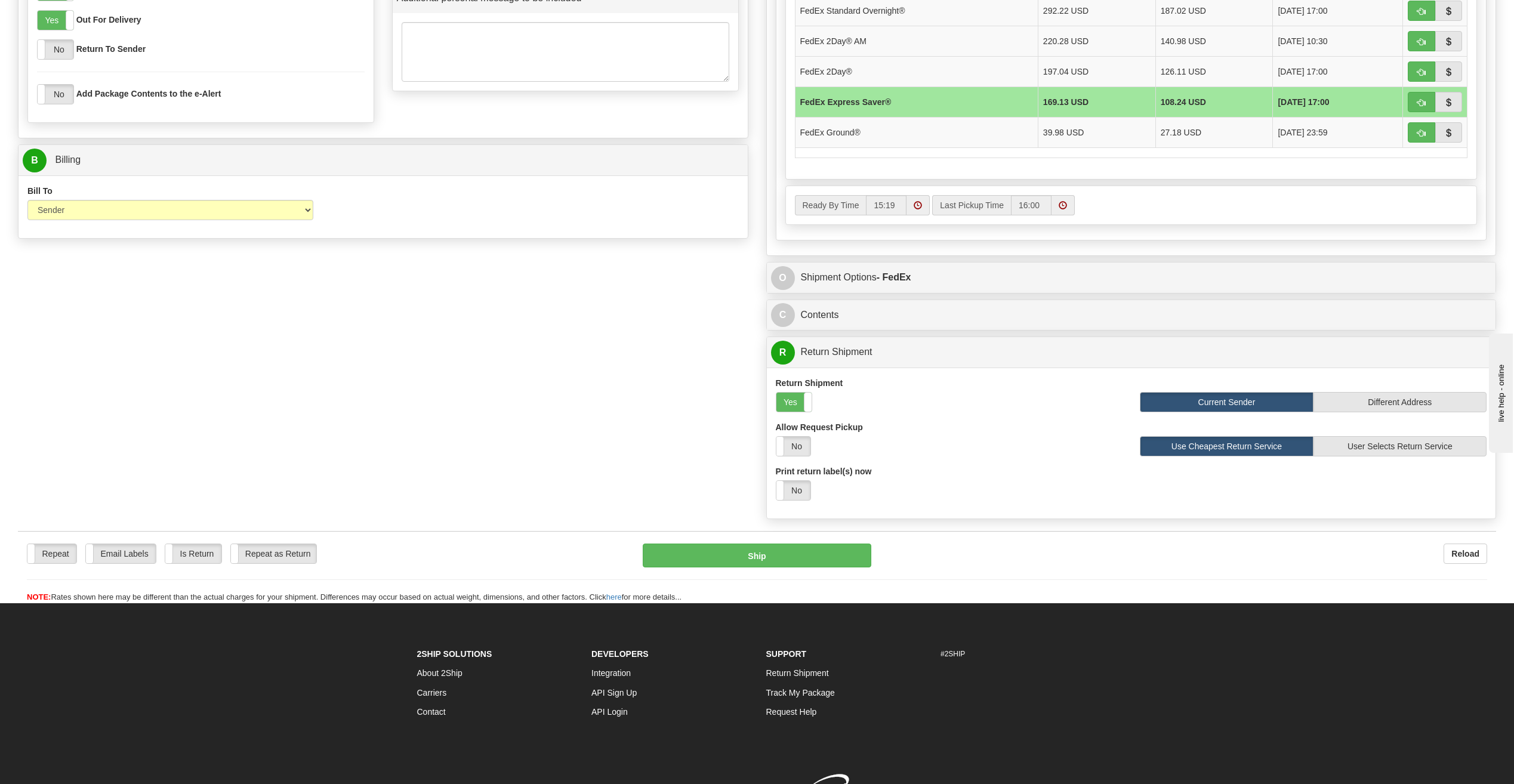
scroll to position [716, 0]
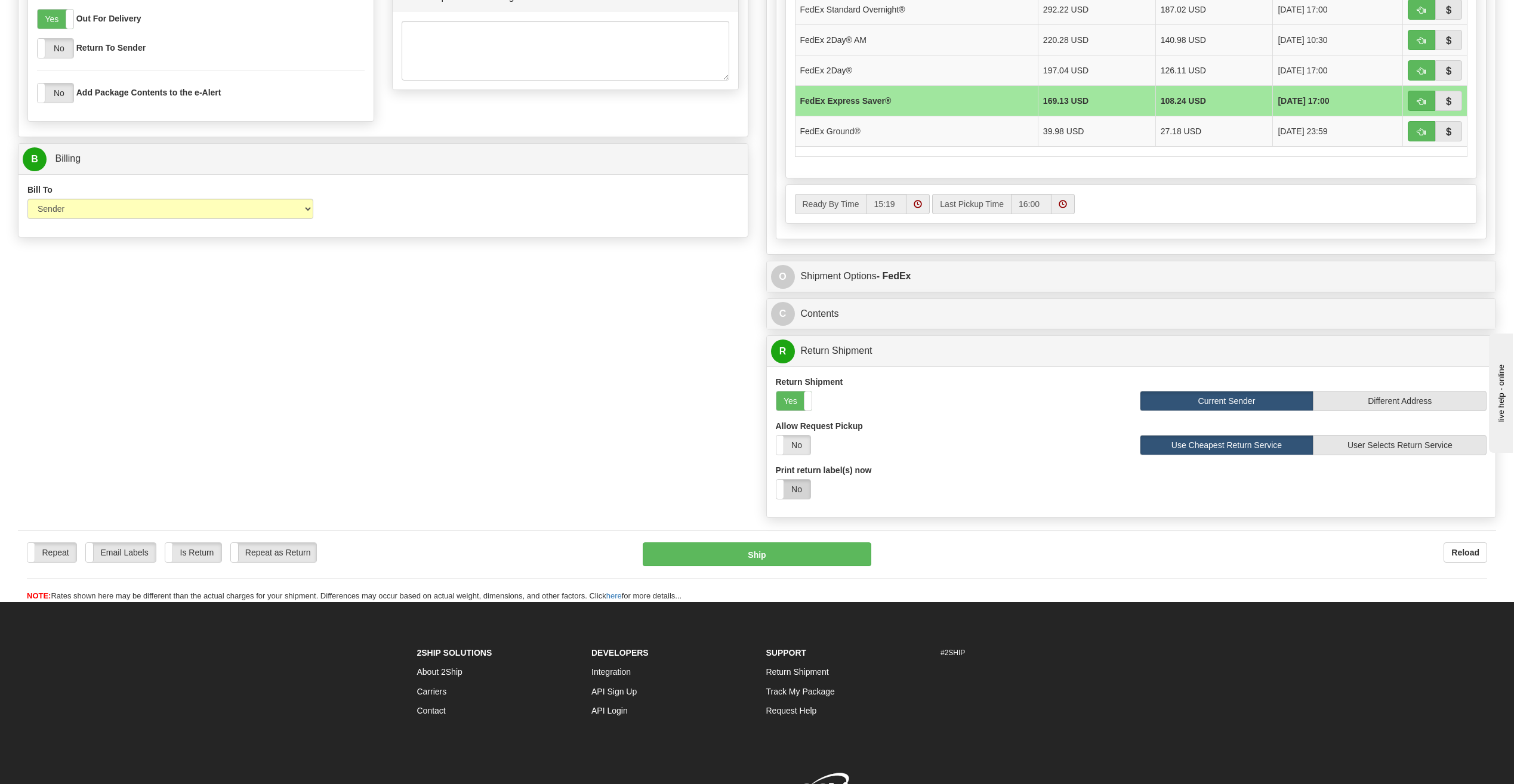
click at [809, 490] on label "No" at bounding box center [794, 490] width 34 height 19
select select "1"
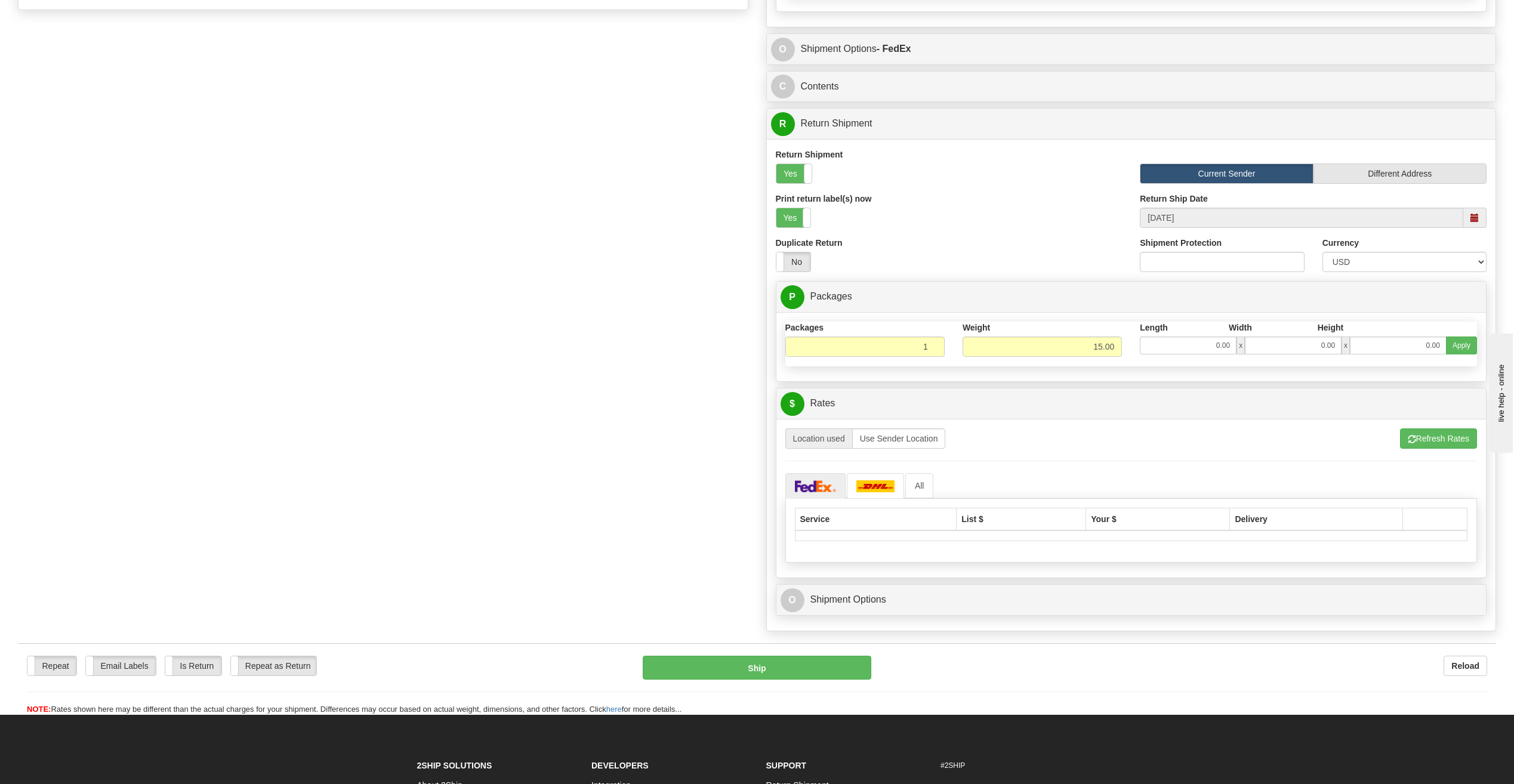
scroll to position [954, 0]
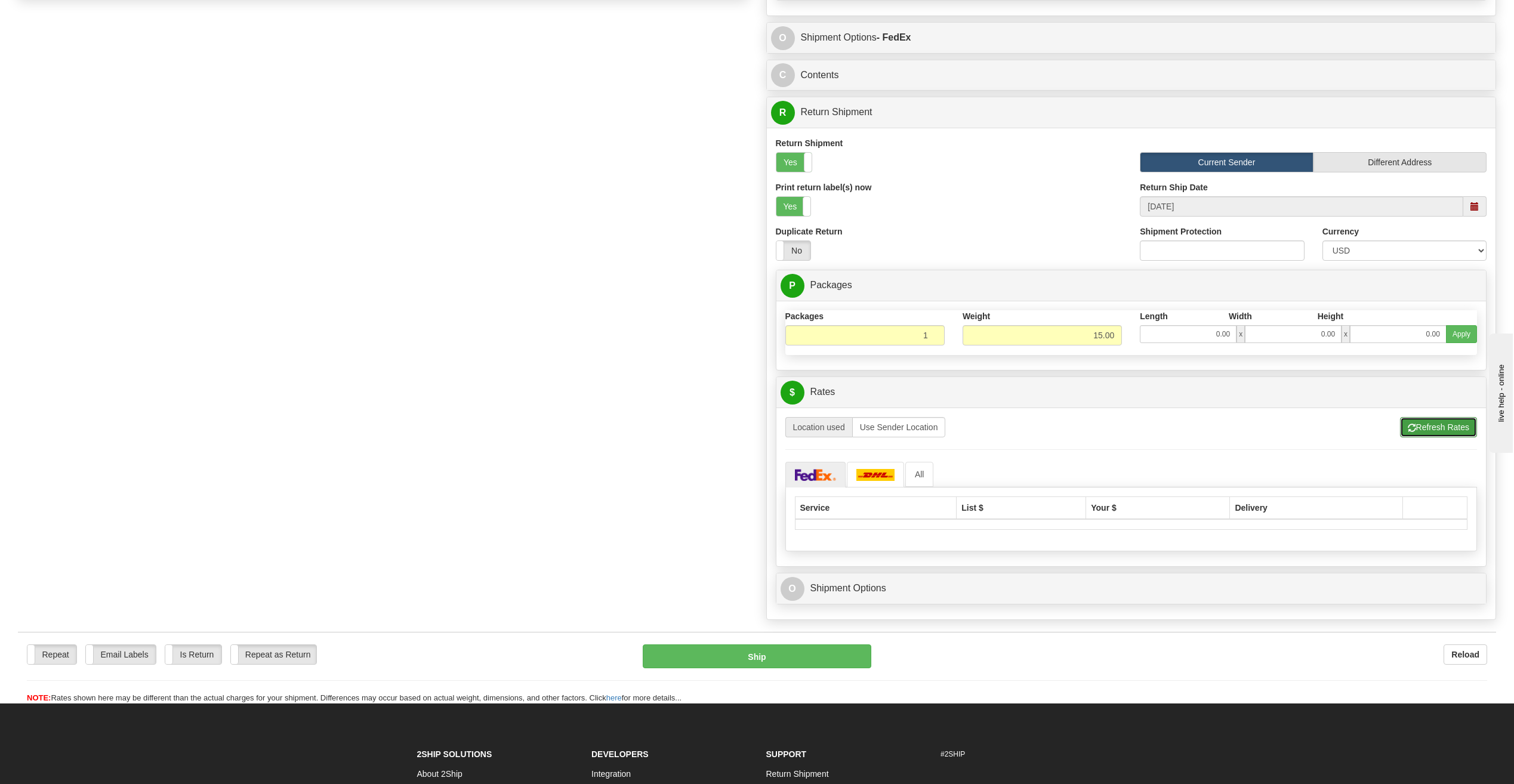
click at [1438, 424] on button "Refresh Rates" at bounding box center [1438, 427] width 77 height 20
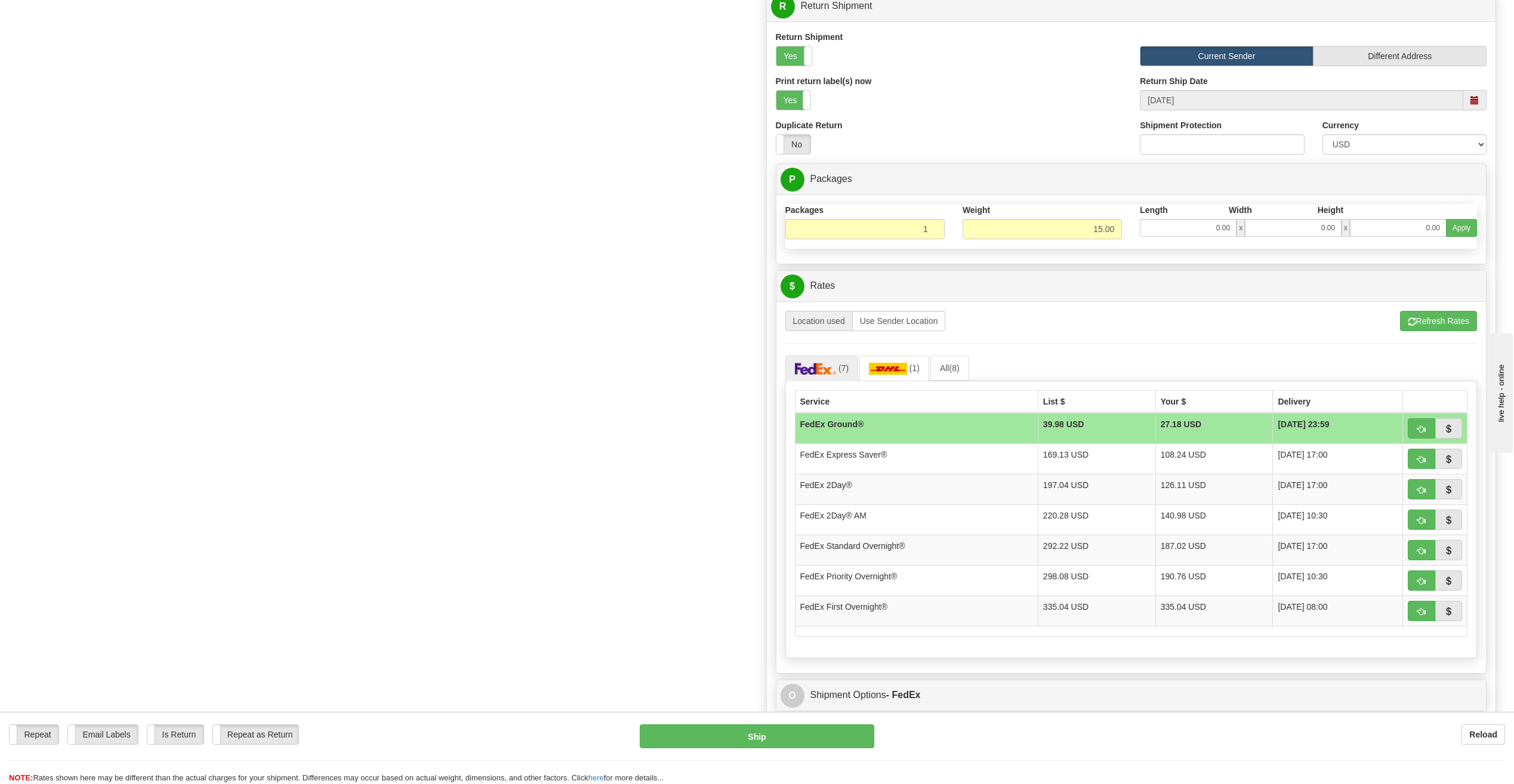
scroll to position [1253, 0]
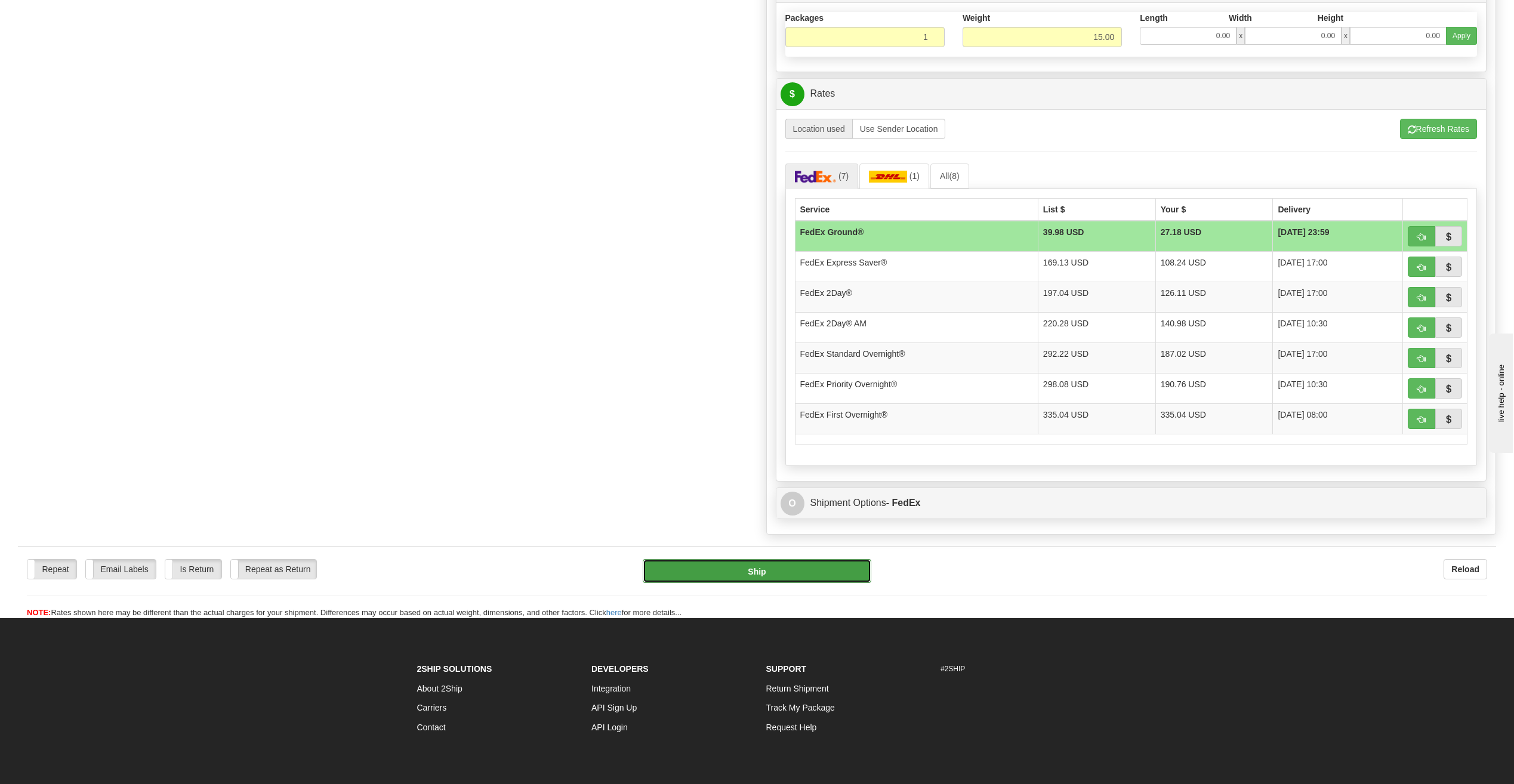
click at [824, 577] on button "Ship" at bounding box center [757, 571] width 229 height 24
type input "20"
type input "92"
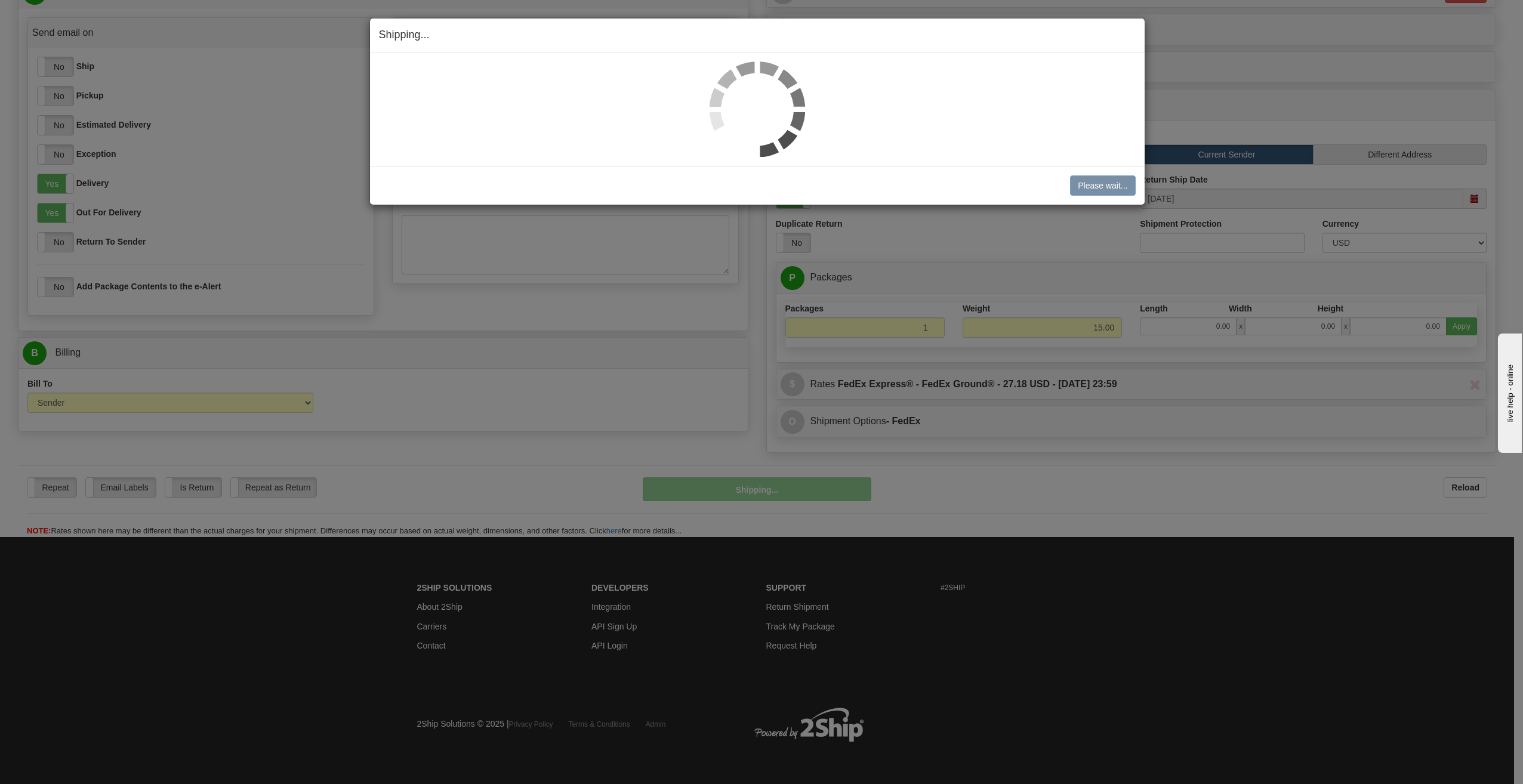
scroll to position [522, 0]
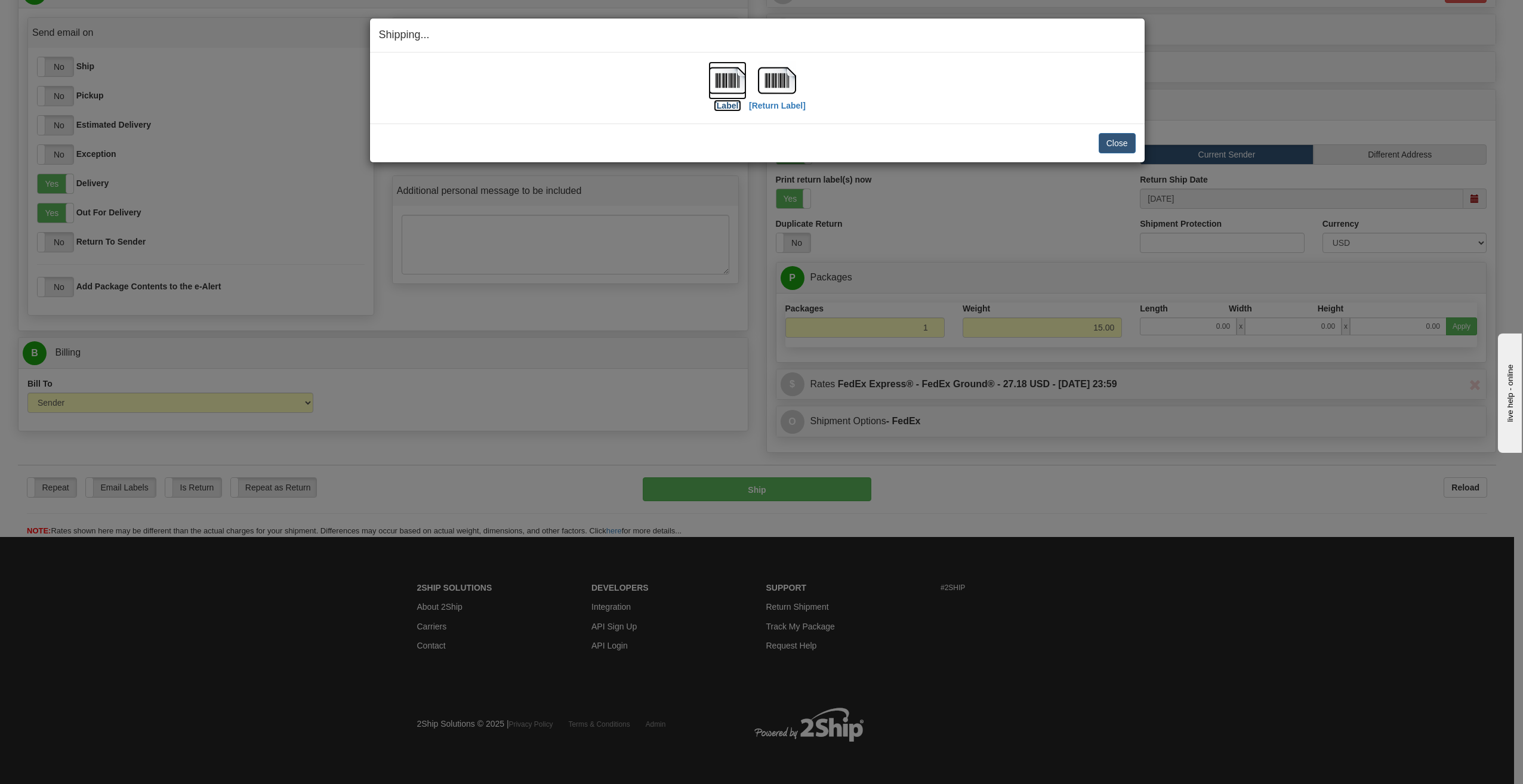
click at [730, 107] on label "[Label]" at bounding box center [727, 105] width 28 height 12
click at [789, 105] on label "[Return Label]" at bounding box center [778, 105] width 57 height 12
